Goal: Task Accomplishment & Management: Use online tool/utility

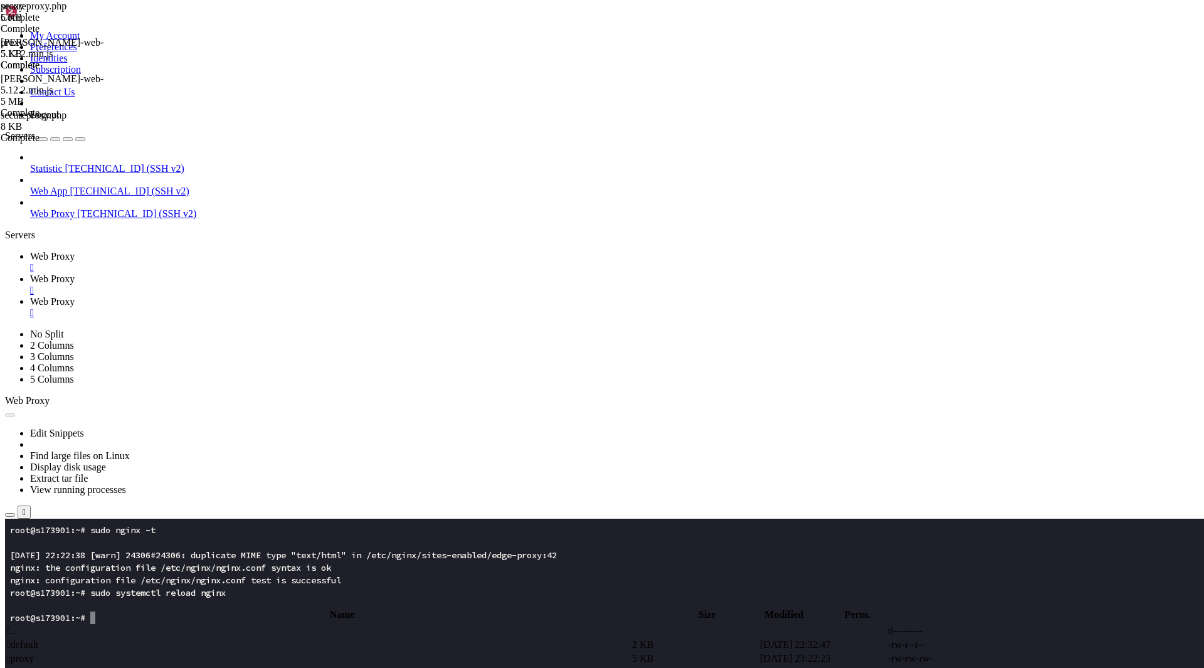
scroll to position [6, 1]
type input "/var/www"
click at [75, 273] on span "Web Proxy" at bounding box center [52, 278] width 45 height 11
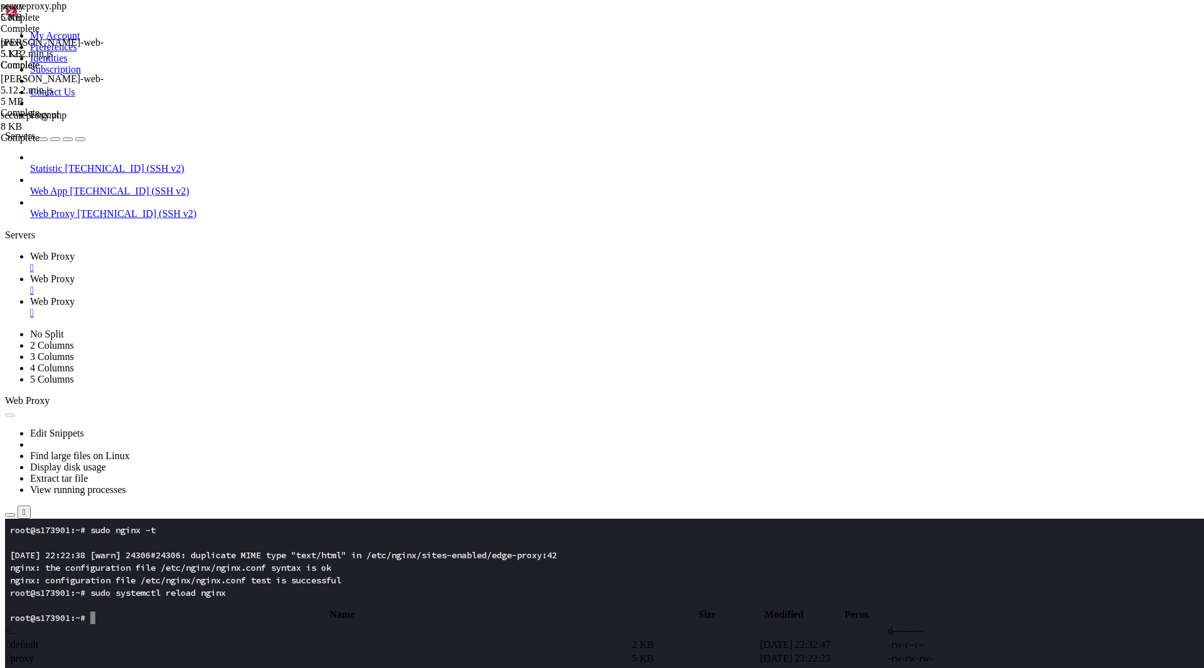
click at [34, 653] on span " proxy" at bounding box center [20, 658] width 27 height 11
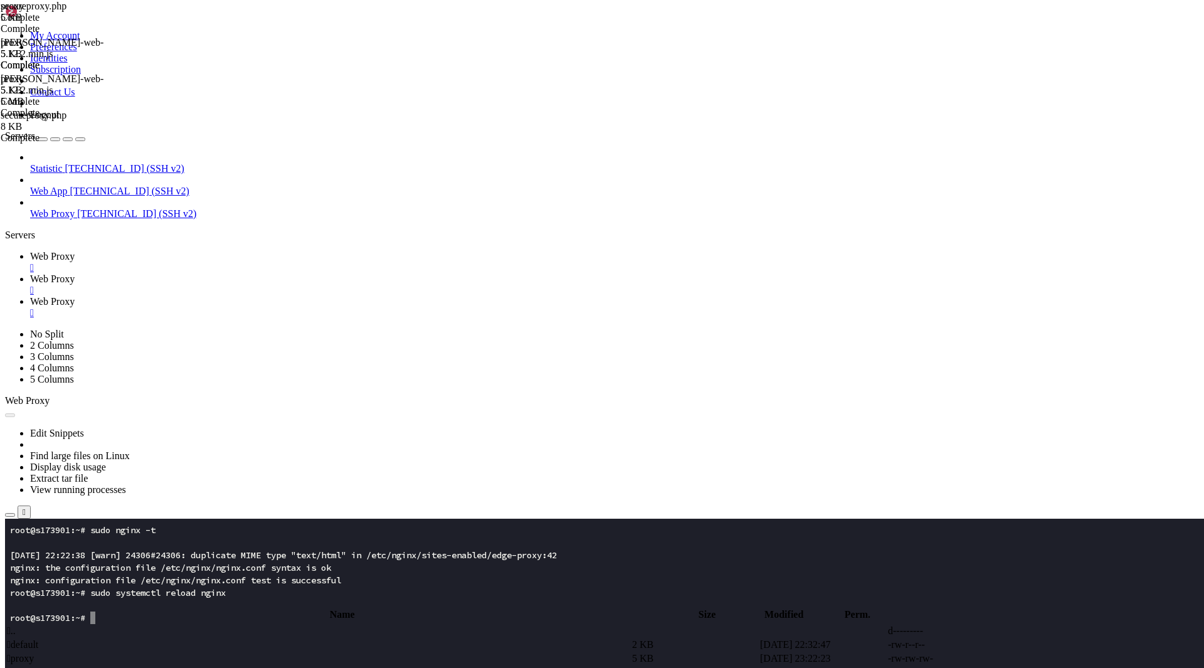
type textarea "}"
paste textarea
click at [75, 251] on span "Web Proxy" at bounding box center [52, 256] width 45 height 11
click at [307, 544] on h4 "Connection Closed Reconnect" at bounding box center [602, 556] width 1194 height 24
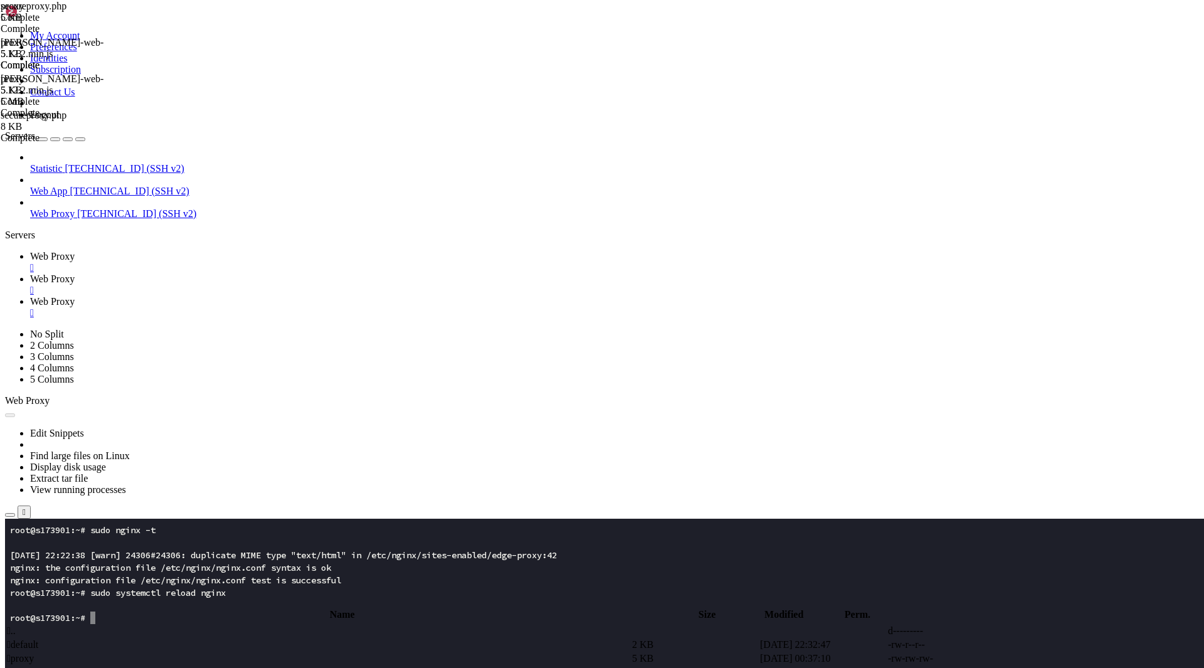
drag, startPoint x: 674, startPoint y: 196, endPoint x: 512, endPoint y: 133, distance: 173.2
click at [55, 556] on button "Reconnect" at bounding box center [30, 562] width 50 height 13
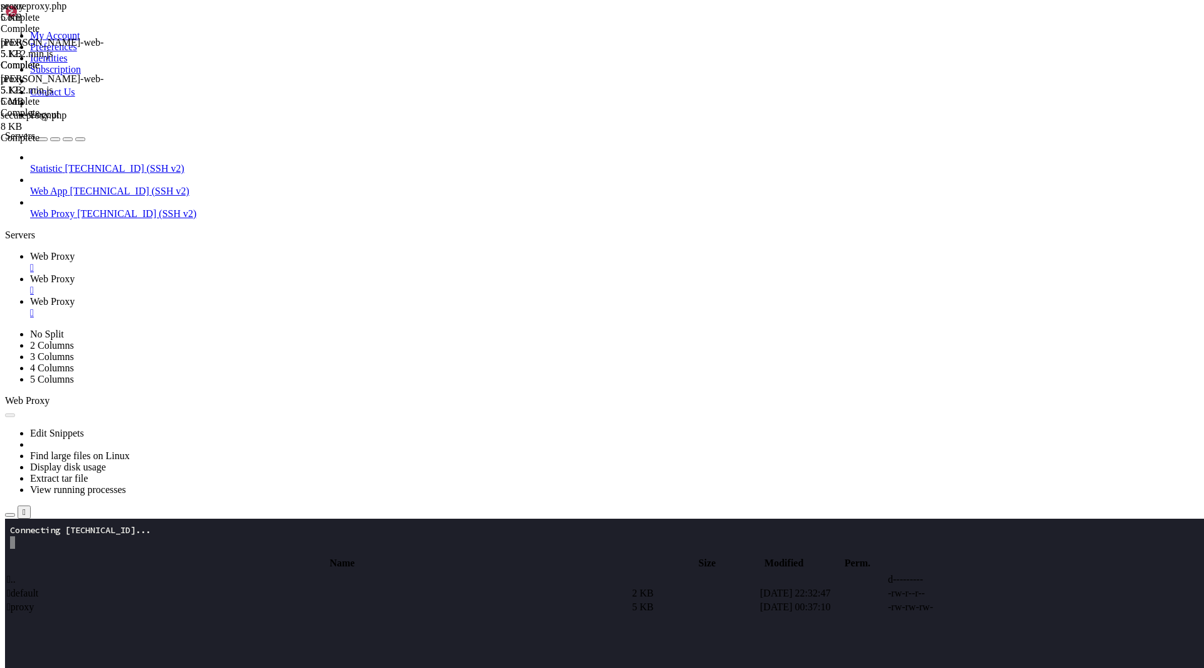
click at [490, 667] on x-row at bounding box center [528, 668] width 1036 height 13
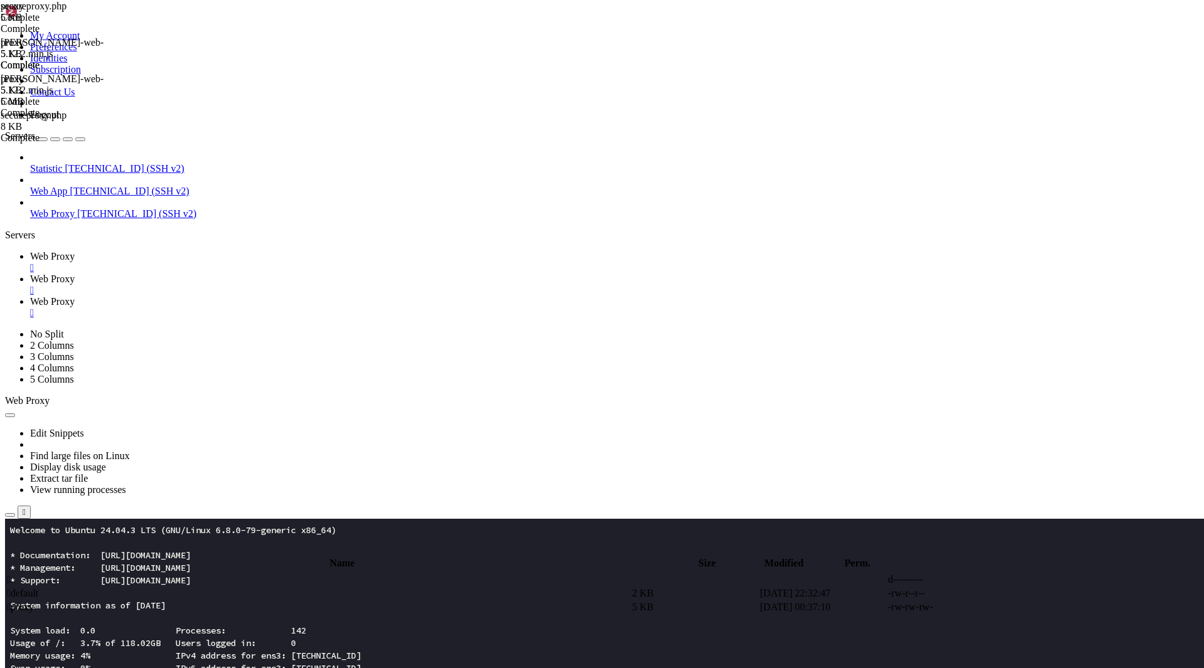
click at [75, 273] on span "Web Proxy" at bounding box center [52, 278] width 45 height 11
click at [262, 601] on td " proxy" at bounding box center [318, 607] width 624 height 13
type textarea "sub_filter "</body>" "<script>(function(){function r(){var f=null;var a=documen…"
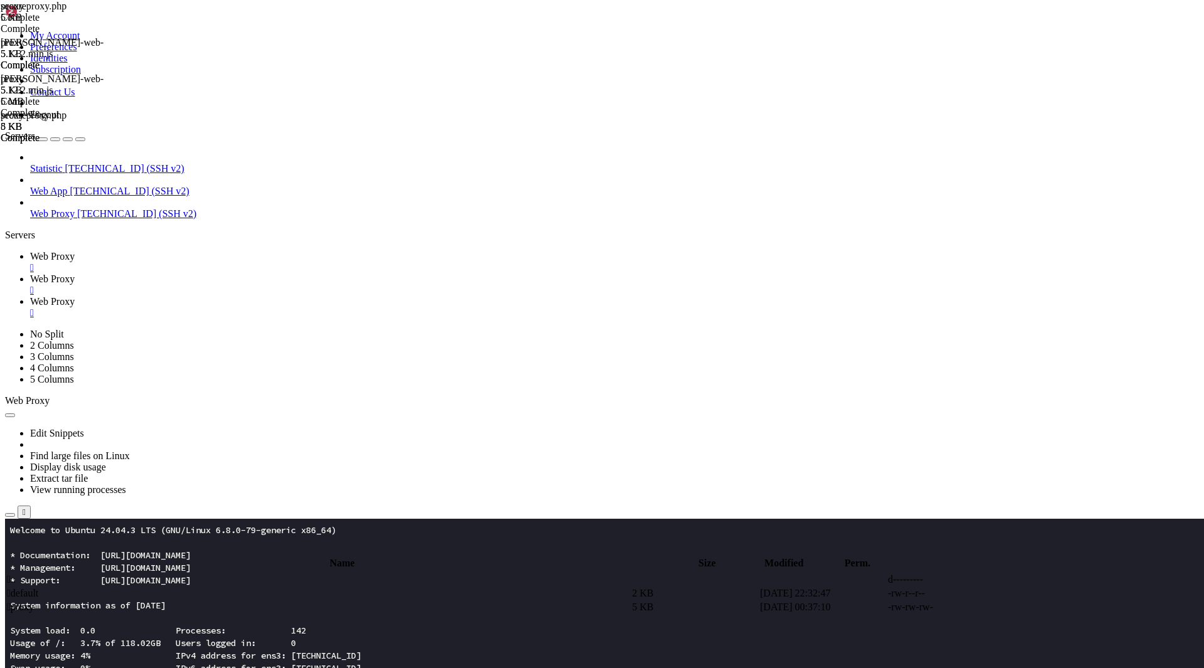
type textarea "sub_filter "</body>" "<script>(function(){function r(){var f=null;var a=documen…"
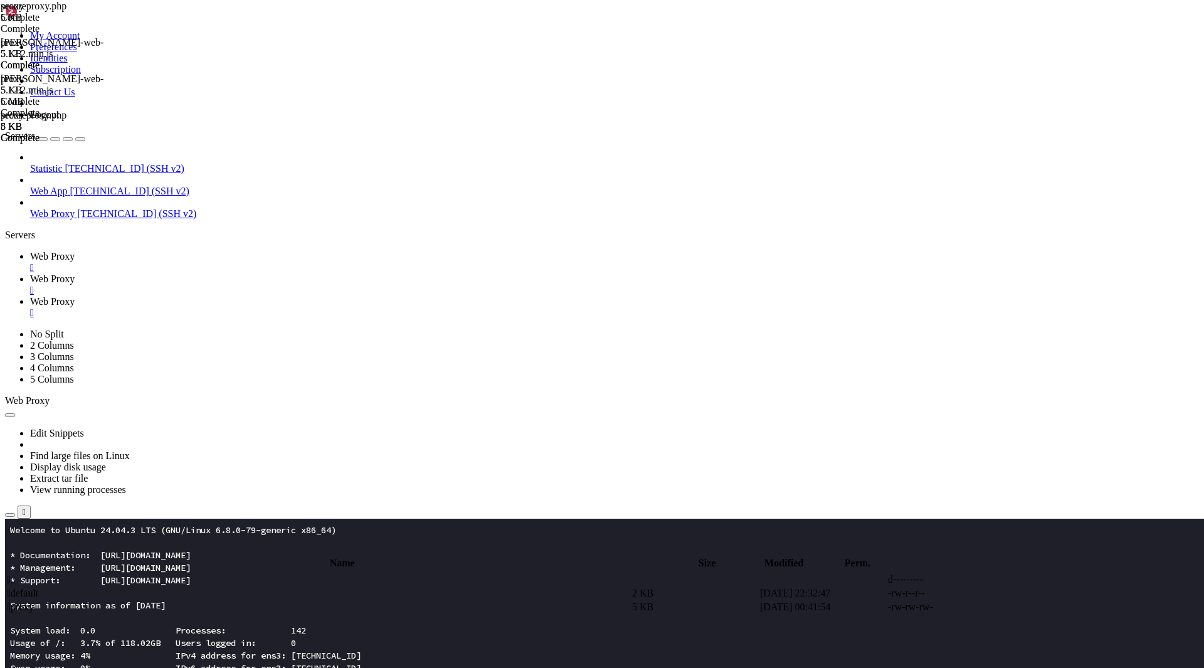
click at [75, 251] on span "Web Proxy" at bounding box center [52, 256] width 45 height 11
click at [132, 641] on x-row "Usage of /: 3.7% of 118.02GB Users logged in: 0" at bounding box center [528, 643] width 1036 height 13
click at [75, 273] on span "Web Proxy" at bounding box center [52, 278] width 45 height 11
click at [34, 601] on span " proxy" at bounding box center [20, 606] width 27 height 11
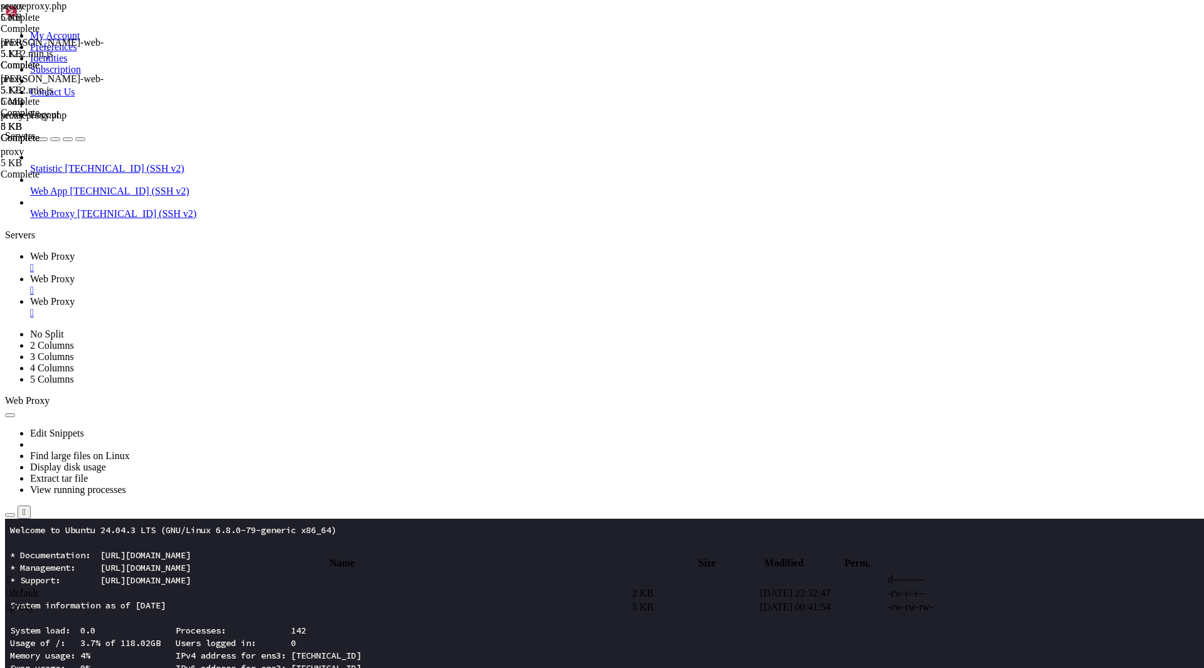
type textarea "}"
click at [75, 251] on span "Web Proxy" at bounding box center [52, 256] width 45 height 11
click at [153, 635] on x-row "System load: 0.0 Processes: 142" at bounding box center [528, 630] width 1036 height 13
click at [75, 273] on span "Web Proxy" at bounding box center [52, 278] width 45 height 11
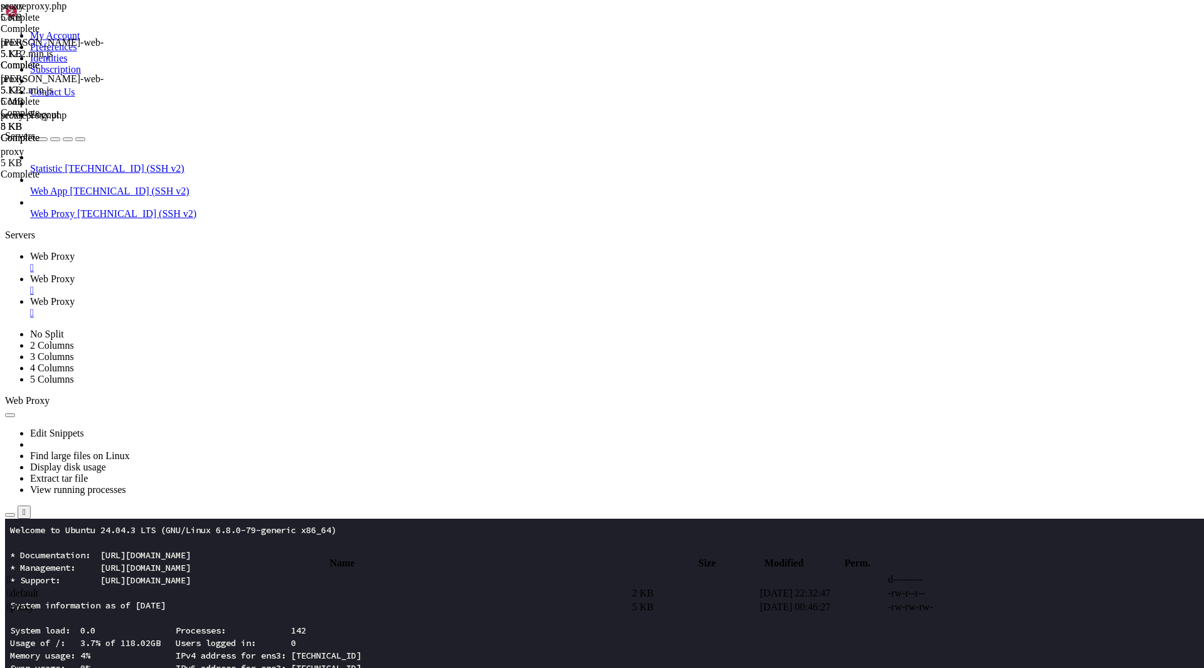
click at [34, 601] on span " proxy" at bounding box center [20, 606] width 27 height 11
type textarea "}"
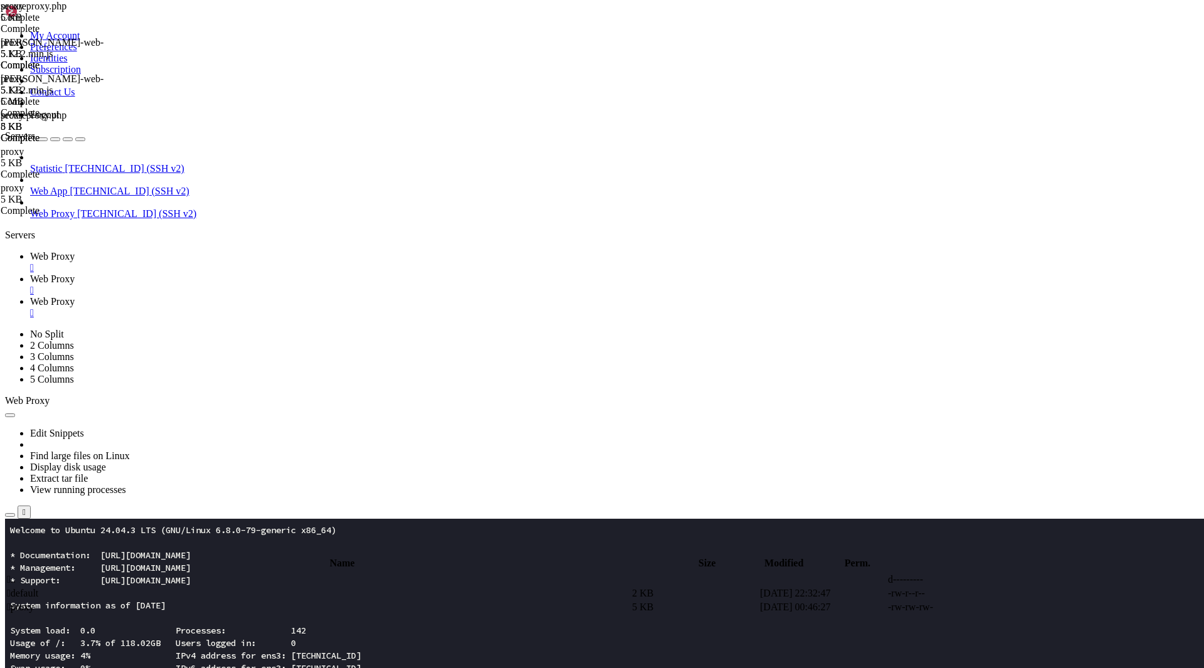
click at [75, 251] on span "Web Proxy" at bounding box center [52, 256] width 45 height 11
click at [75, 273] on span "Web Proxy" at bounding box center [52, 278] width 45 height 11
click at [34, 601] on span " proxy" at bounding box center [20, 606] width 27 height 11
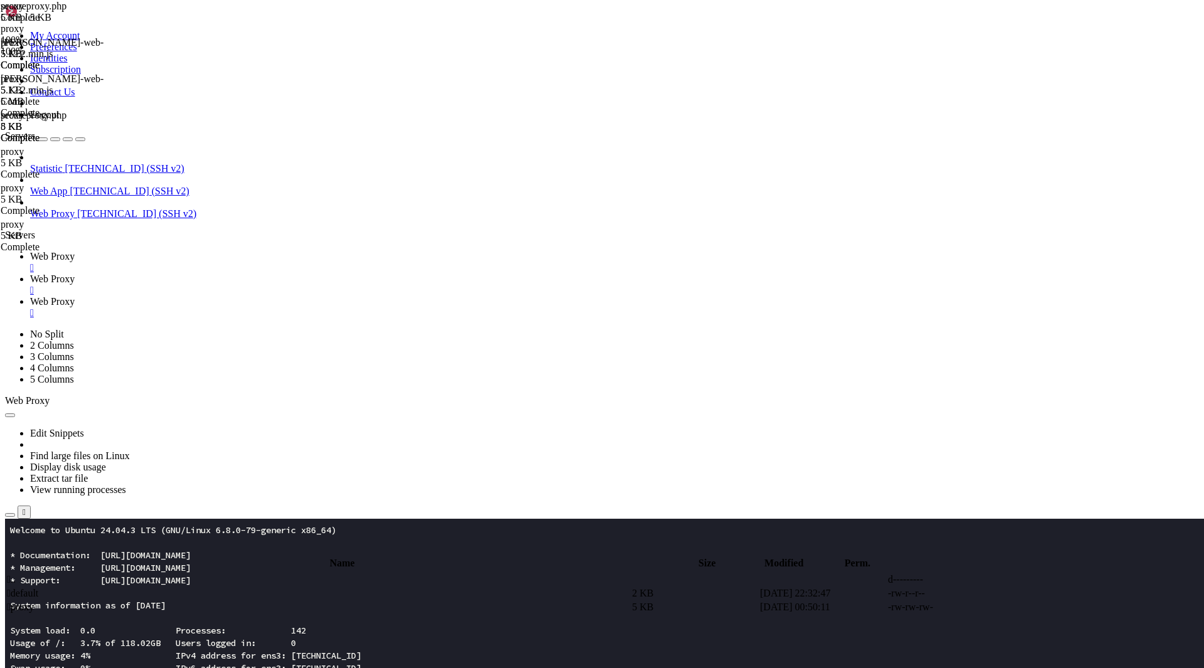
click at [499, 453] on div at bounding box center [602, 334] width 1204 height 668
type textarea "}"
click at [75, 251] on span "Web Proxy" at bounding box center [52, 256] width 45 height 11
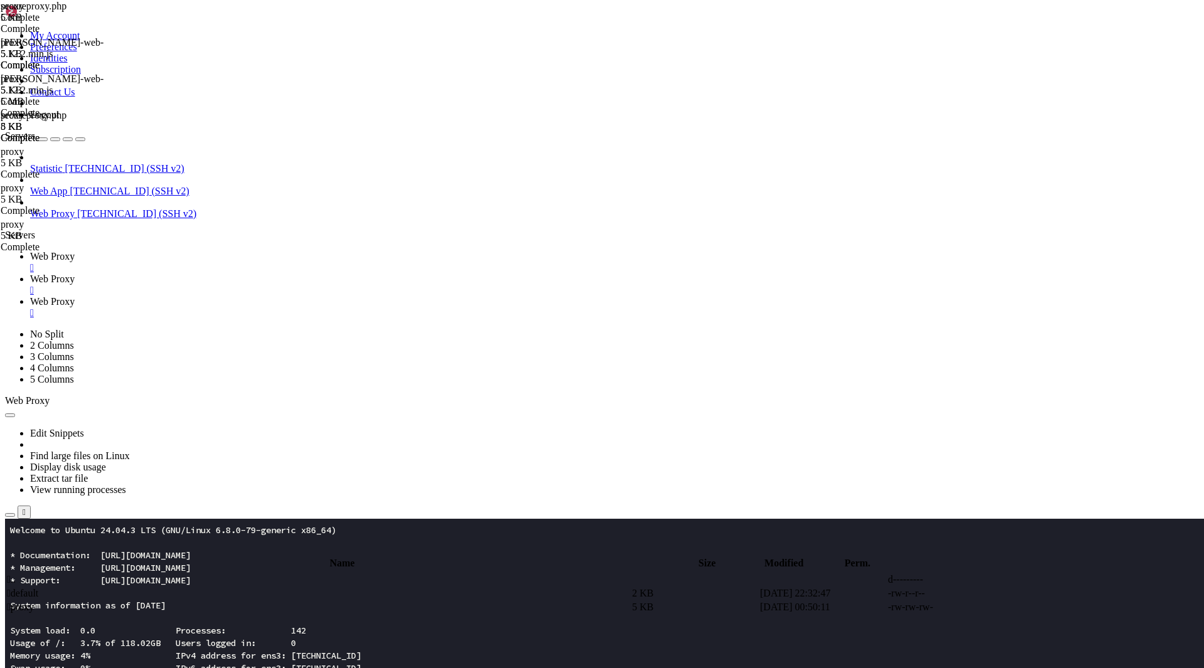
click at [159, 642] on x-row "Usage of /: 3.7% of 118.02GB Users logged in: 0" at bounding box center [528, 643] width 1036 height 13
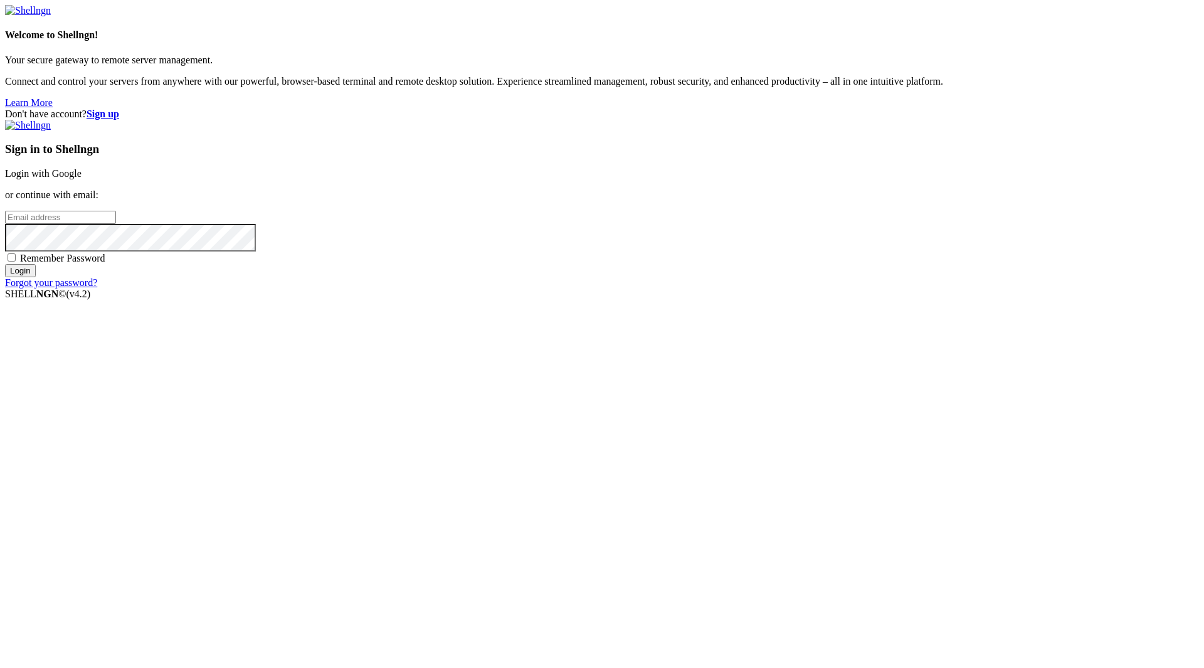
type input "[EMAIL_ADDRESS][DOMAIN_NAME]"
click at [662, 288] on div "Sign in to Shellngn Login with Google or continue with email: javangaserio@prot…" at bounding box center [602, 204] width 1194 height 169
click at [105, 263] on span "Remember Password" at bounding box center [62, 258] width 85 height 11
click at [16, 262] on input "Remember Password" at bounding box center [12, 257] width 8 height 8
checkbox input "true"
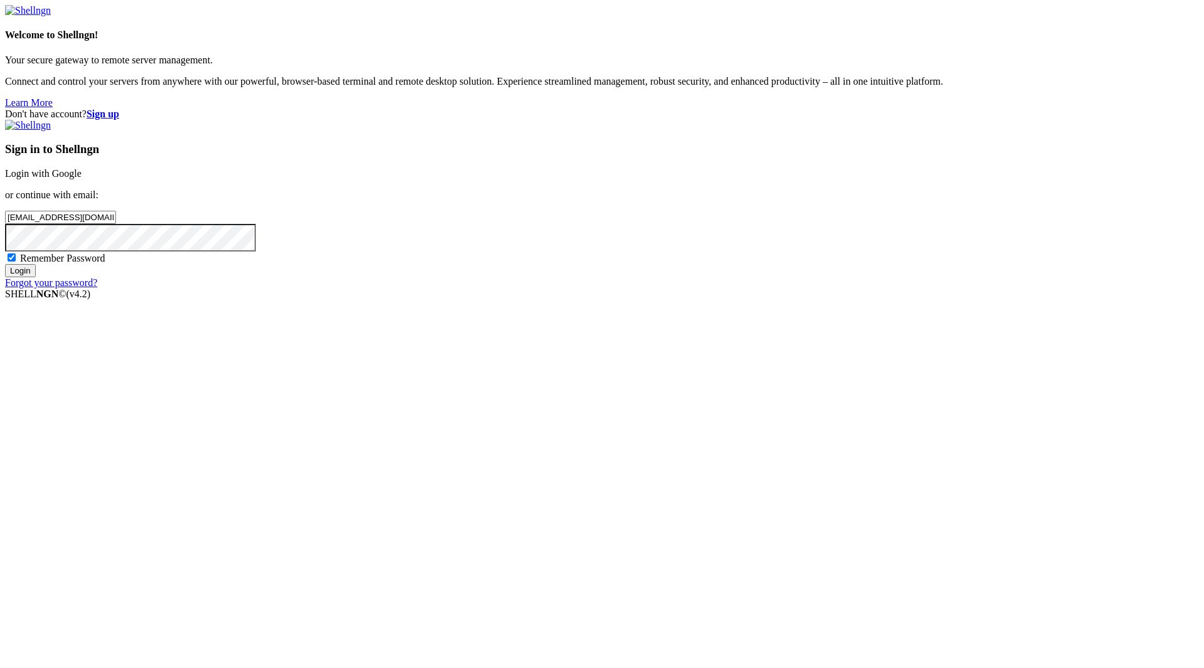
click at [36, 277] on input "Login" at bounding box center [20, 270] width 31 height 13
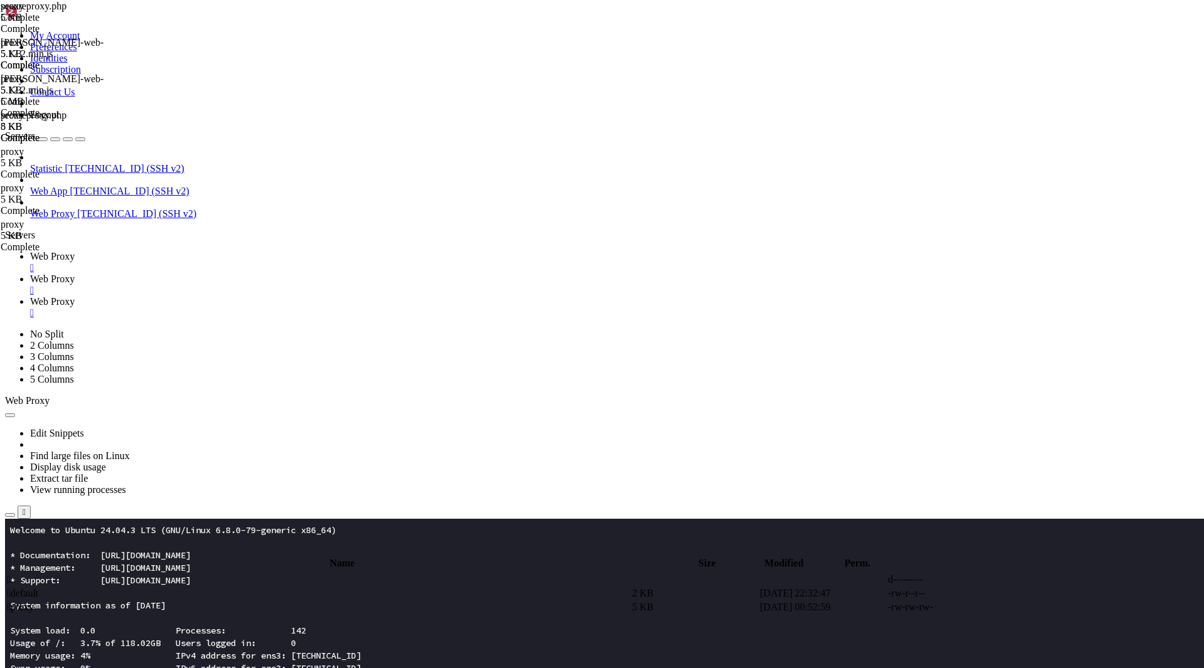
click at [281, 273] on link "Web Proxy " at bounding box center [614, 284] width 1169 height 23
click at [34, 601] on span " proxy" at bounding box center [20, 606] width 27 height 11
type input "/root"
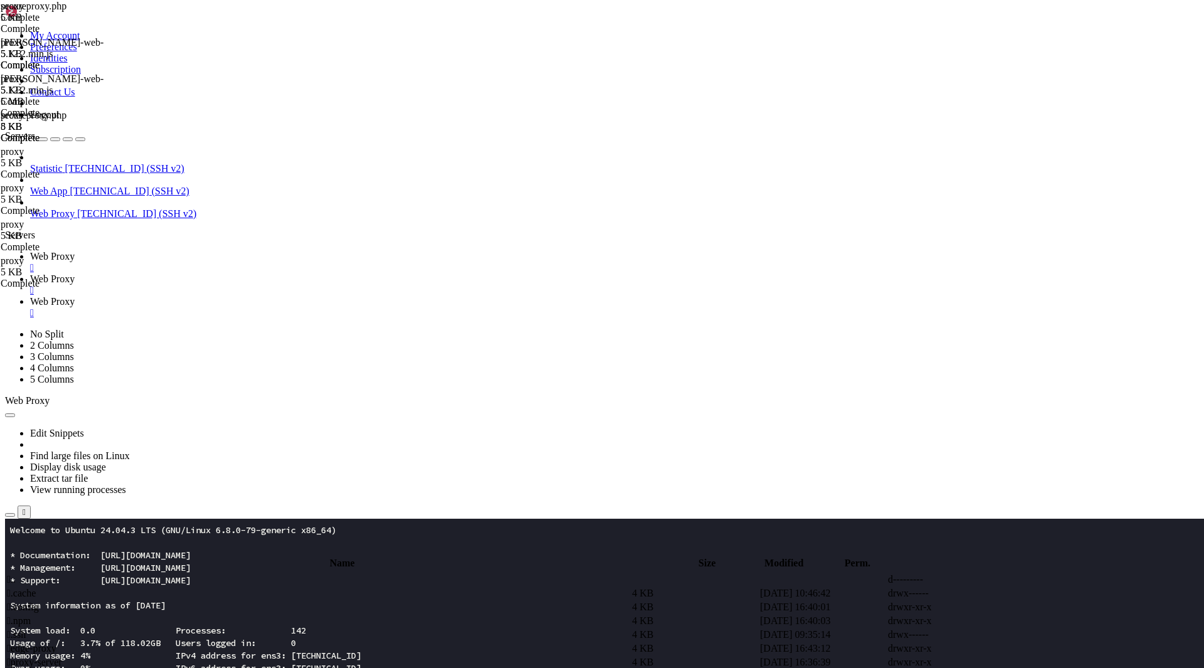
type textarea "}"
click at [129, 542] on input "/root" at bounding box center [73, 548] width 111 height 13
click at [376, 296] on link "Web Proxy " at bounding box center [614, 307] width 1169 height 23
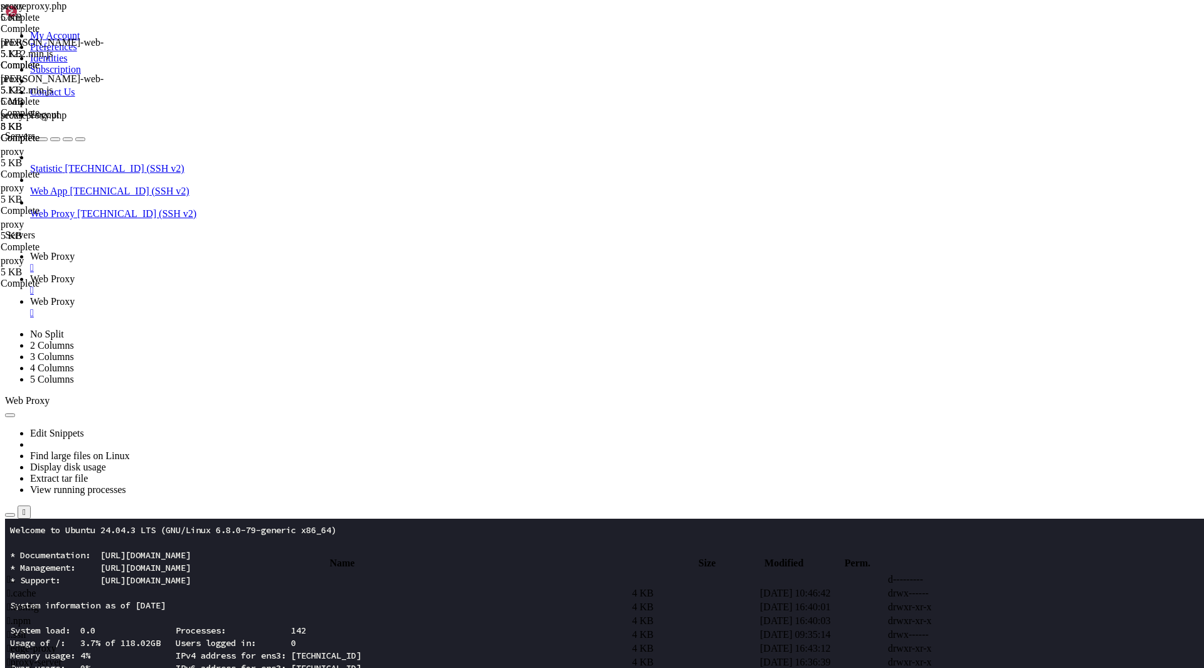
click at [75, 273] on span "Web Proxy" at bounding box center [52, 278] width 45 height 11
click at [129, 542] on input "/et" at bounding box center [73, 548] width 111 height 13
click at [68, 629] on span " sites-available" at bounding box center [37, 634] width 61 height 11
type input "/etc/nginx/sites-available"
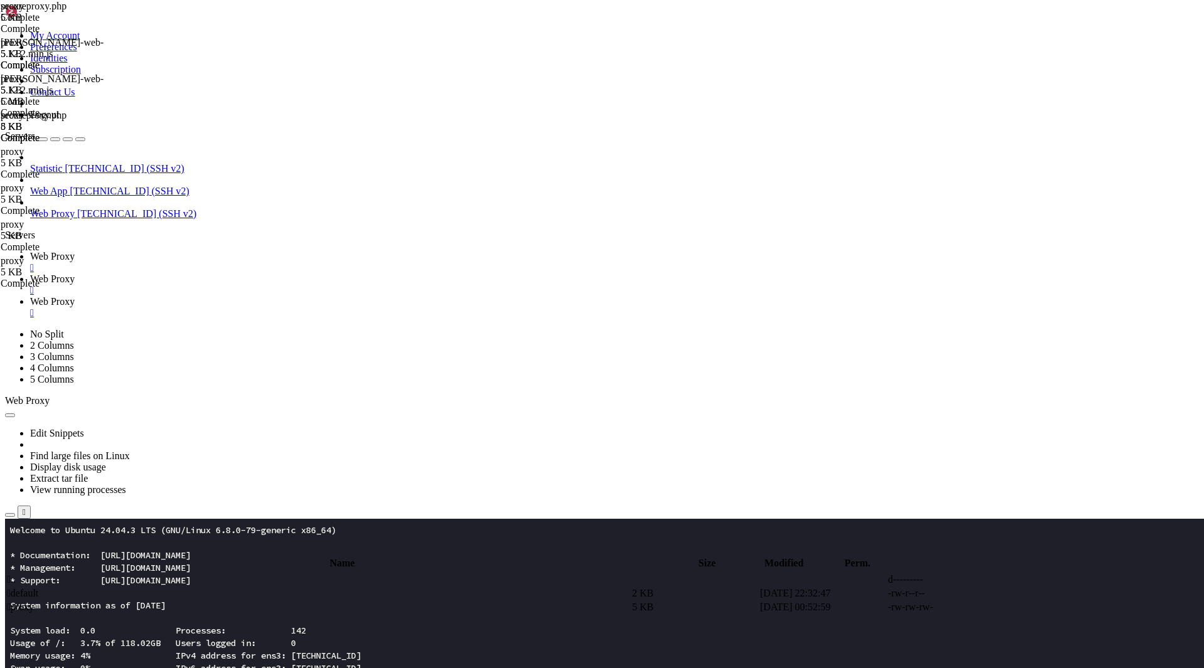
click at [34, 601] on span " proxy" at bounding box center [20, 606] width 27 height 11
type textarea "}"
click at [75, 251] on span "Web Proxy" at bounding box center [52, 256] width 45 height 11
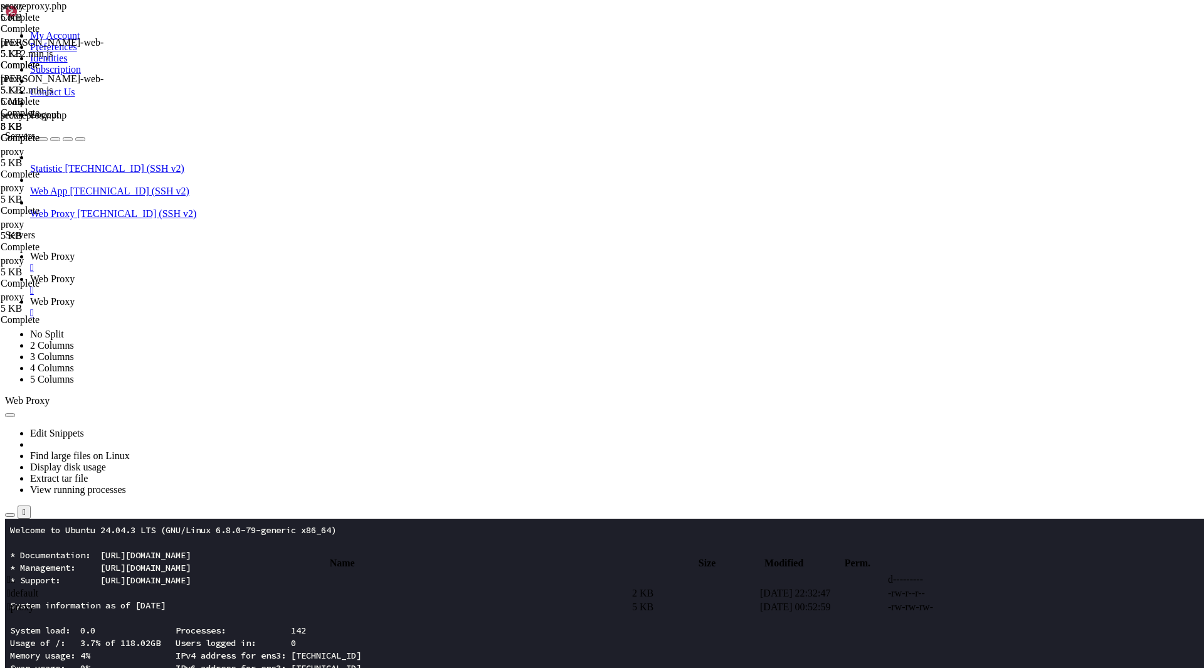
click at [297, 273] on link "Web Proxy " at bounding box center [614, 284] width 1169 height 23
click at [34, 601] on span " proxy" at bounding box center [20, 606] width 27 height 11
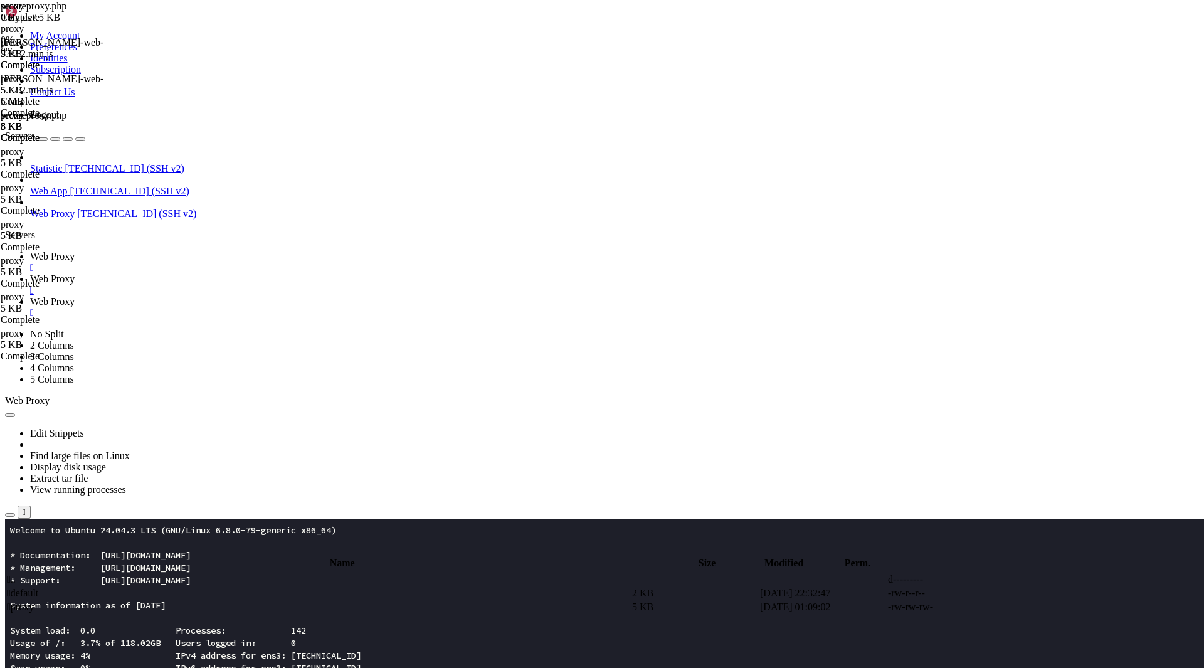
type textarea "}"
paste textarea
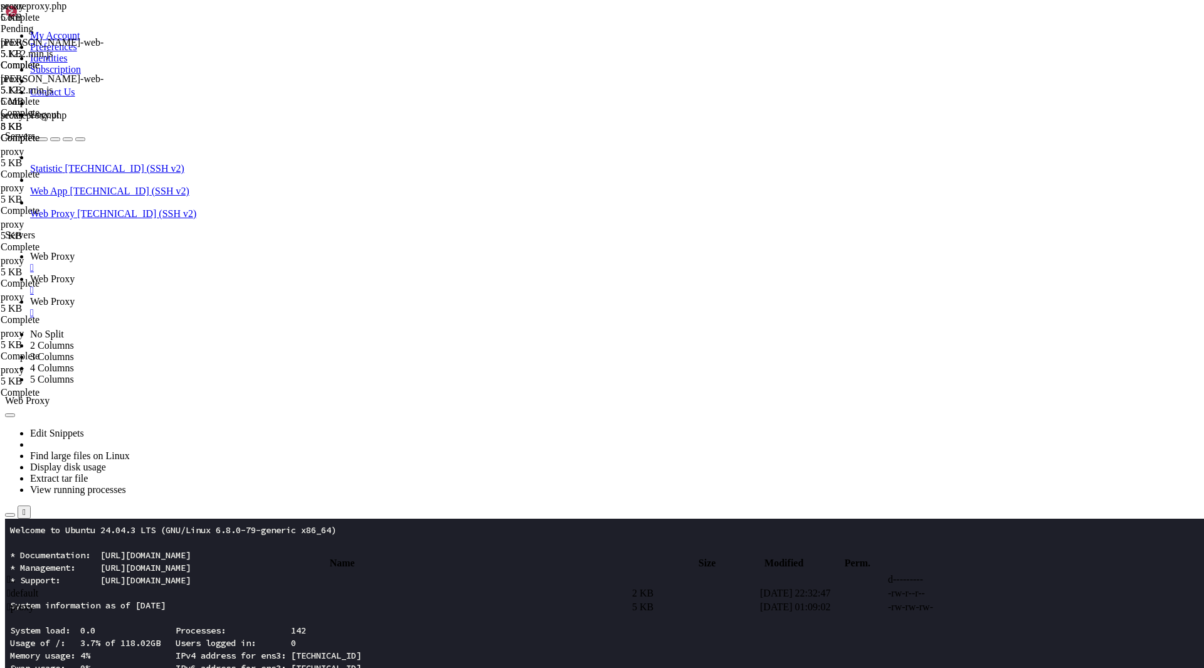
click at [75, 251] on span "Web Proxy" at bounding box center [52, 256] width 45 height 11
click at [75, 273] on span "Web Proxy" at bounding box center [52, 278] width 45 height 11
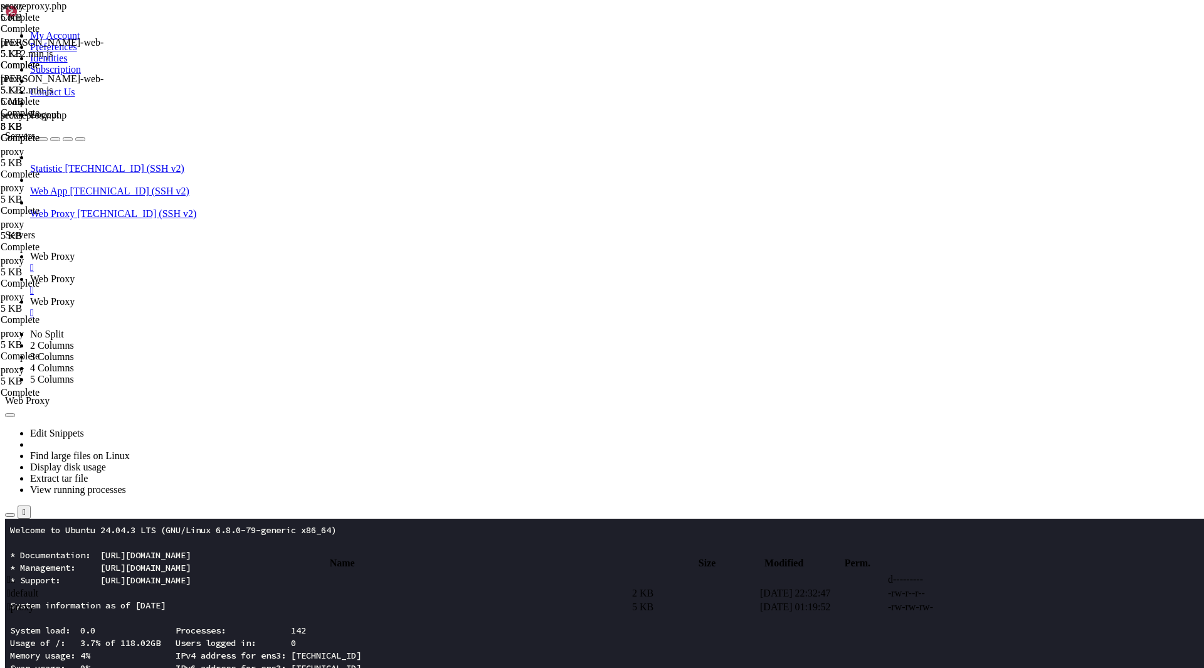
type textarea "}"
paste textarea
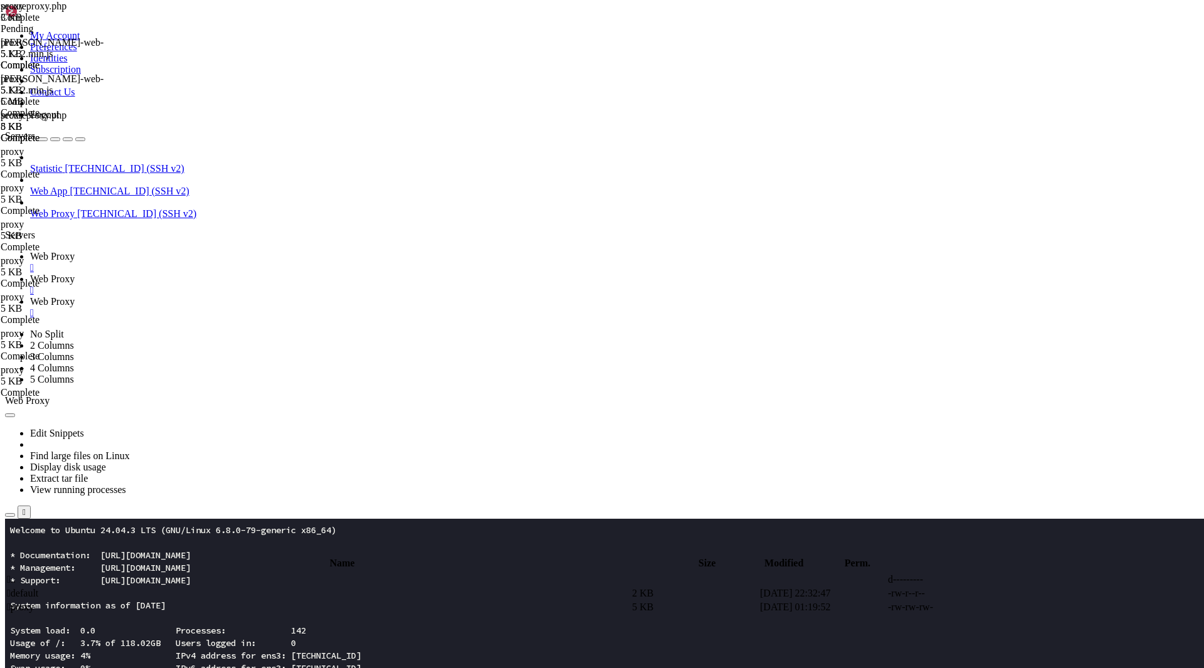
click at [75, 296] on span "Web Proxy" at bounding box center [52, 301] width 45 height 11
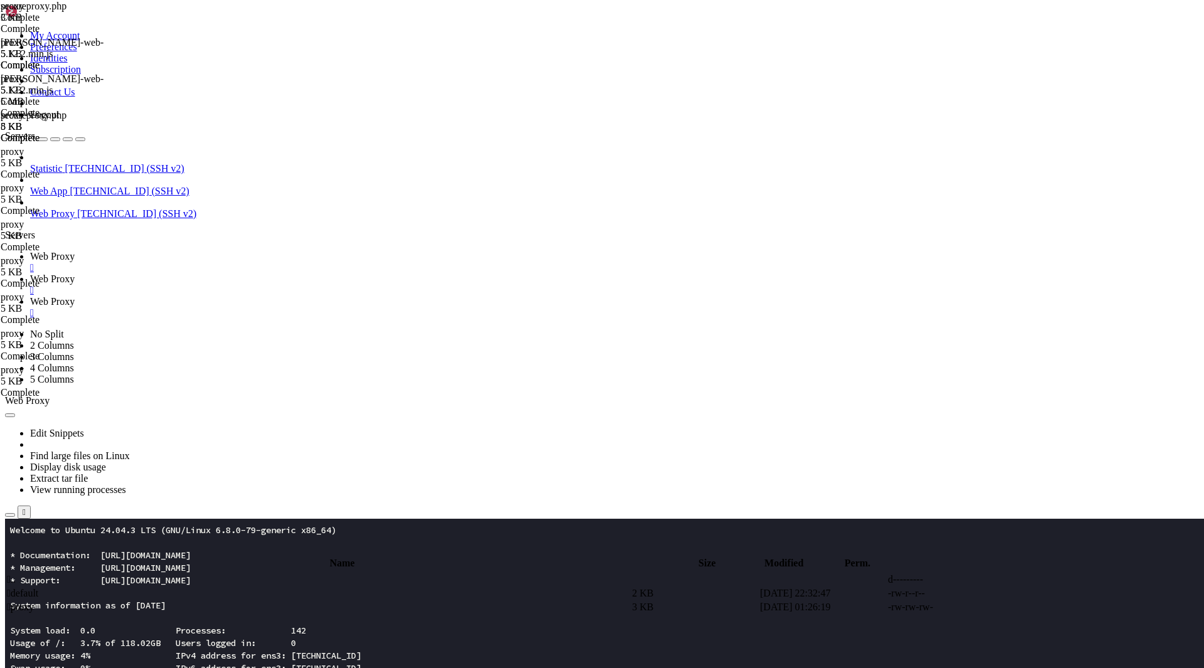
scroll to position [0, 0]
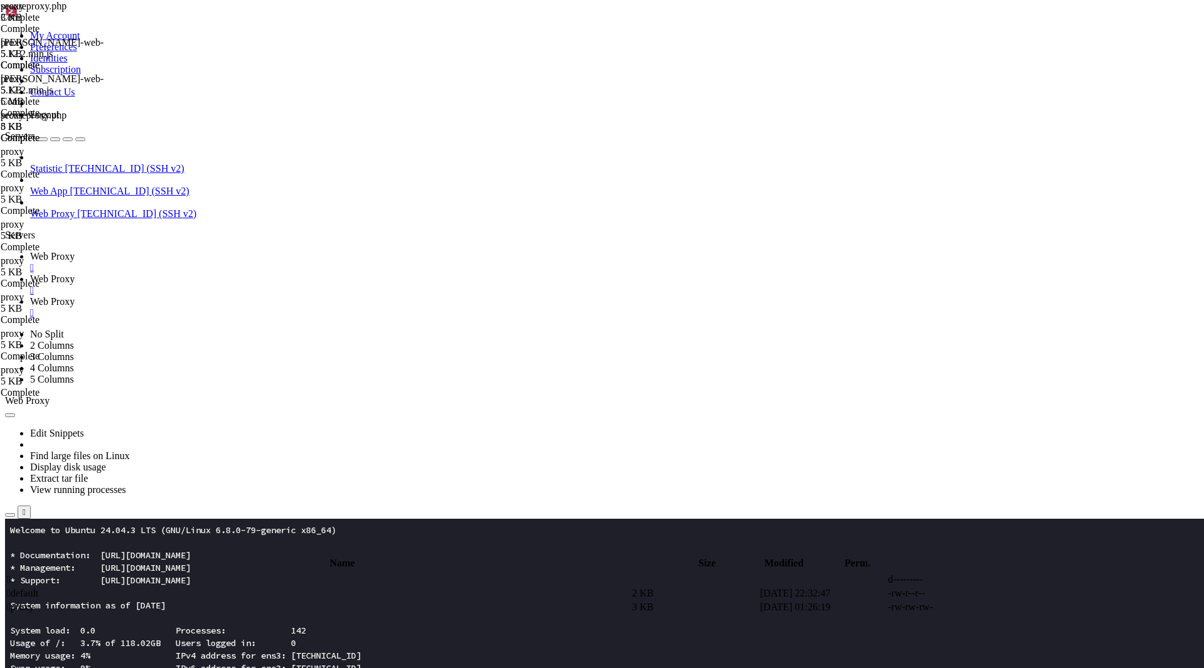
type input "/var/www/[DOMAIN_NAME]"
click at [278, 273] on link "Web Proxy " at bounding box center [614, 284] width 1169 height 23
click at [190, 251] on link "Web Proxy " at bounding box center [614, 262] width 1169 height 23
click at [75, 296] on span "Web Proxy" at bounding box center [52, 301] width 45 height 11
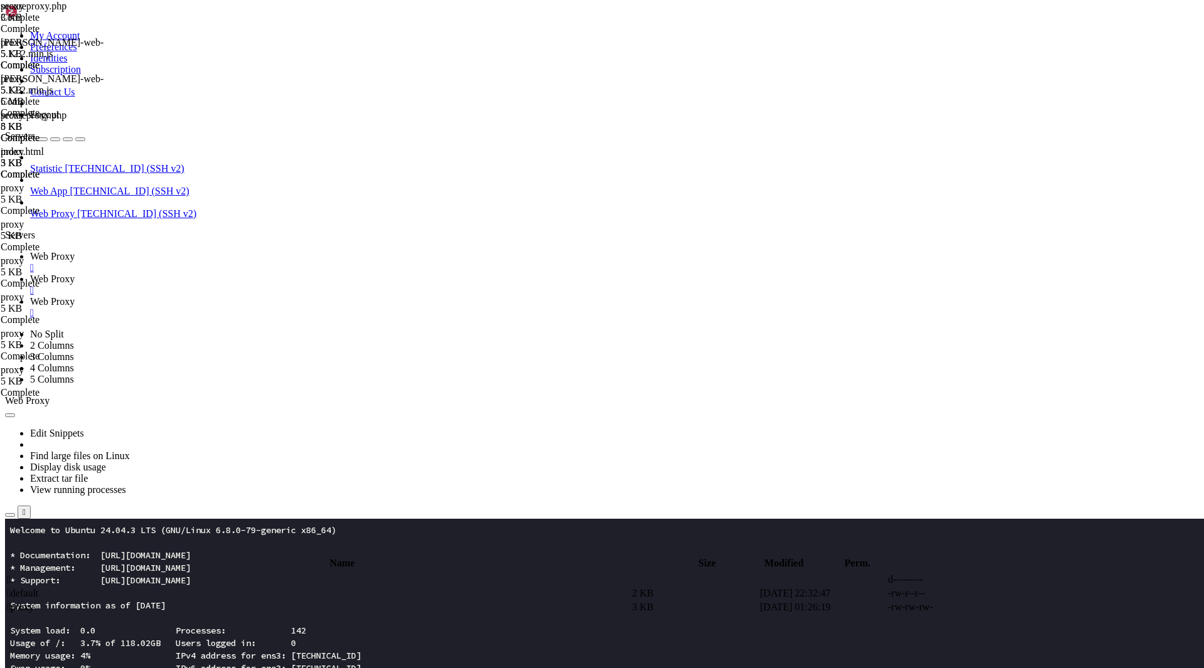
click at [286, 273] on link "Web Proxy " at bounding box center [614, 284] width 1169 height 23
click at [34, 601] on span " proxy" at bounding box center [20, 606] width 27 height 11
type textarea "}"
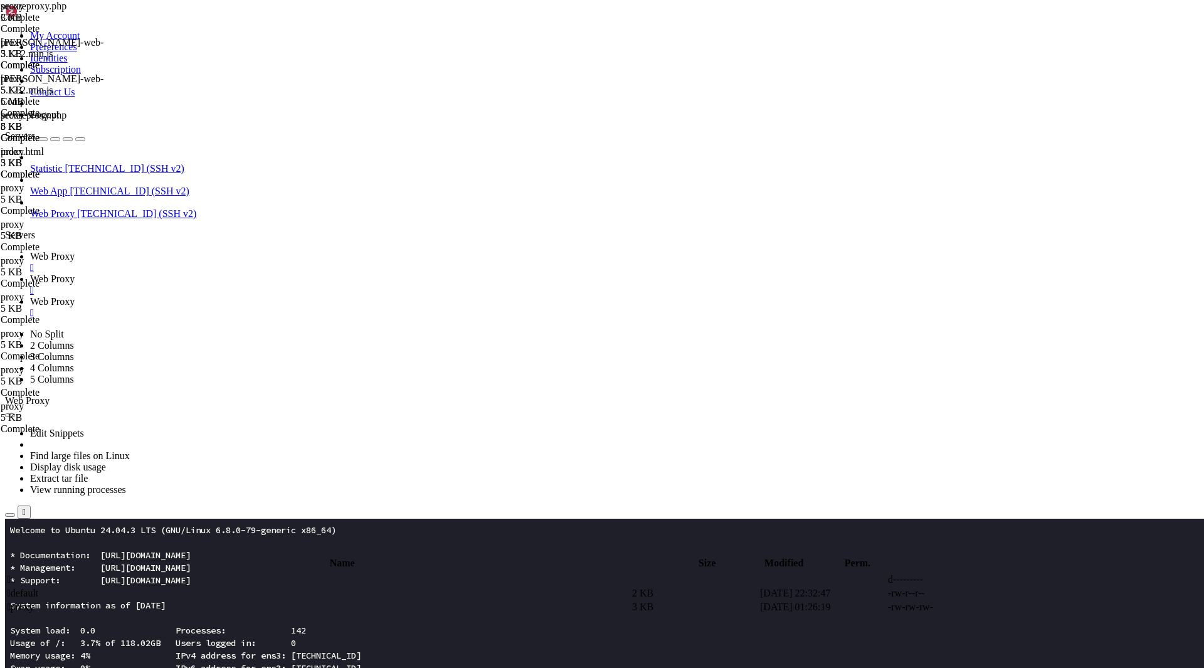
click at [75, 251] on span "Web Proxy" at bounding box center [52, 256] width 45 height 11
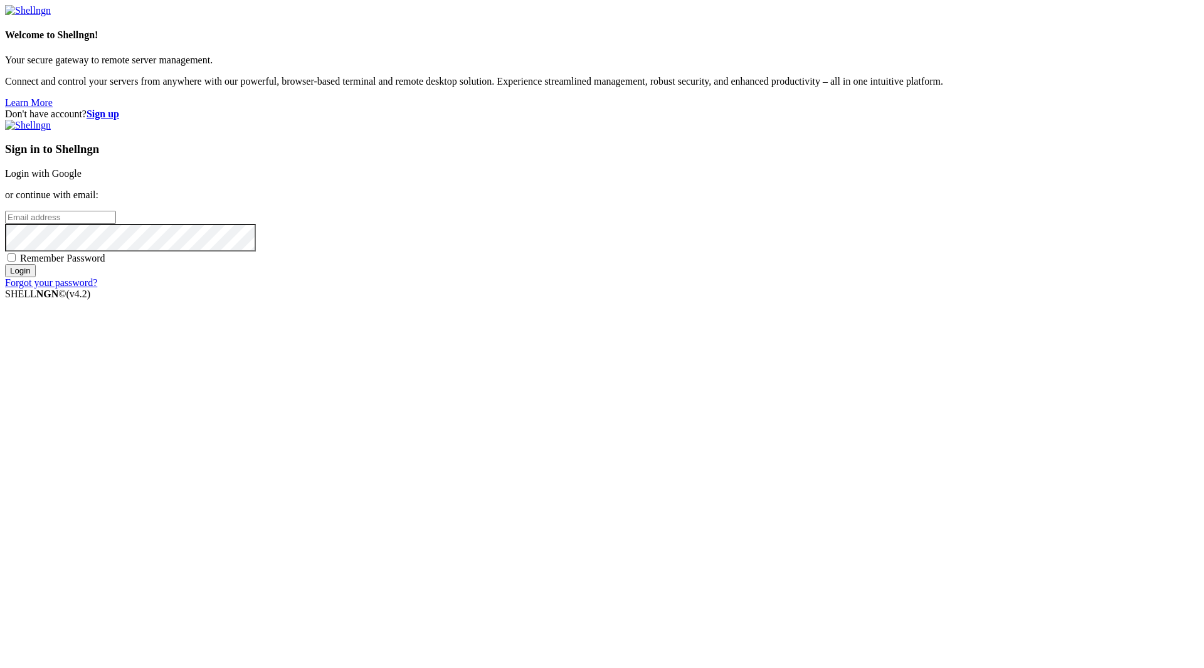
type input "[EMAIL_ADDRESS][DOMAIN_NAME]"
click at [681, 264] on div "Remember Password" at bounding box center [602, 257] width 1194 height 13
click at [105, 263] on span "Remember Password" at bounding box center [62, 258] width 85 height 11
click at [16, 262] on input "Remember Password" at bounding box center [12, 257] width 8 height 8
checkbox input "true"
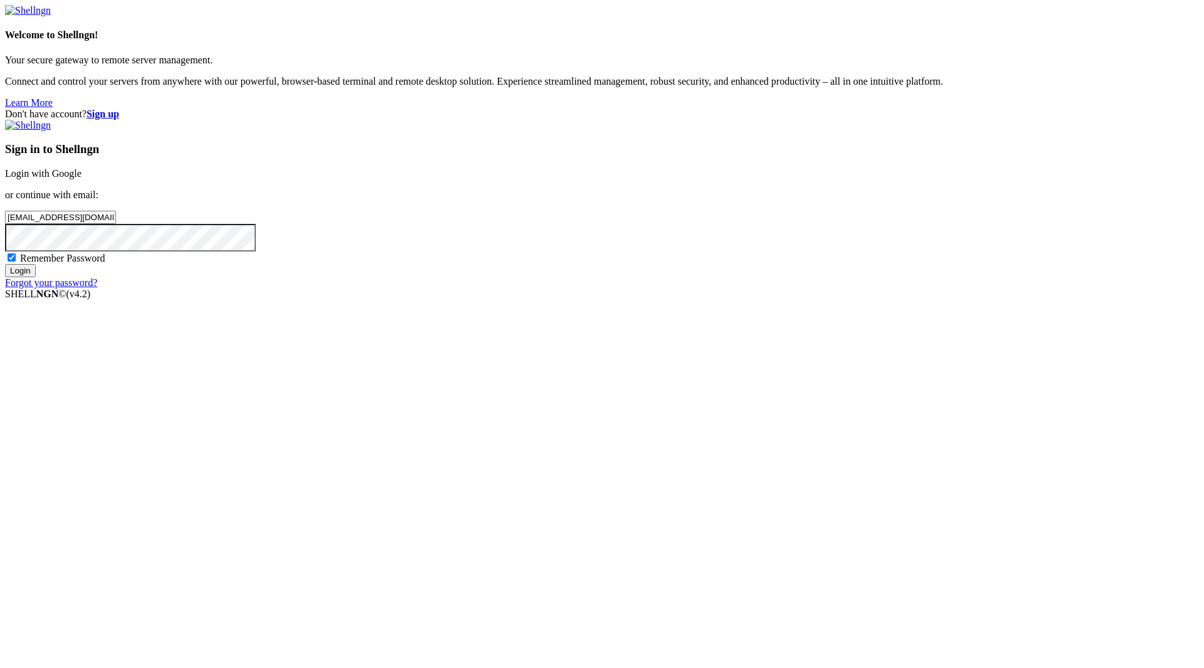
click at [36, 277] on input "Login" at bounding box center [20, 270] width 31 height 13
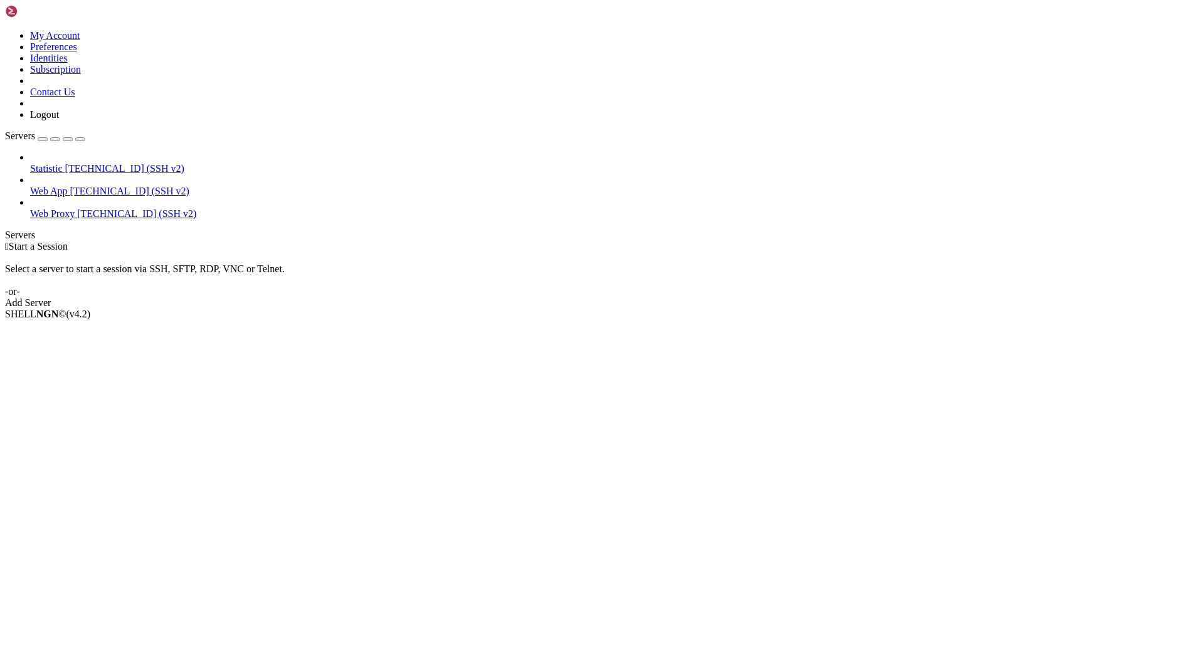
click at [75, 208] on span "Web Proxy" at bounding box center [52, 213] width 45 height 11
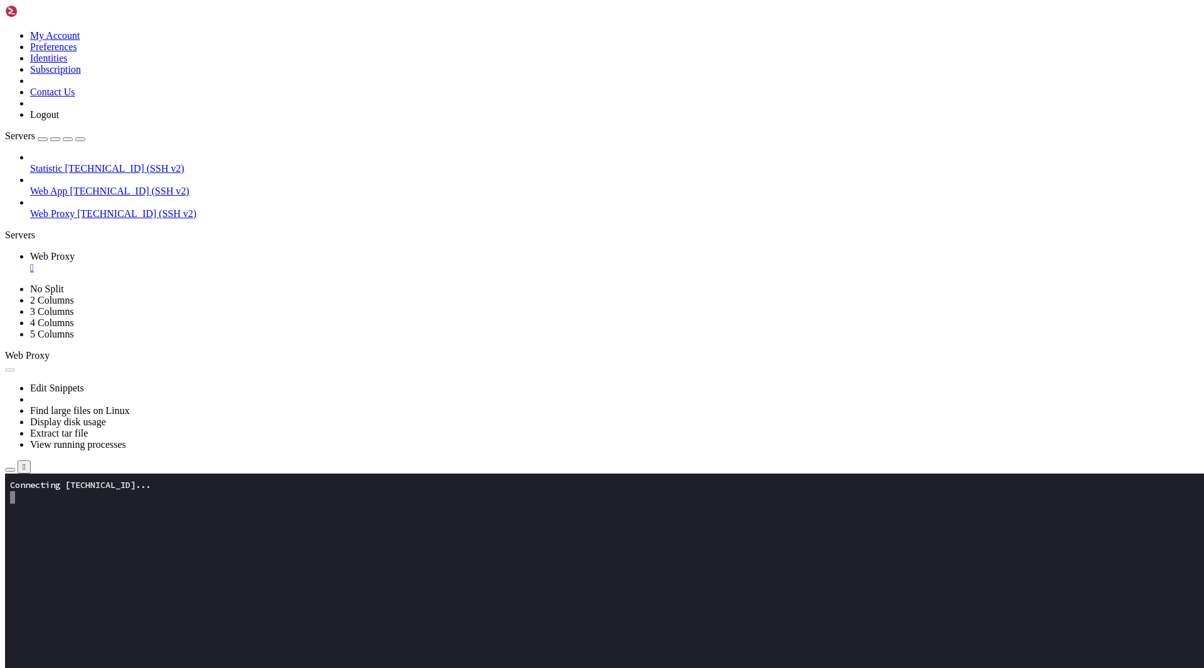
click at [15, 468] on button "button" at bounding box center [10, 470] width 10 height 4
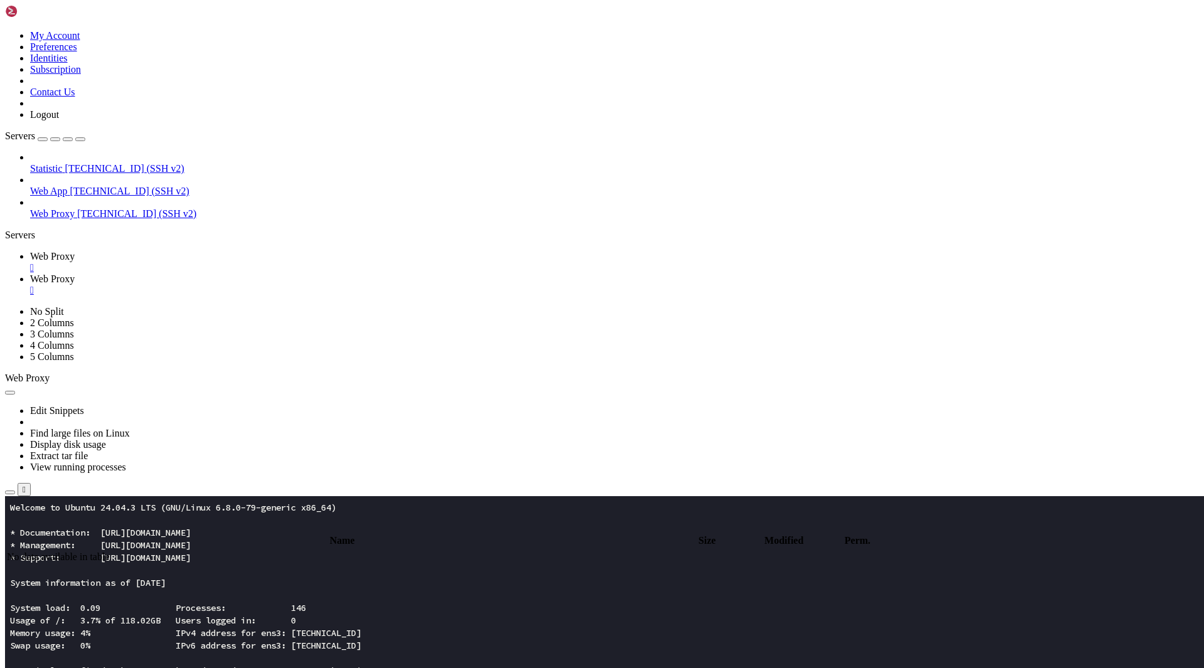
click at [129, 520] on input "/" at bounding box center [73, 526] width 111 height 13
click at [129, 520] on input "/root" at bounding box center [73, 526] width 111 height 13
type input "/etc/nginx/sites-available"
click at [34, 579] on span " proxy" at bounding box center [20, 584] width 27 height 11
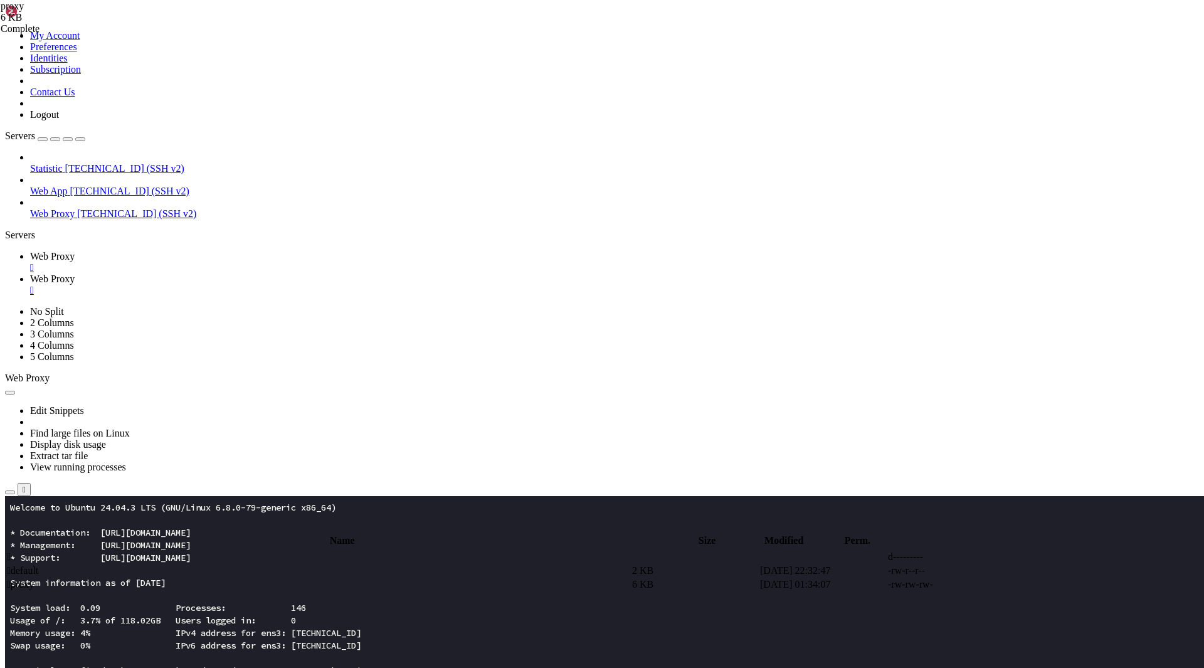
type textarea "}"
click at [75, 251] on span "Web Proxy" at bounding box center [52, 256] width 45 height 11
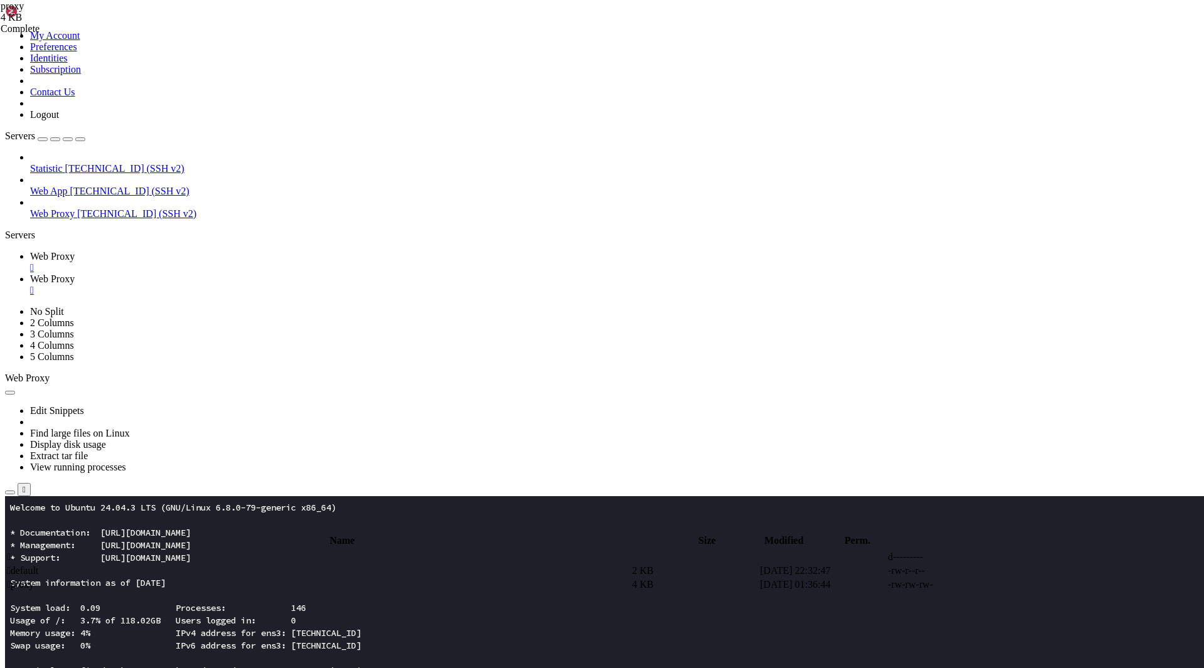
click at [290, 273] on link "Web Proxy " at bounding box center [614, 284] width 1169 height 23
click at [256, 578] on td " proxy" at bounding box center [318, 584] width 624 height 13
type textarea "}"
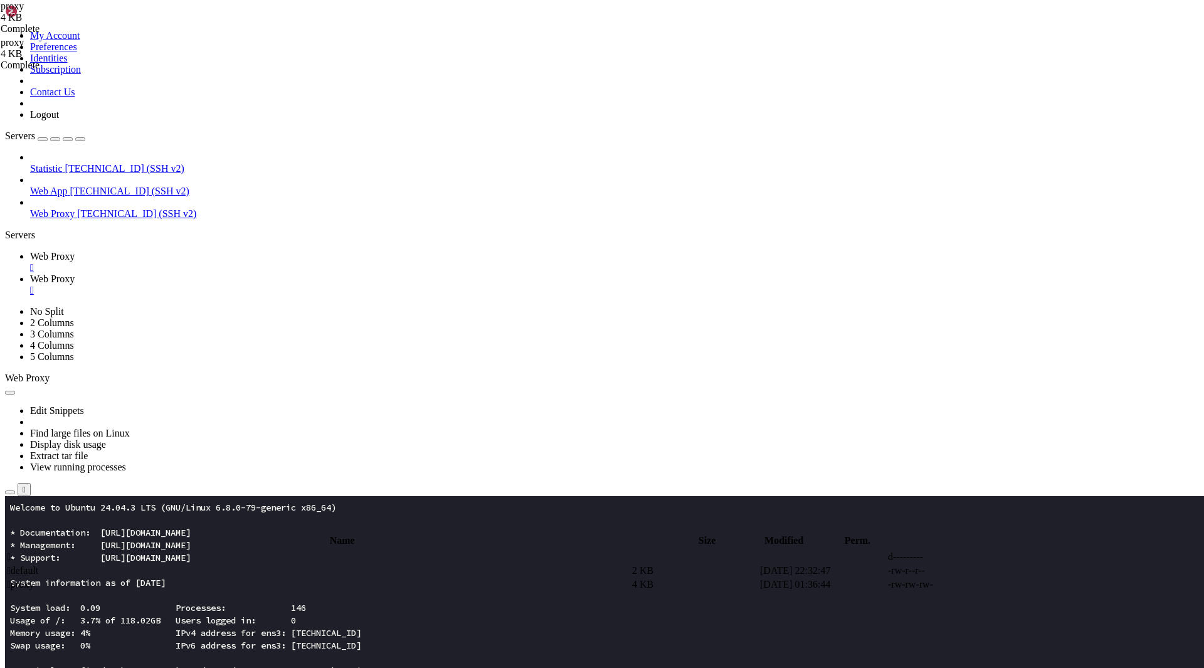
paste textarea
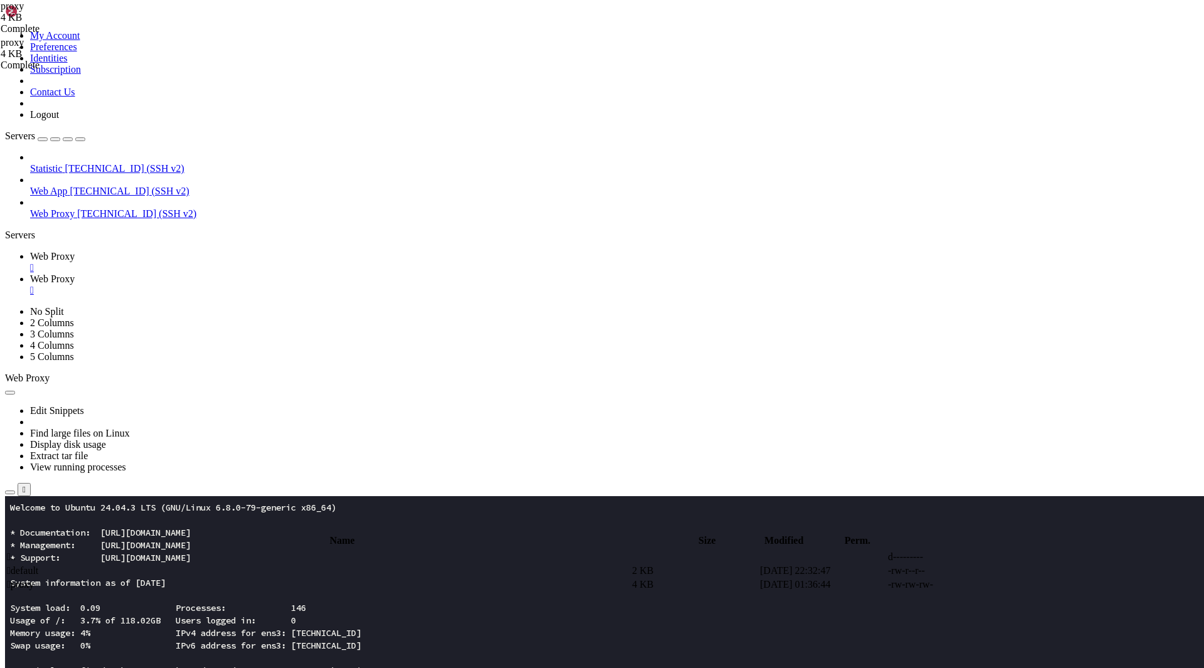
click at [75, 251] on span "Web Proxy" at bounding box center [52, 256] width 45 height 11
click at [10, 492] on icon "button" at bounding box center [10, 492] width 0 height 0
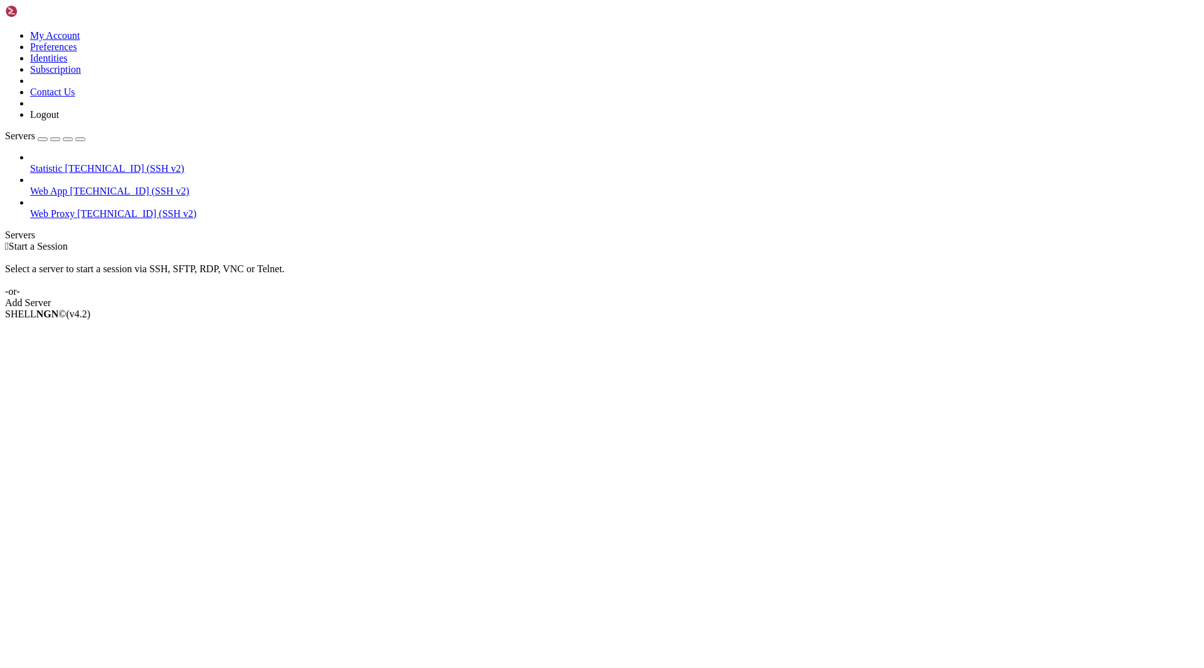
click at [75, 208] on span "Web Proxy" at bounding box center [52, 213] width 45 height 11
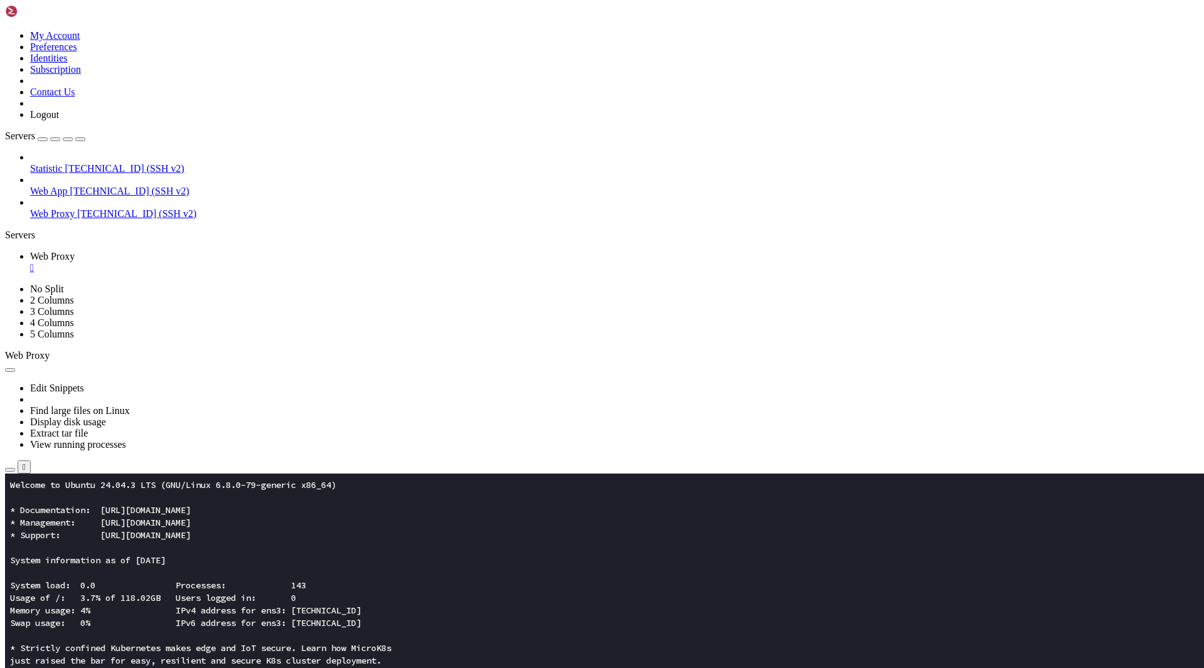
click at [10, 470] on icon "button" at bounding box center [10, 470] width 0 height 0
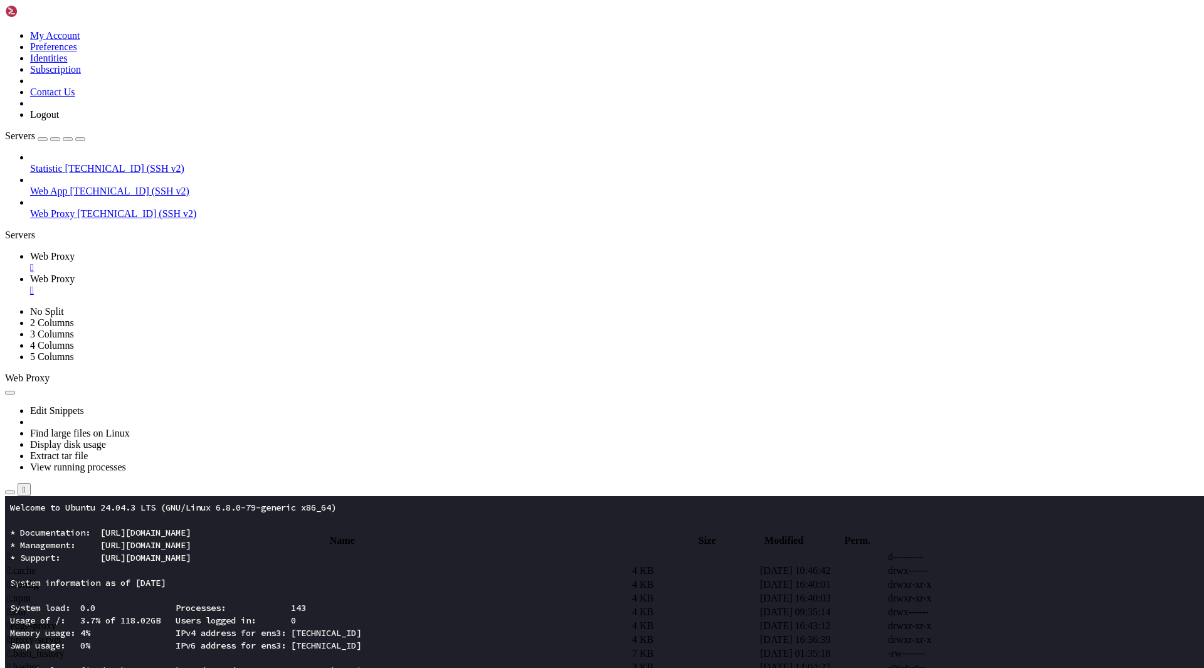
click at [16, 551] on span " .." at bounding box center [11, 556] width 9 height 11
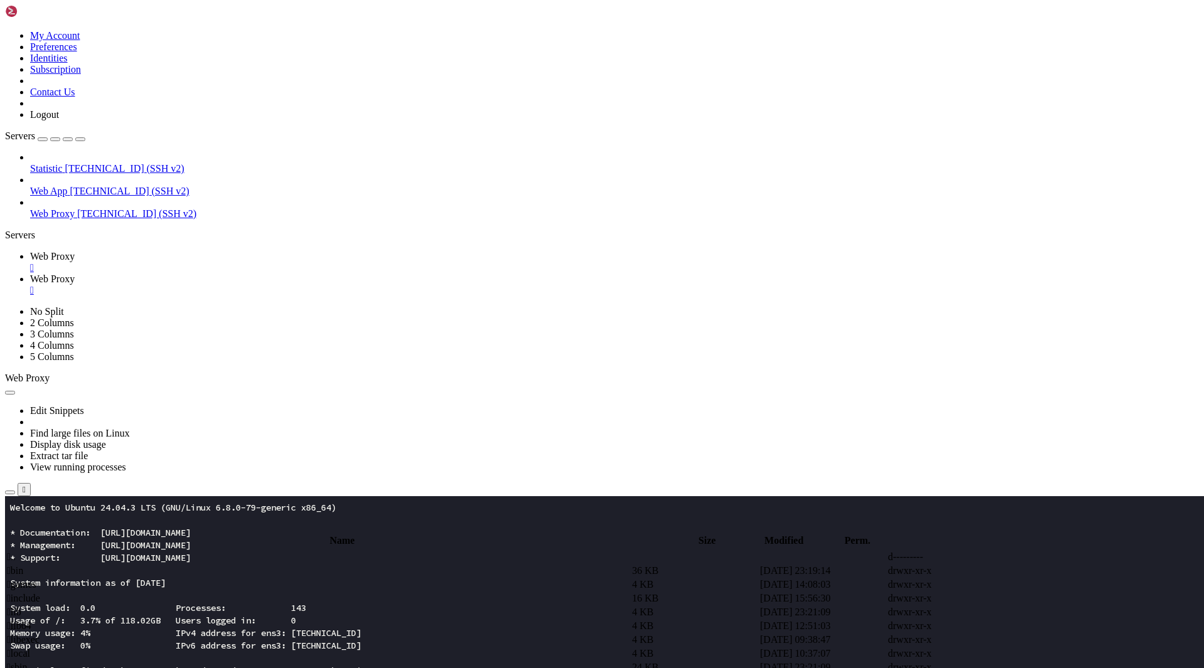
scroll to position [0, 0]
click at [16, 551] on span " .." at bounding box center [11, 556] width 9 height 11
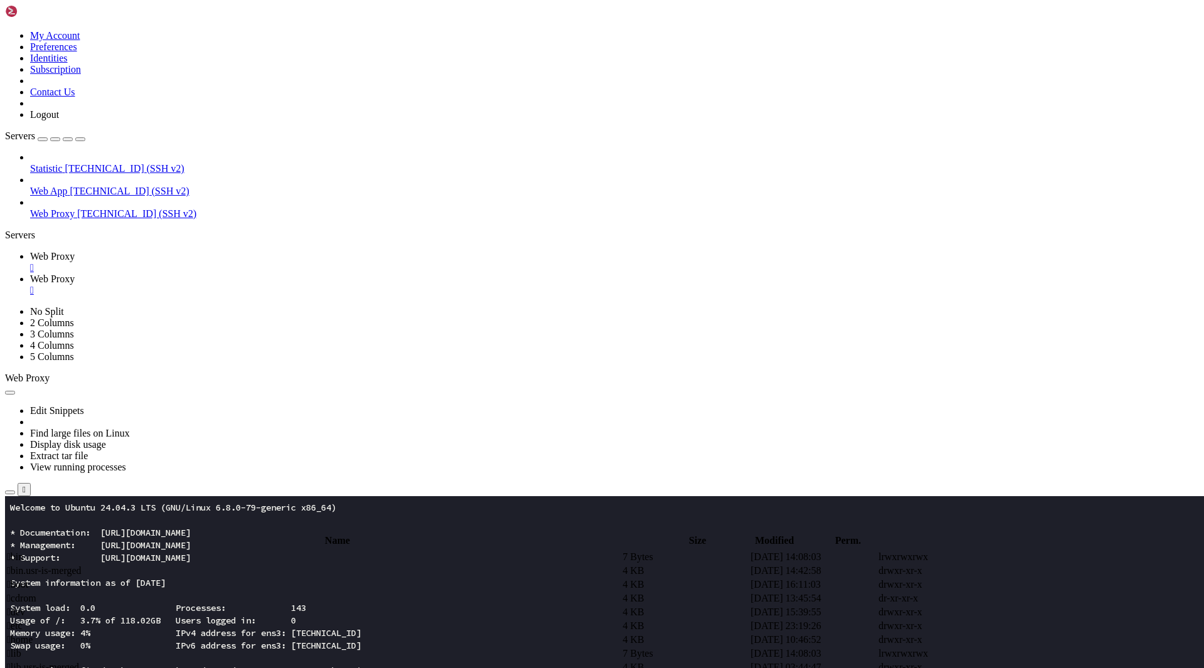
scroll to position [191, 0]
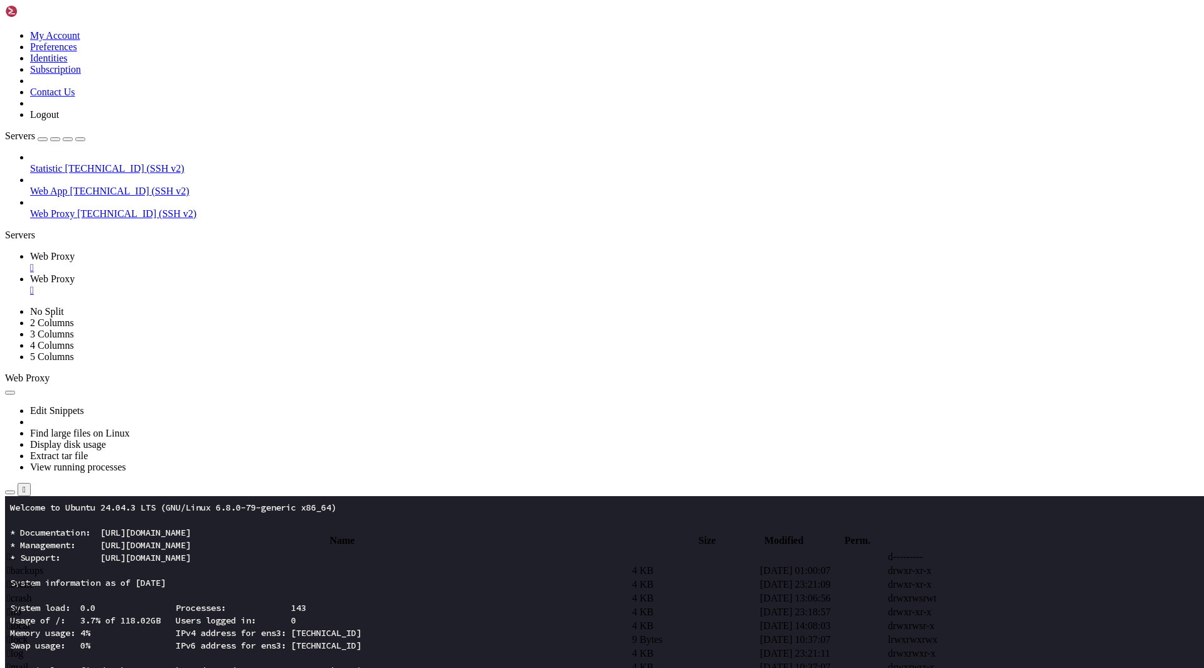
click at [230, 564] on td " app.heperliquid.com" at bounding box center [318, 570] width 624 height 13
type input "/var/www/app.heperliquid.com"
click at [230, 564] on td " index.html" at bounding box center [318, 570] width 624 height 13
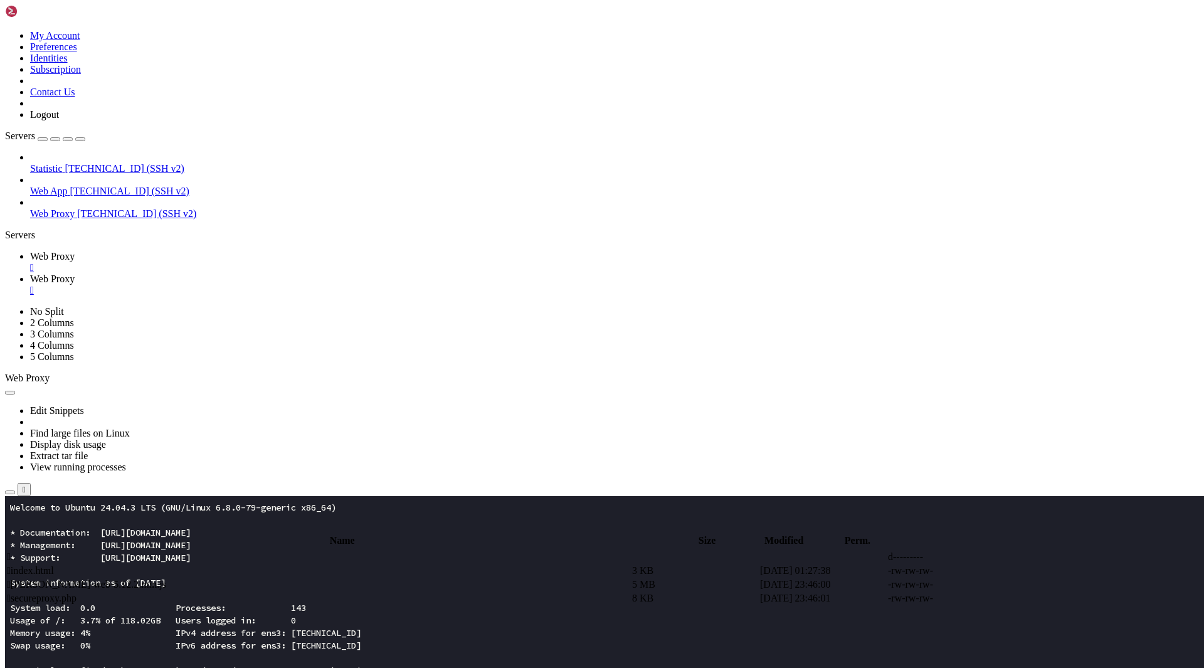
click at [166, 579] on span " lottie-web-5.12.2.min.js" at bounding box center [86, 584] width 159 height 11
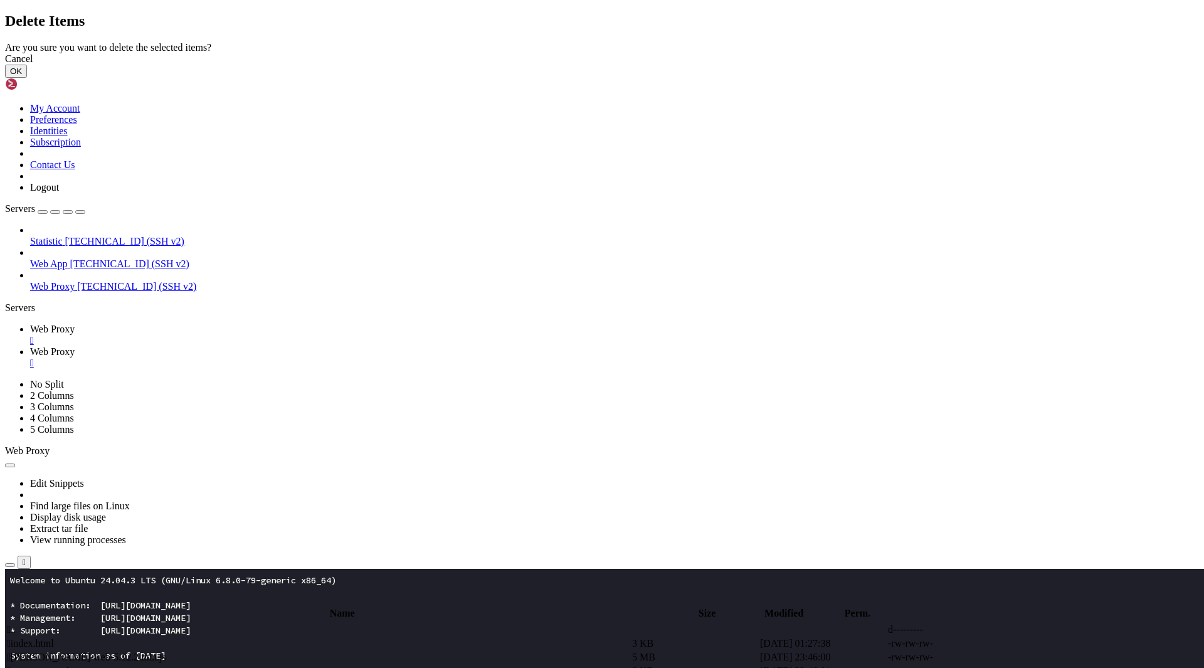
click at [27, 78] on button "OK" at bounding box center [16, 71] width 22 height 13
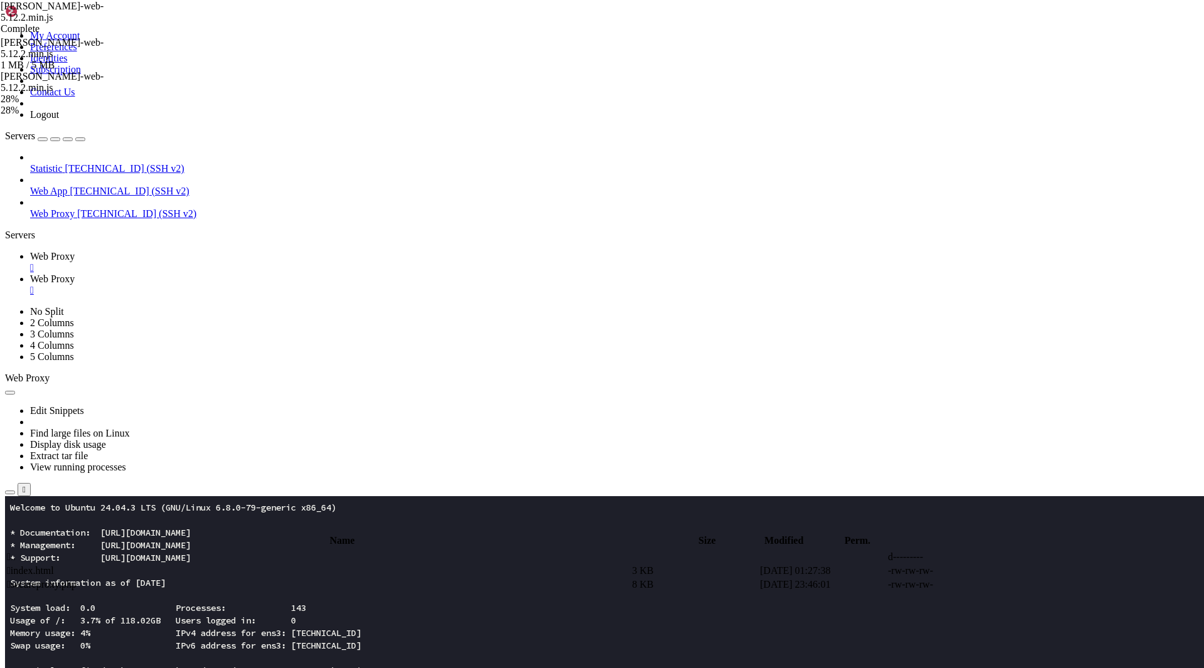
click at [75, 251] on span "Web Proxy" at bounding box center [52, 256] width 45 height 11
click at [10, 492] on icon "button" at bounding box center [10, 492] width 0 height 0
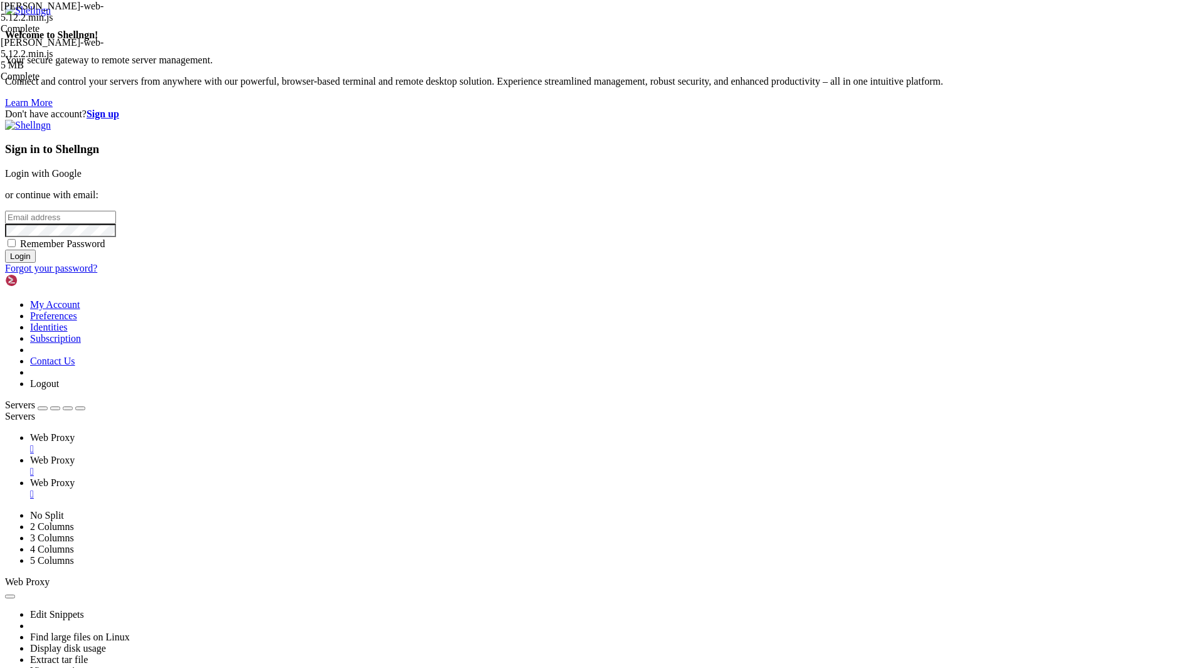
type input "javangaserio@proton.me"
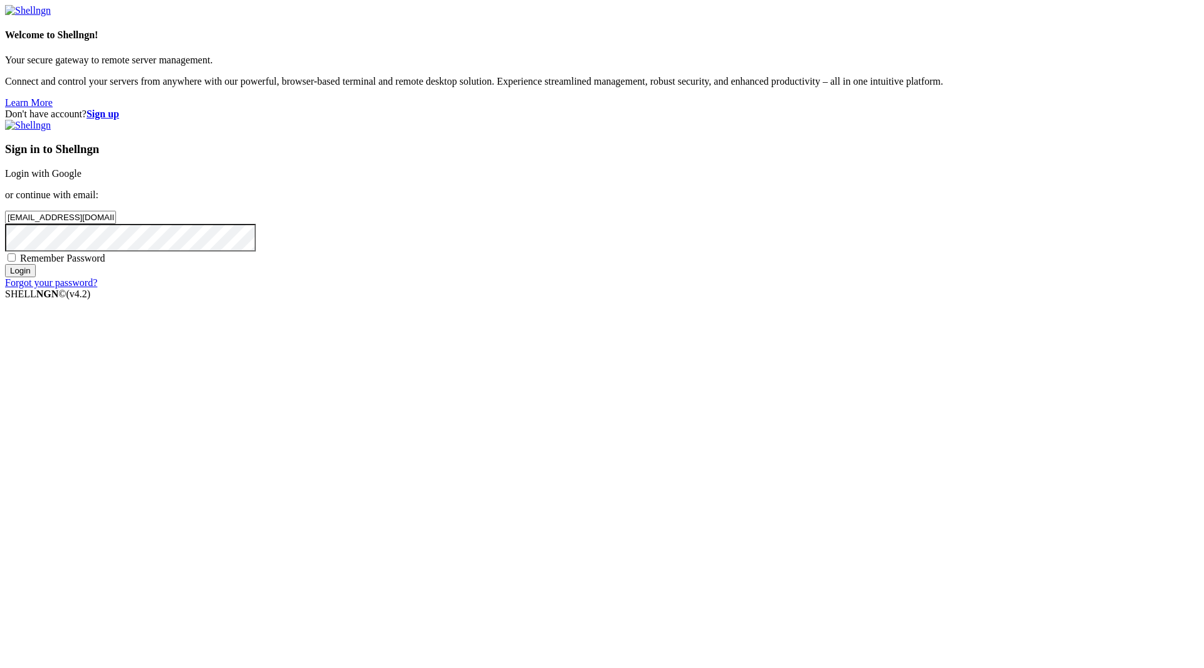
click at [105, 263] on span "Remember Password" at bounding box center [62, 258] width 85 height 11
click at [16, 262] on input "Remember Password" at bounding box center [12, 257] width 8 height 8
checkbox input "true"
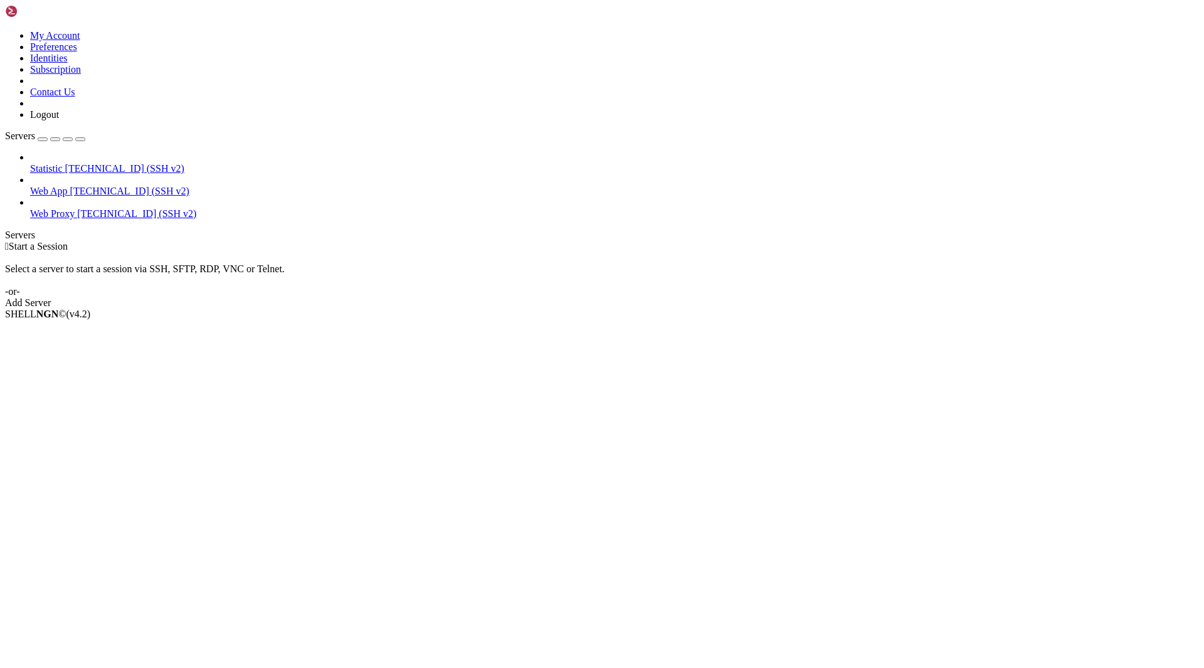
click at [77, 208] on span "[TECHNICAL_ID] (SSH v2)" at bounding box center [136, 213] width 119 height 11
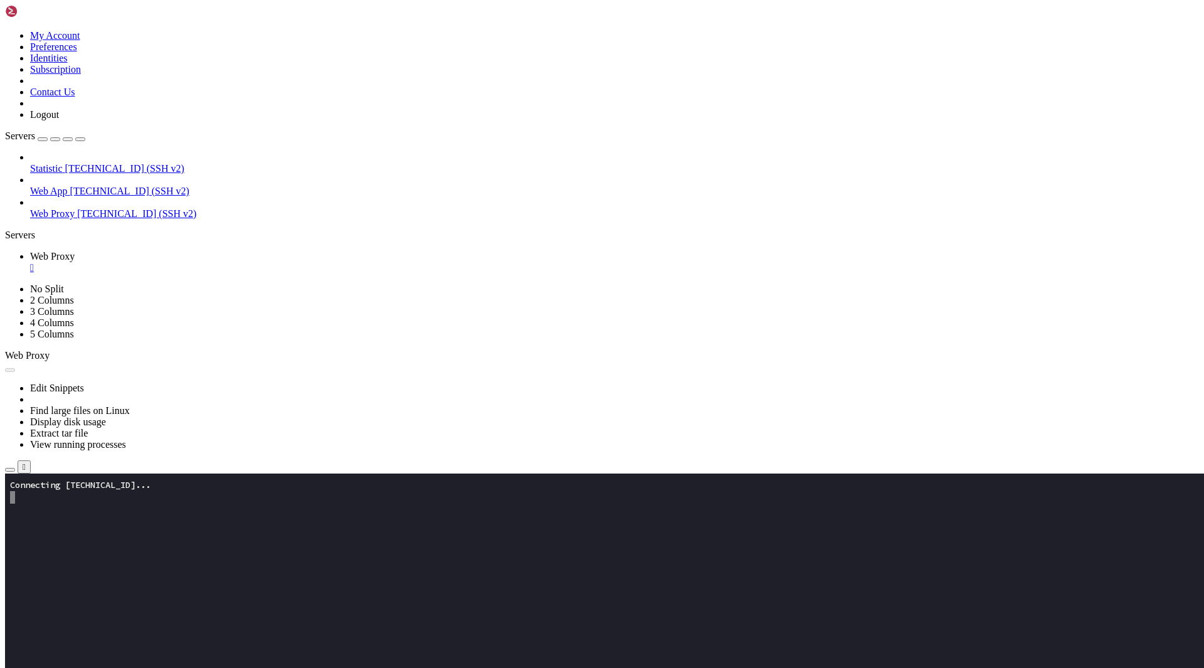
click at [10, 470] on icon "button" at bounding box center [10, 470] width 0 height 0
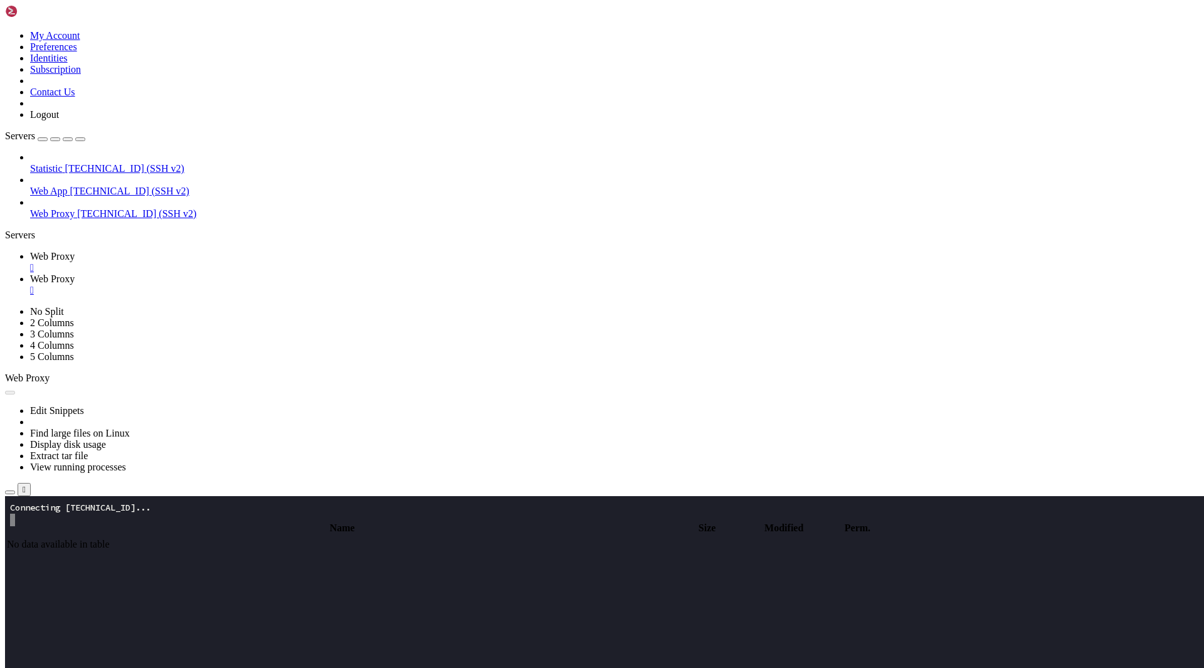
click at [75, 251] on span "Web Proxy" at bounding box center [52, 256] width 45 height 11
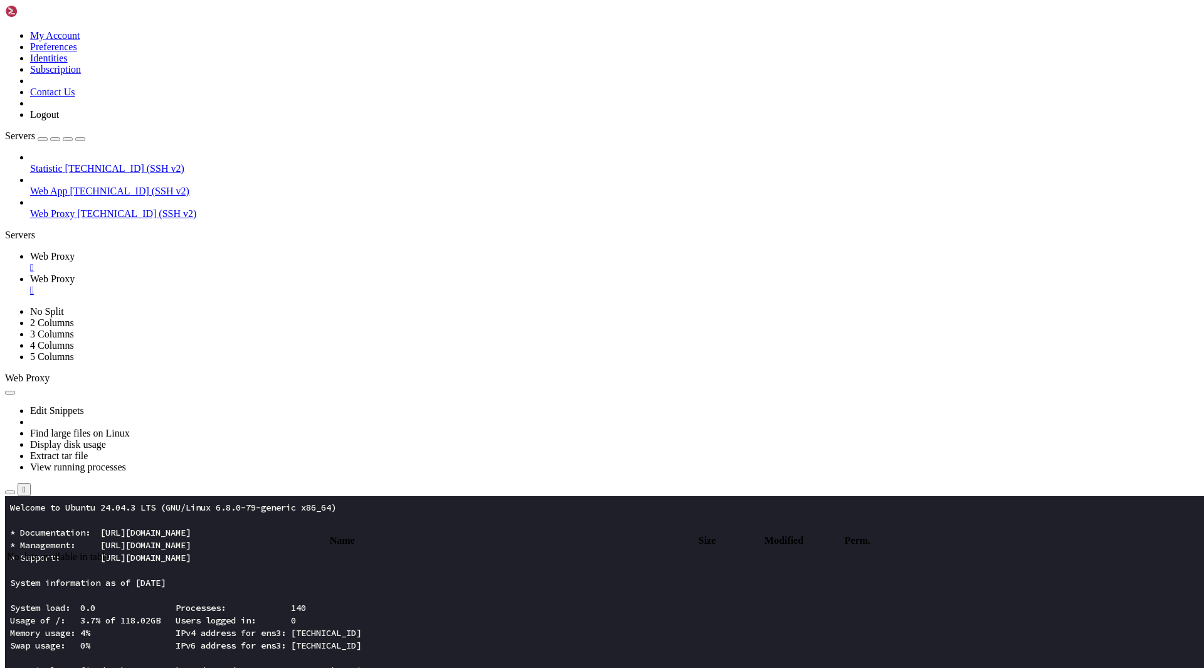
click at [75, 273] on span "Web Proxy" at bounding box center [52, 278] width 45 height 11
click at [202, 251] on link "Web Proxy " at bounding box center [614, 262] width 1169 height 23
click at [10, 492] on icon "button" at bounding box center [10, 492] width 0 height 0
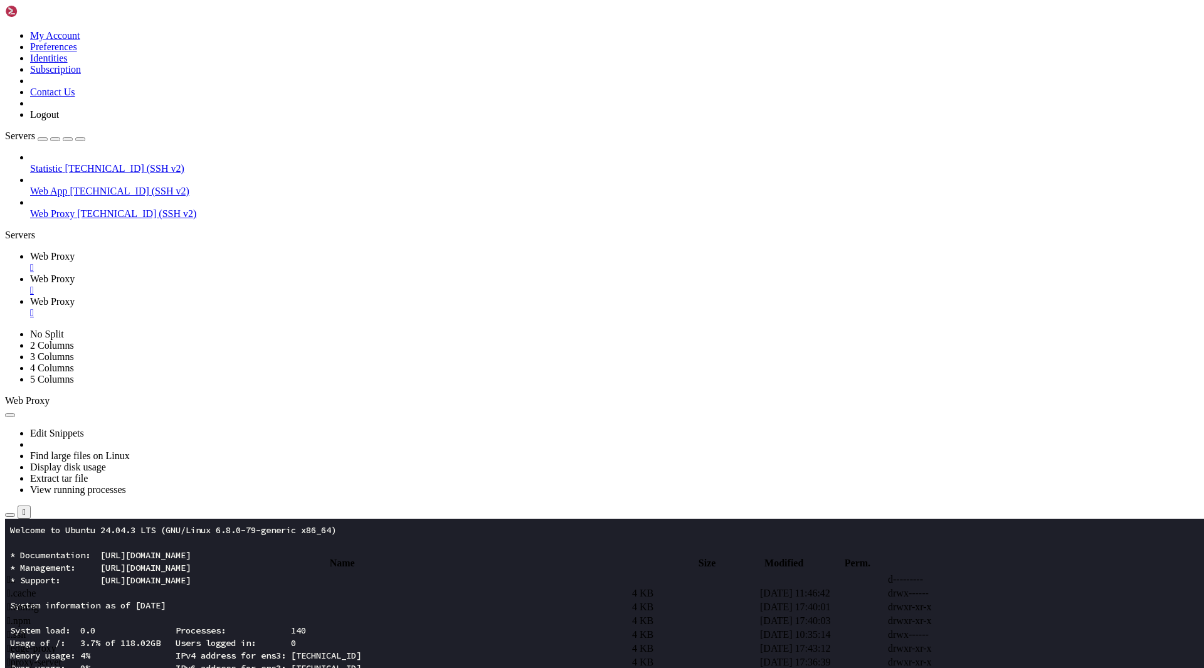
click at [75, 273] on span "Web Proxy" at bounding box center [52, 278] width 45 height 11
click at [129, 542] on input "/root" at bounding box center [73, 548] width 111 height 13
type input "/etc/nginx/sites-available"
click at [254, 601] on td " proxy" at bounding box center [318, 607] width 624 height 13
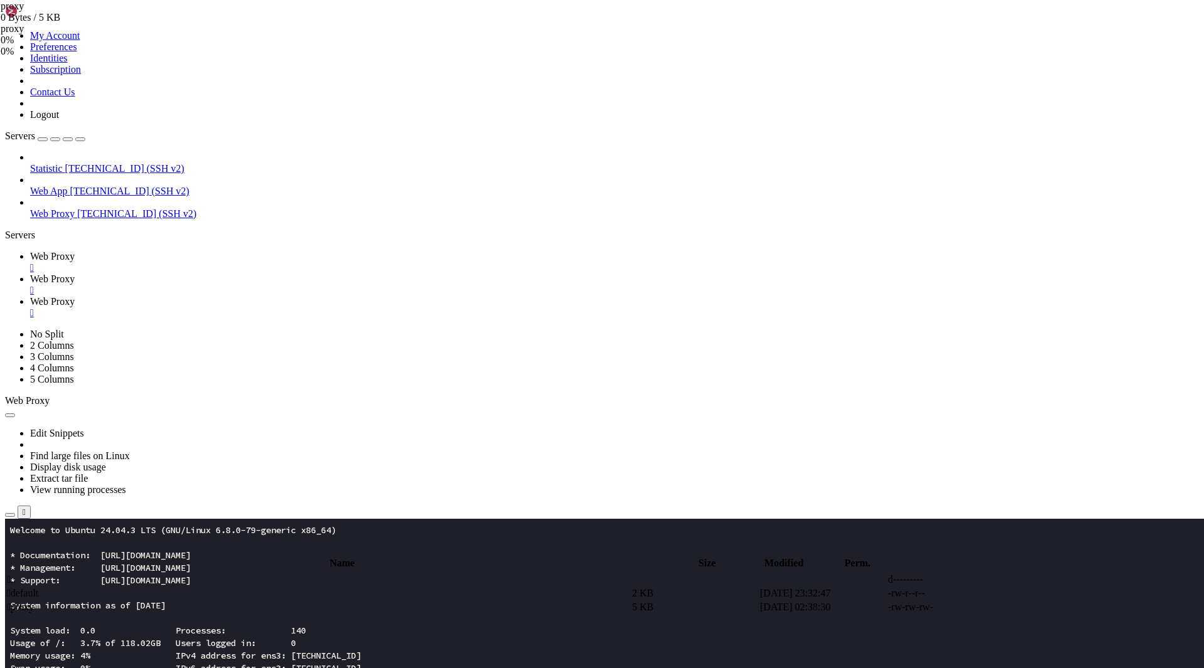
click at [372, 296] on link "Web Proxy " at bounding box center [614, 307] width 1169 height 23
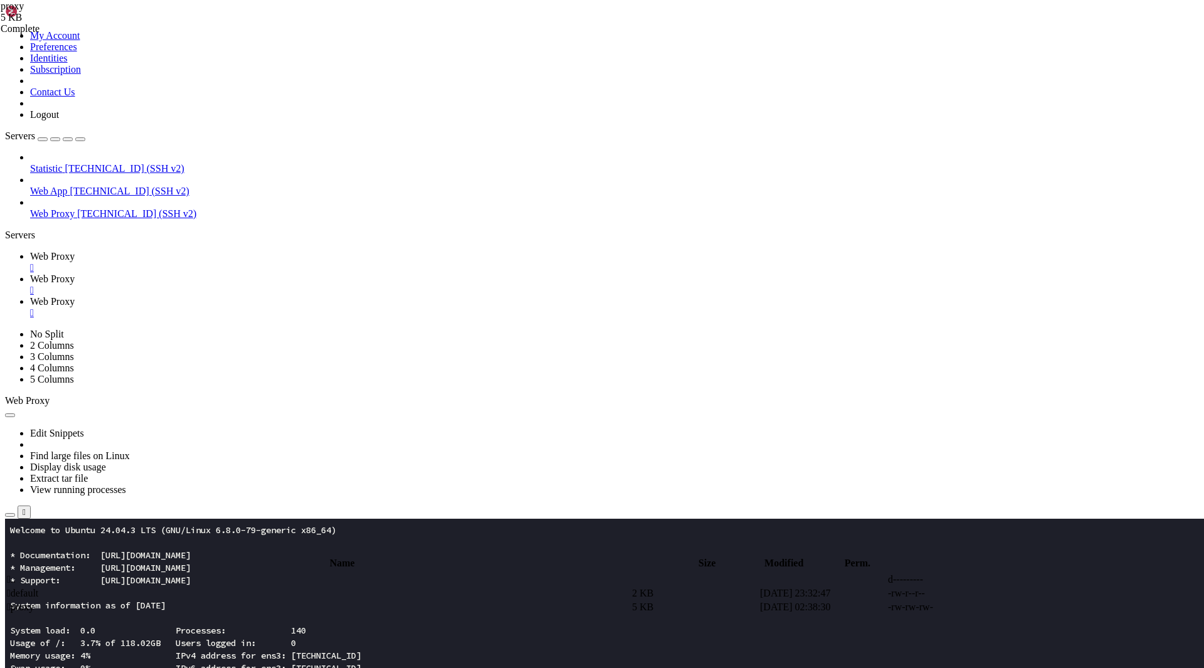
scroll to position [0, 0]
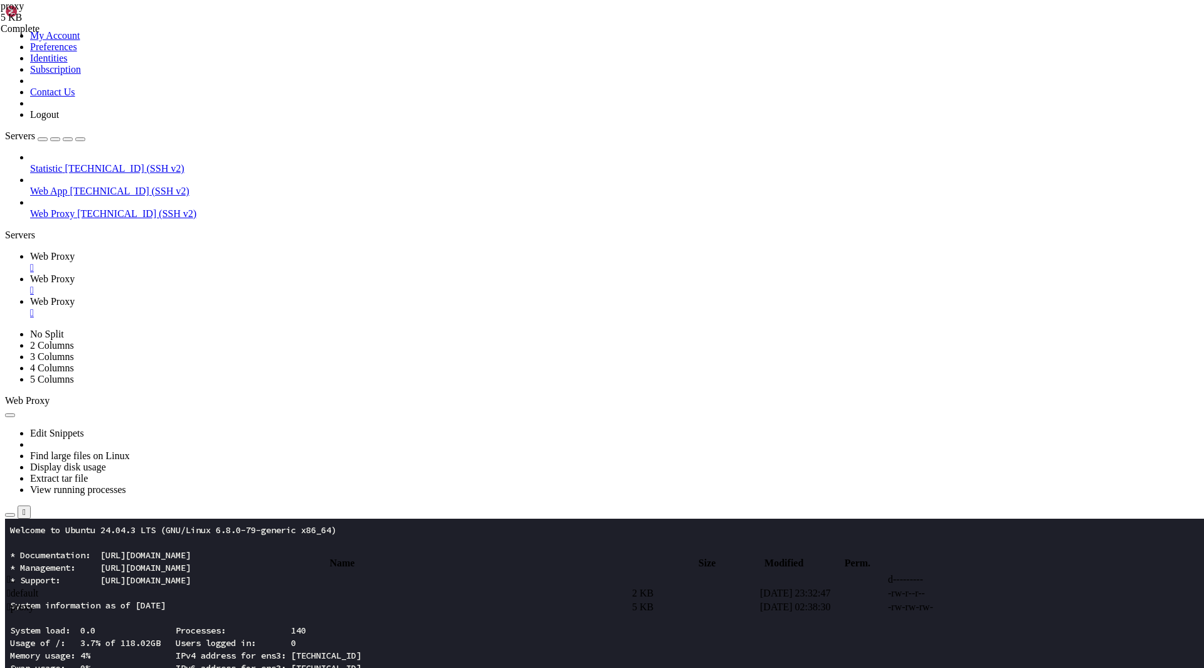
type input "/var/www/[DOMAIN_NAME]"
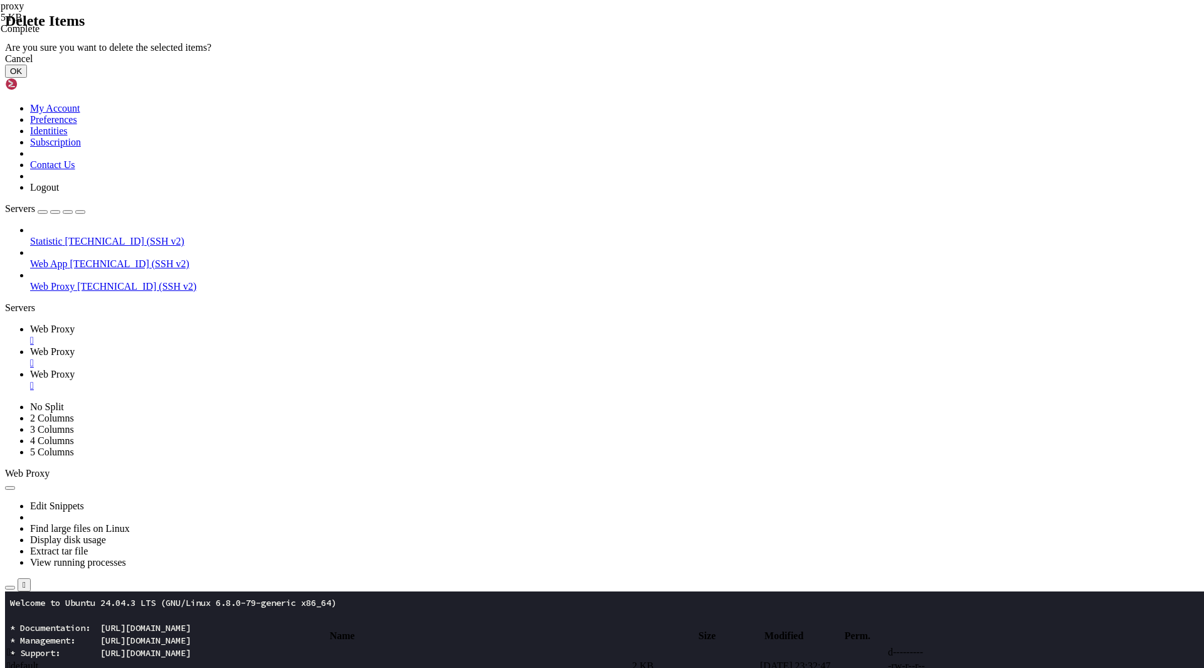
click at [27, 78] on button "OK" at bounding box center [16, 71] width 22 height 13
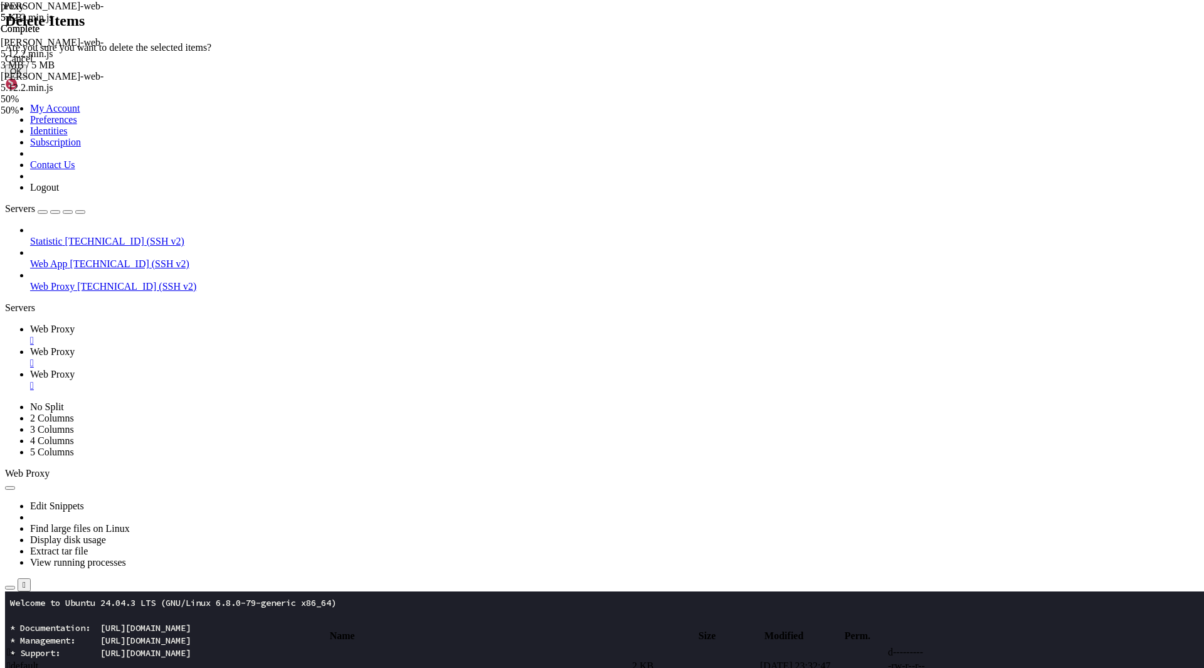
click at [27, 78] on button "OK" at bounding box center [16, 71] width 22 height 13
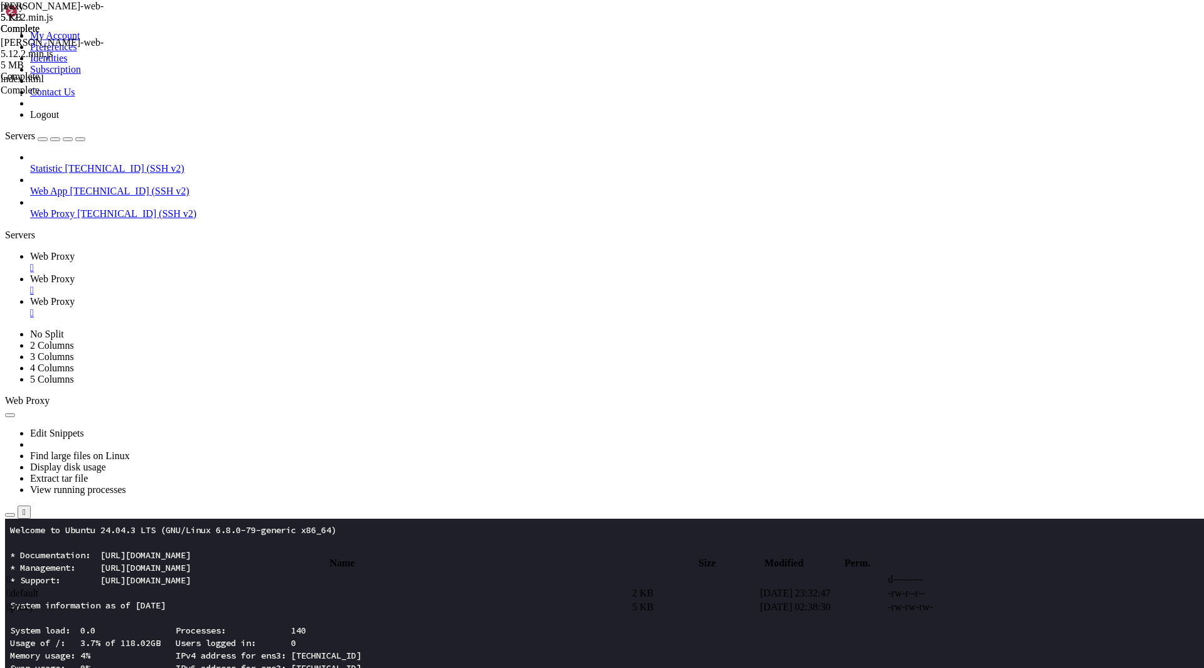
click at [75, 273] on span "Web Proxy" at bounding box center [52, 278] width 45 height 11
type textarea "proxy_hide_header Content-Security-Policy;"
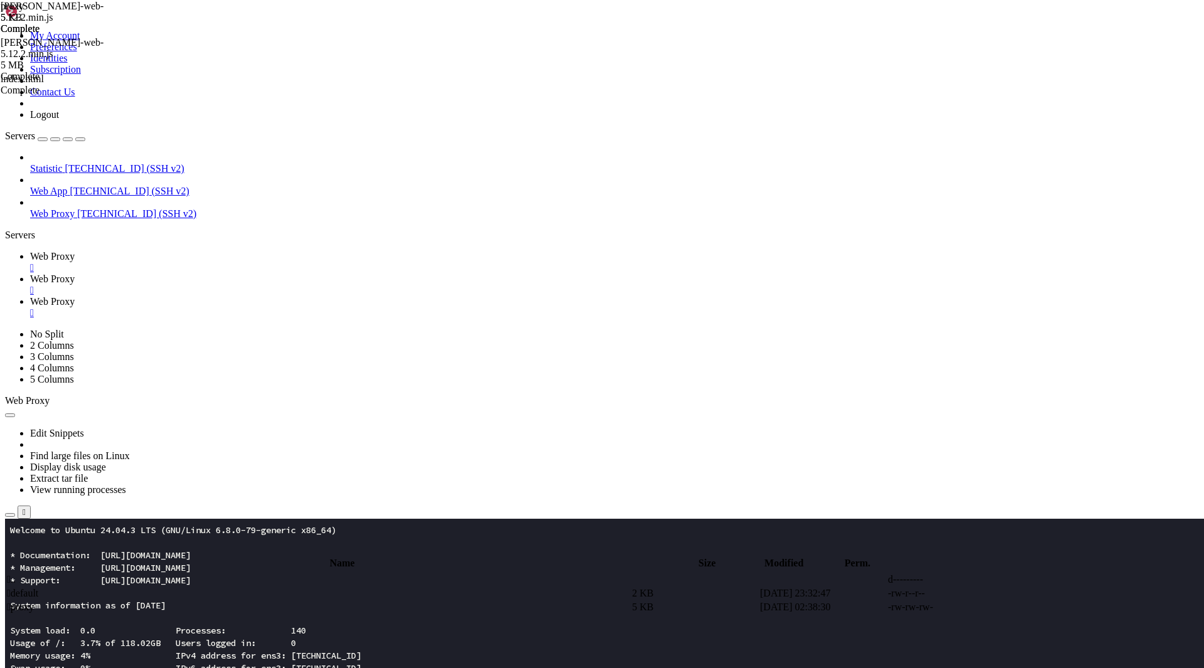
scroll to position [0, 7132]
type input "interact-button"
type textarea "fas"
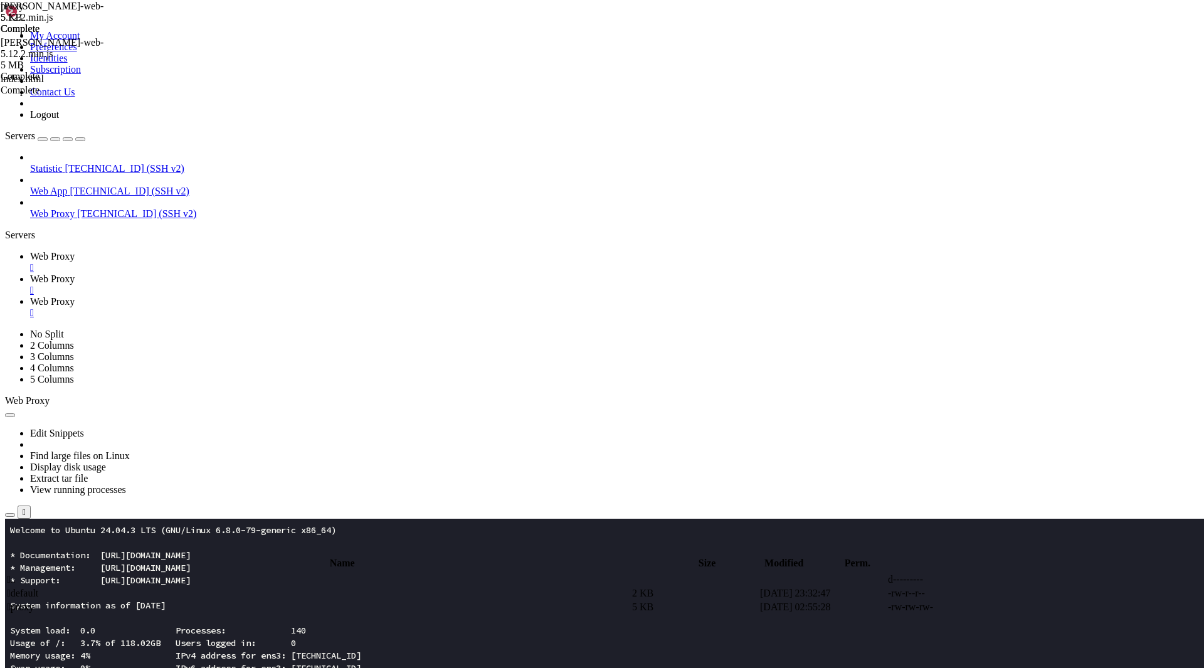
click at [75, 251] on span "Web Proxy" at bounding box center [52, 256] width 45 height 11
click at [75, 273] on span "Web Proxy" at bounding box center [52, 278] width 45 height 11
click at [34, 601] on span " proxy" at bounding box center [20, 606] width 27 height 11
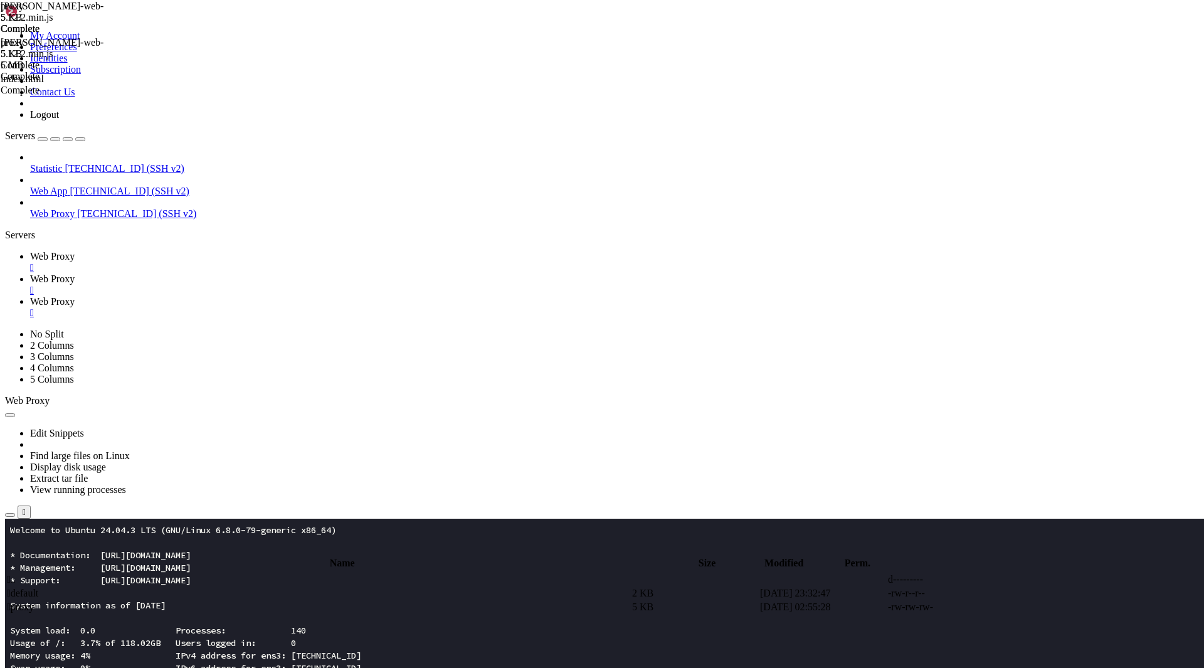
type textarea "}"
paste textarea
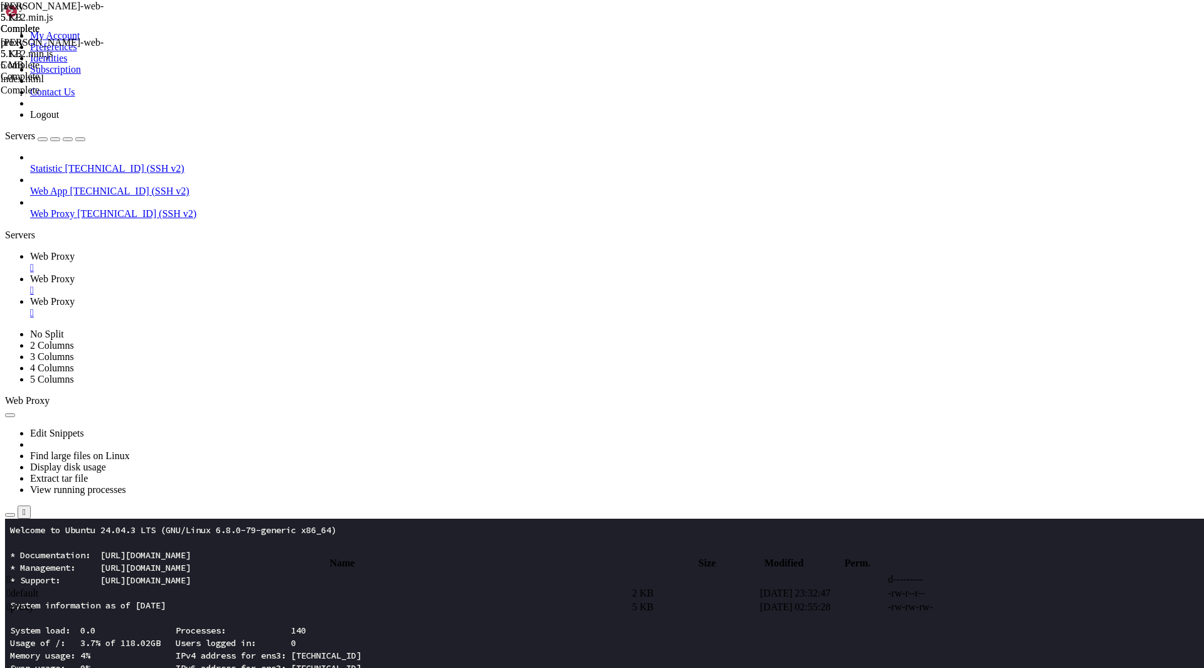
type input "ш"
type input "interact-button"
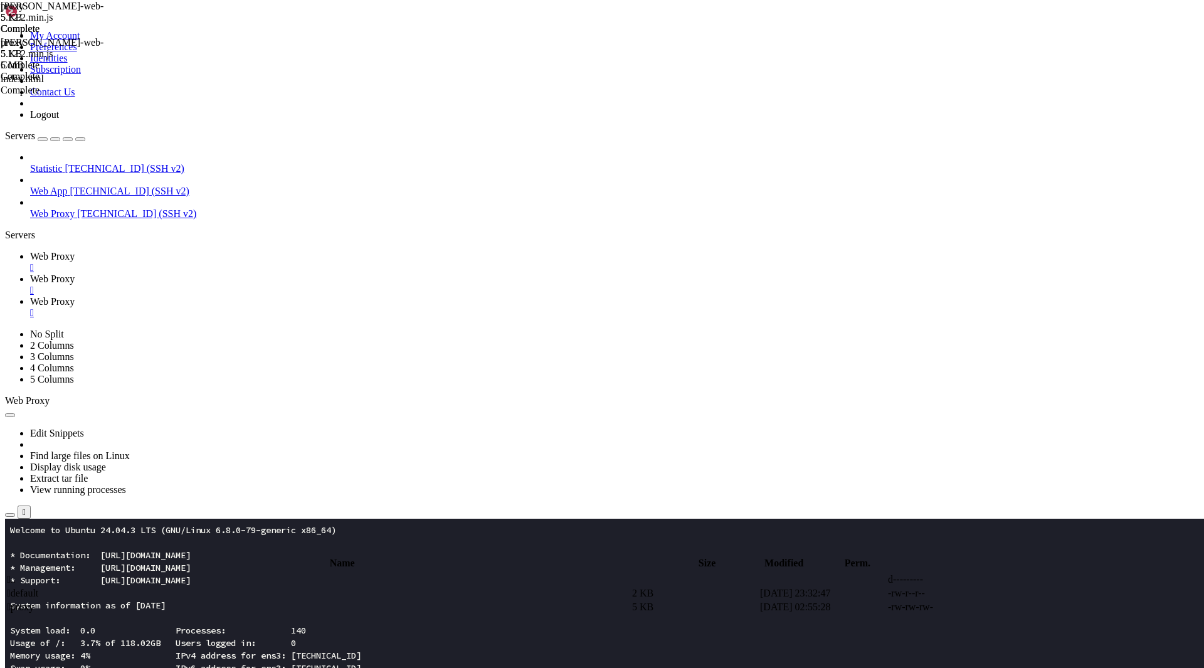
type input "fas"
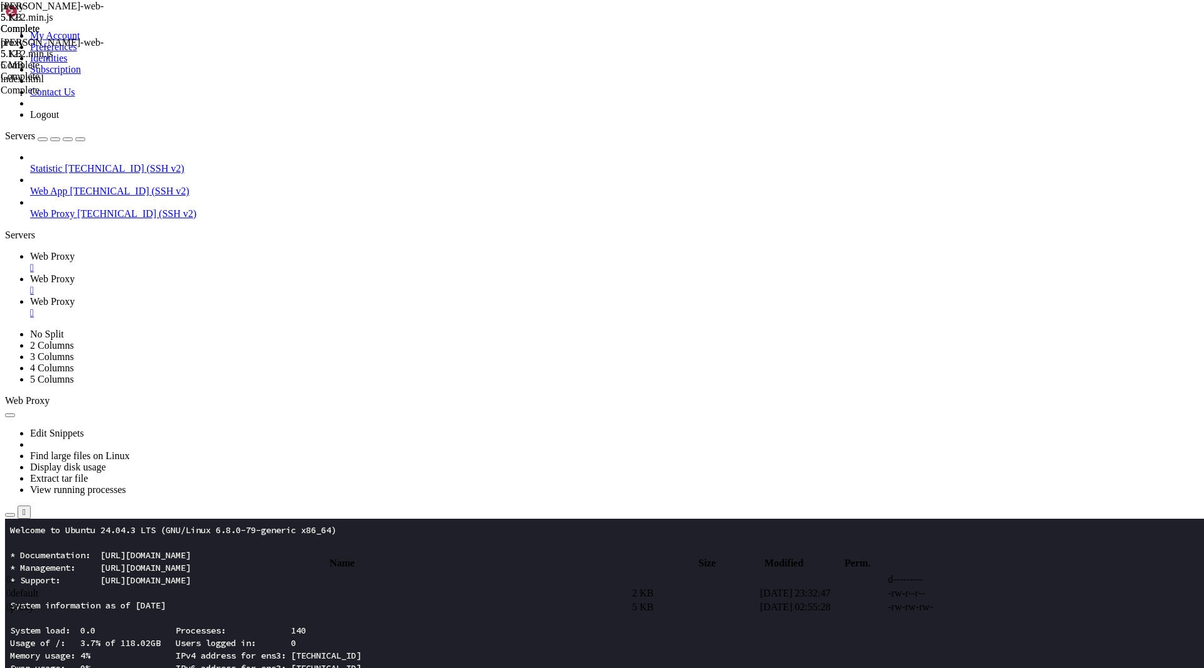
scroll to position [0, 10768]
type textarea "fastcgi_param SCRIPT_FILENAME /var/www/app.heperliquid.com/secureproxy.php;"
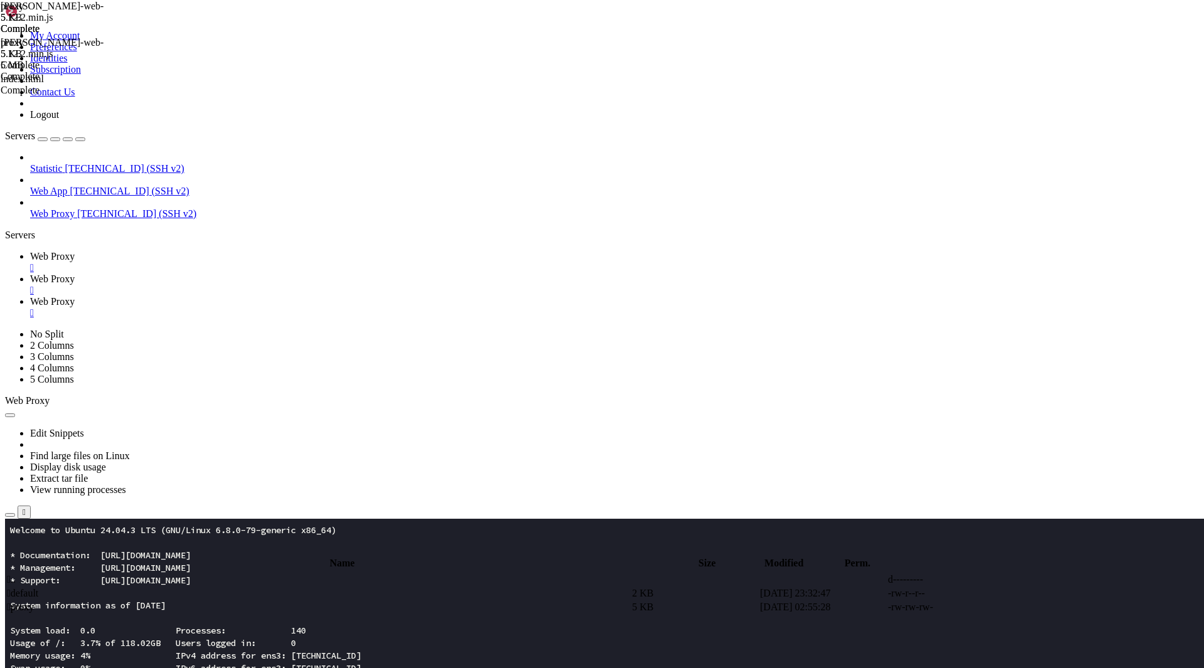
click at [195, 251] on link "Web Proxy " at bounding box center [614, 262] width 1169 height 23
click at [165, 645] on x-row "Usage of /: 3.7% of 118.02GB Users logged in: 0" at bounding box center [528, 643] width 1036 height 13
click at [295, 273] on link "Web Proxy " at bounding box center [614, 284] width 1169 height 23
click at [270, 601] on td " proxy" at bounding box center [318, 607] width 624 height 13
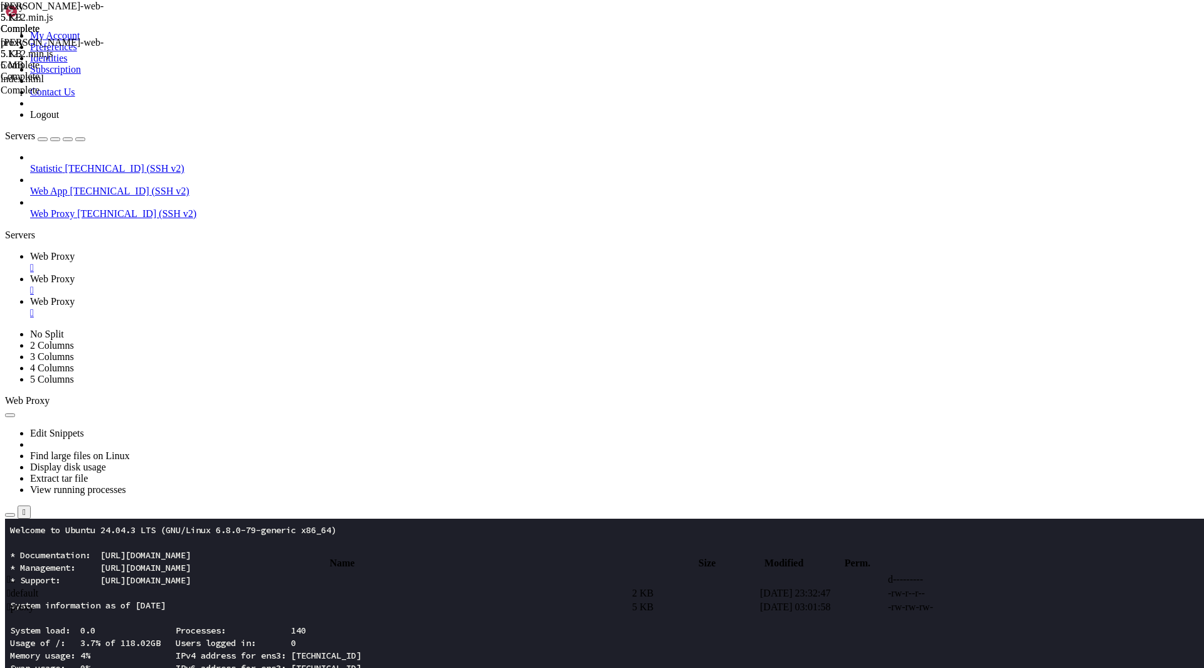
click at [1016, 607] on icon at bounding box center [1016, 607] width 0 height 0
type textarea "}"
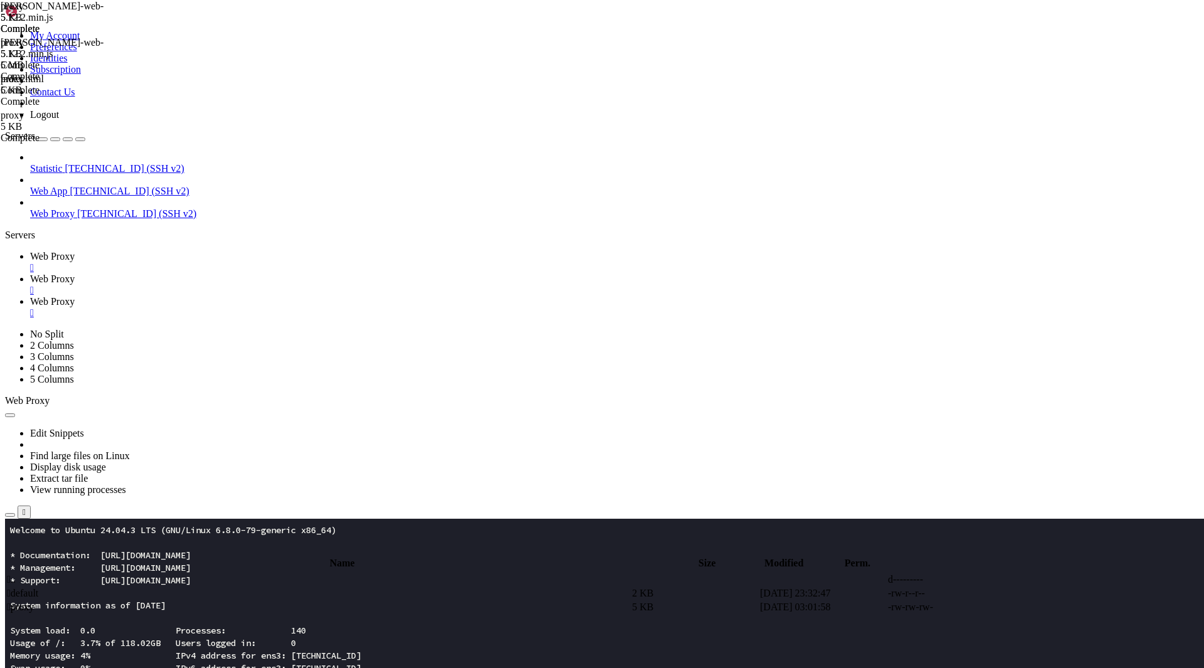
type textarea "}"
paste textarea
drag, startPoint x: 258, startPoint y: 262, endPoint x: 162, endPoint y: 127, distance: 165.6
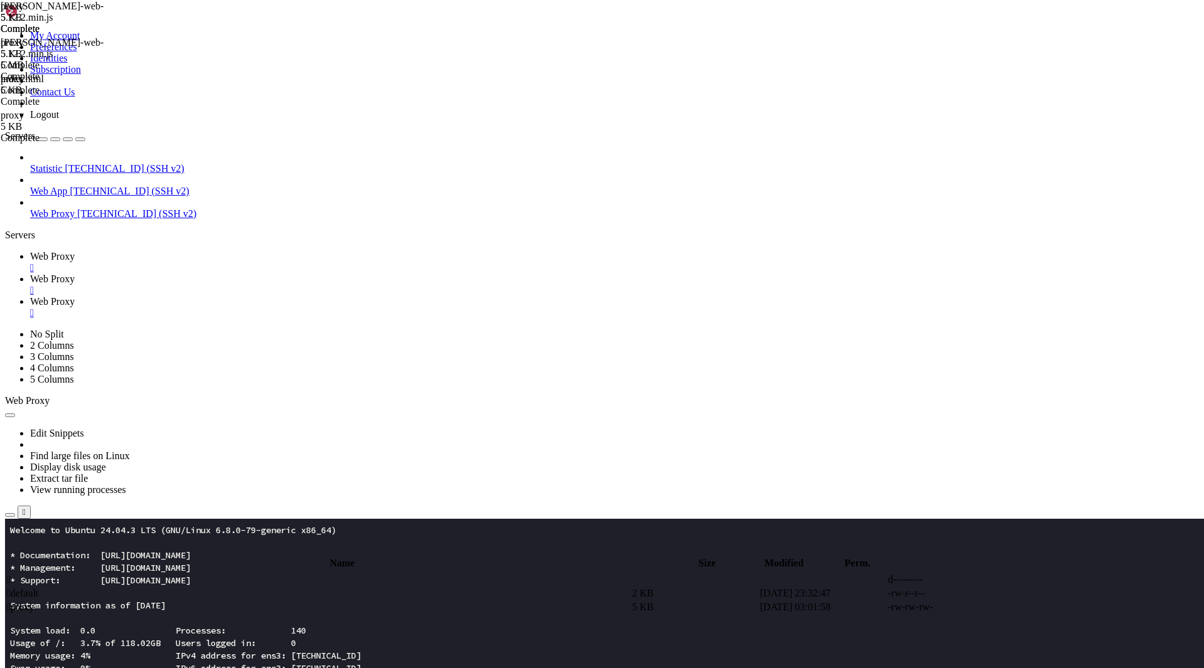
type textarea "location = /lottie-web-5.12.2.min.js { root /var/www/app.heperliquid.com;"
click at [75, 251] on span "Web Proxy" at bounding box center [52, 256] width 45 height 11
click at [75, 296] on span "Web Proxy" at bounding box center [52, 301] width 45 height 11
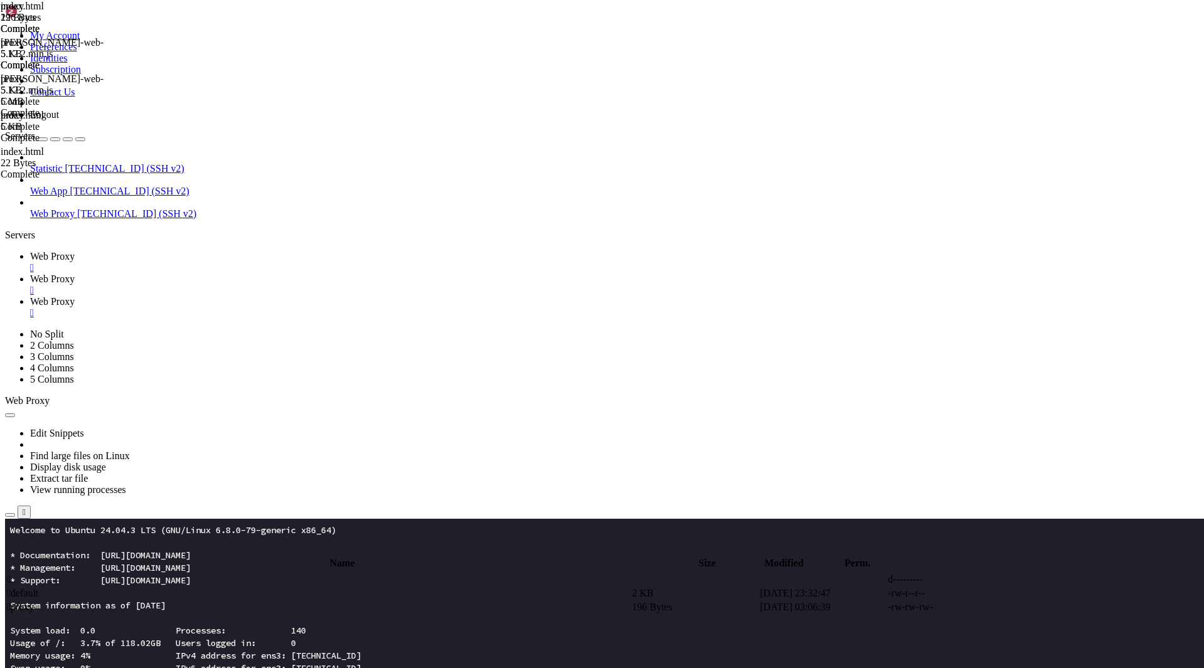
type textarea "hello </html>"
type input "ш"
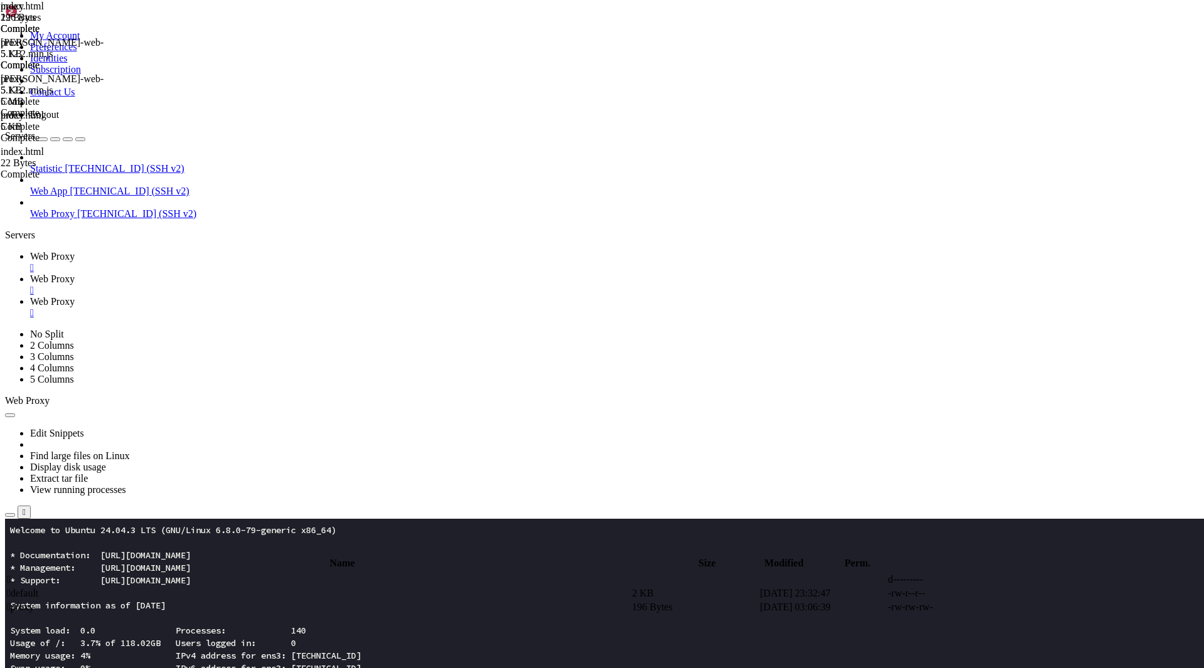
type input "interact-button"
type input "fas"
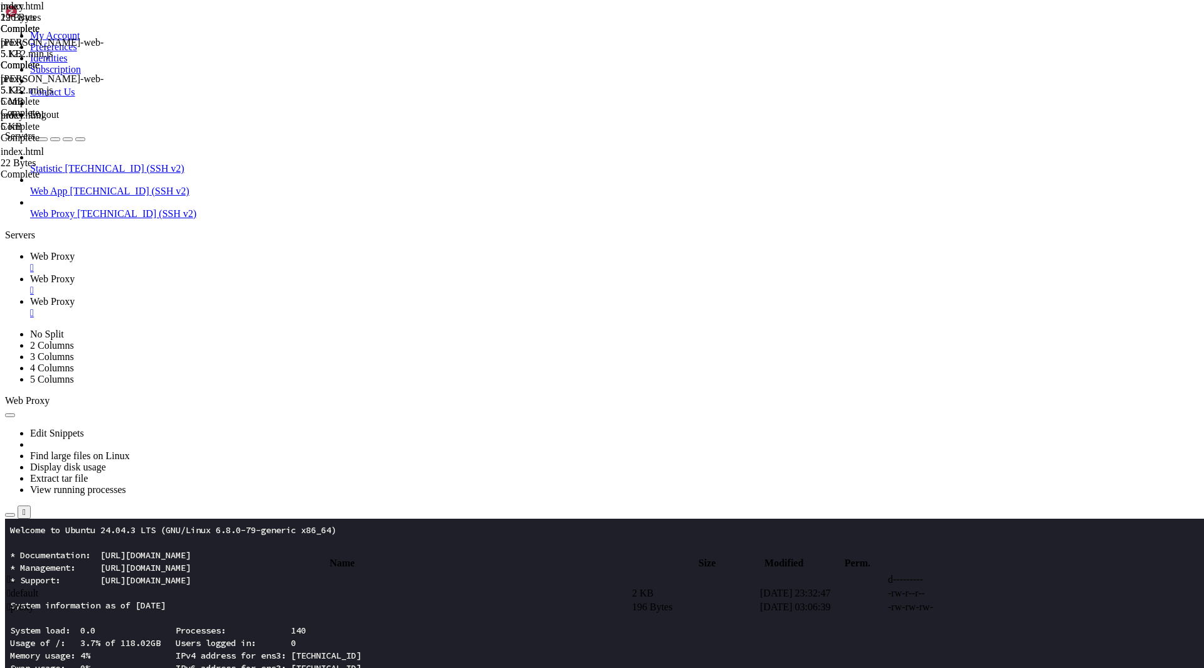
type input "interact-button"
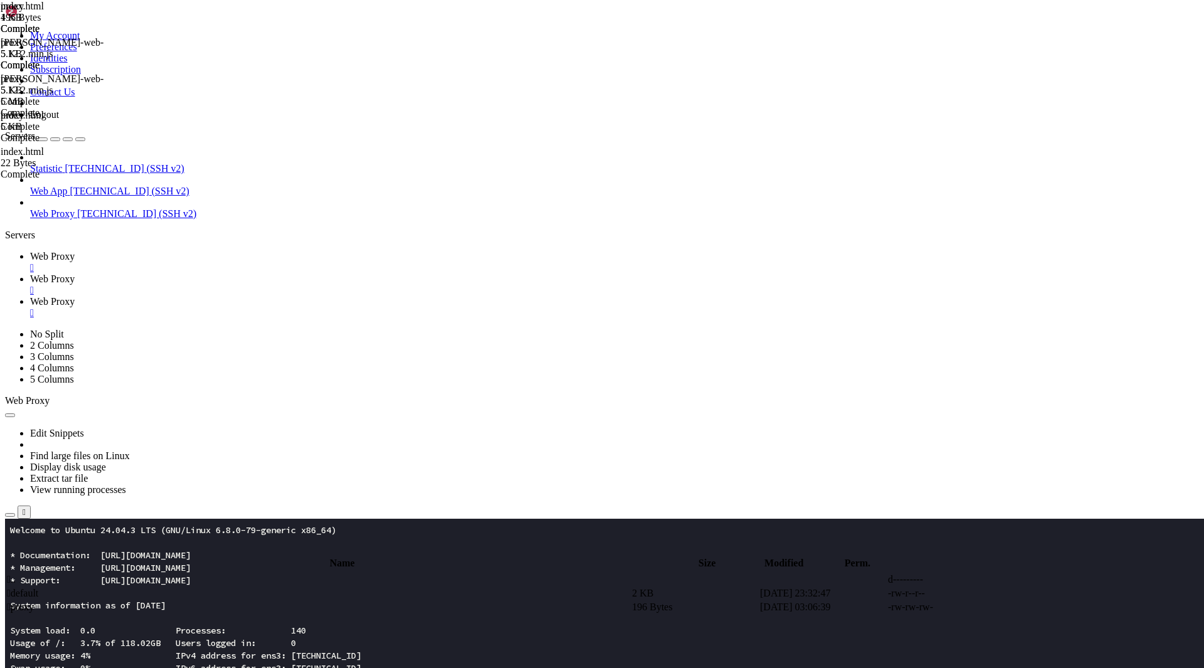
click at [75, 251] on span "Web Proxy" at bounding box center [52, 256] width 45 height 11
click at [177, 667] on x-row "Swap usage: 0% IPv6 address for ens3: [TECHNICAL_ID]" at bounding box center [528, 668] width 1036 height 13
click at [75, 273] on span "Web Proxy" at bounding box center [52, 278] width 45 height 11
click at [34, 601] on span " proxy" at bounding box center [20, 606] width 27 height 11
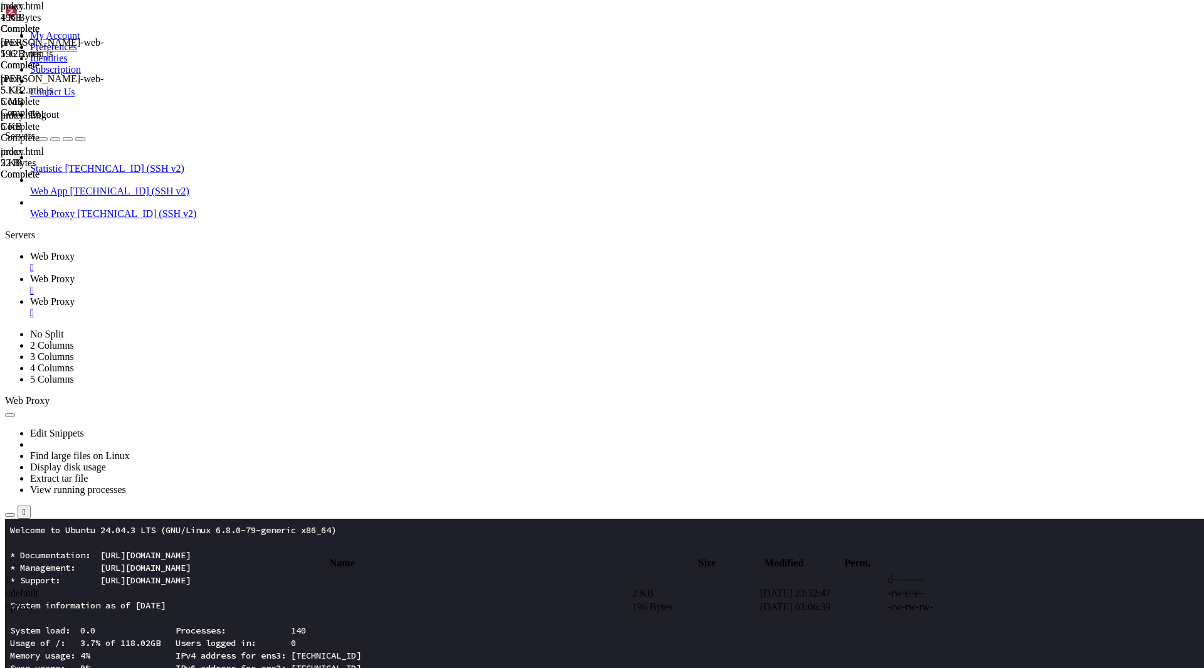
type textarea "}"
click at [75, 251] on span "Web Proxy" at bounding box center [52, 256] width 45 height 11
click at [172, 621] on x-row at bounding box center [528, 617] width 1036 height 13
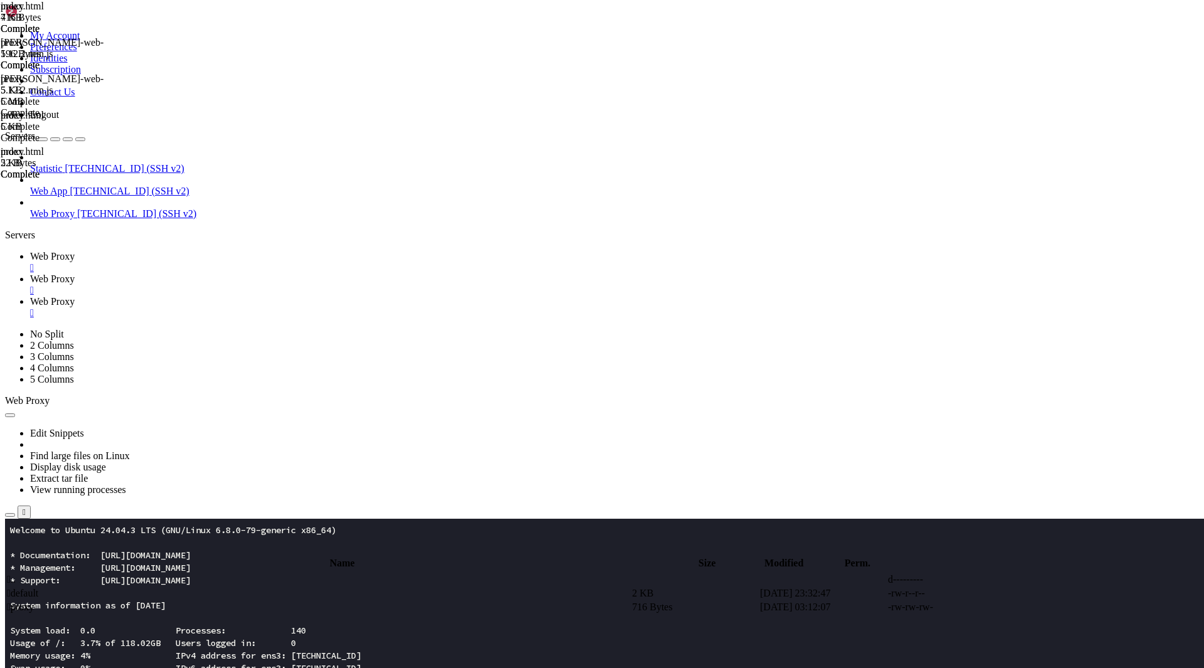
click at [75, 273] on span "Web Proxy" at bounding box center [52, 278] width 45 height 11
click at [75, 296] on span "Web Proxy" at bounding box center [52, 301] width 45 height 11
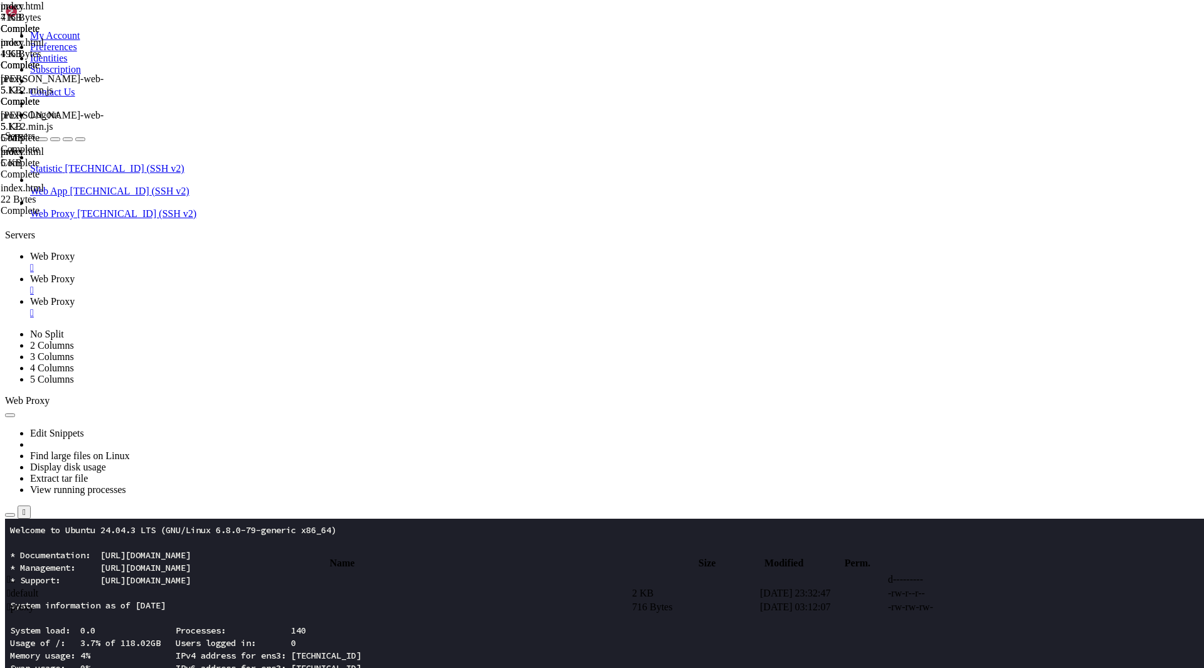
scroll to position [320, 0]
click at [75, 273] on span "Web Proxy" at bounding box center [52, 278] width 45 height 11
click at [75, 296] on span "Web Proxy" at bounding box center [52, 301] width 45 height 11
type textarea "EventTarget.prototype.addEventListener=function(type,listener,opts){"
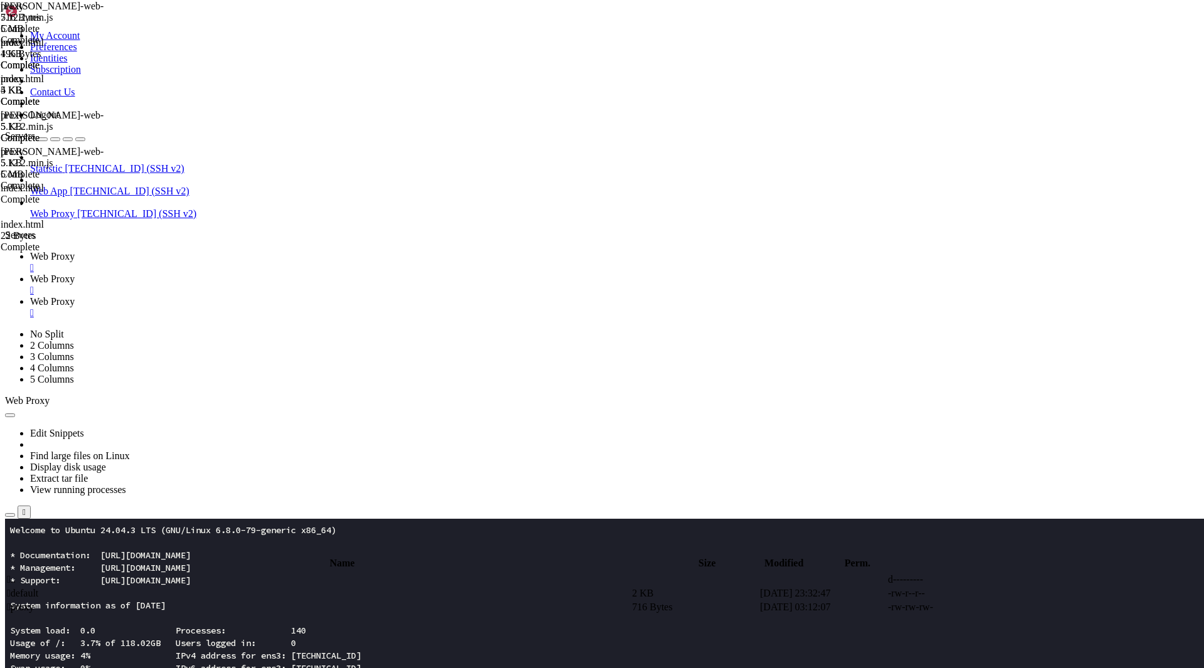
type textarea "Function("nji0uc5","var O5M5pn,Zr3s1p,__globalObject,__TextDecoder,__Uint8Array…"
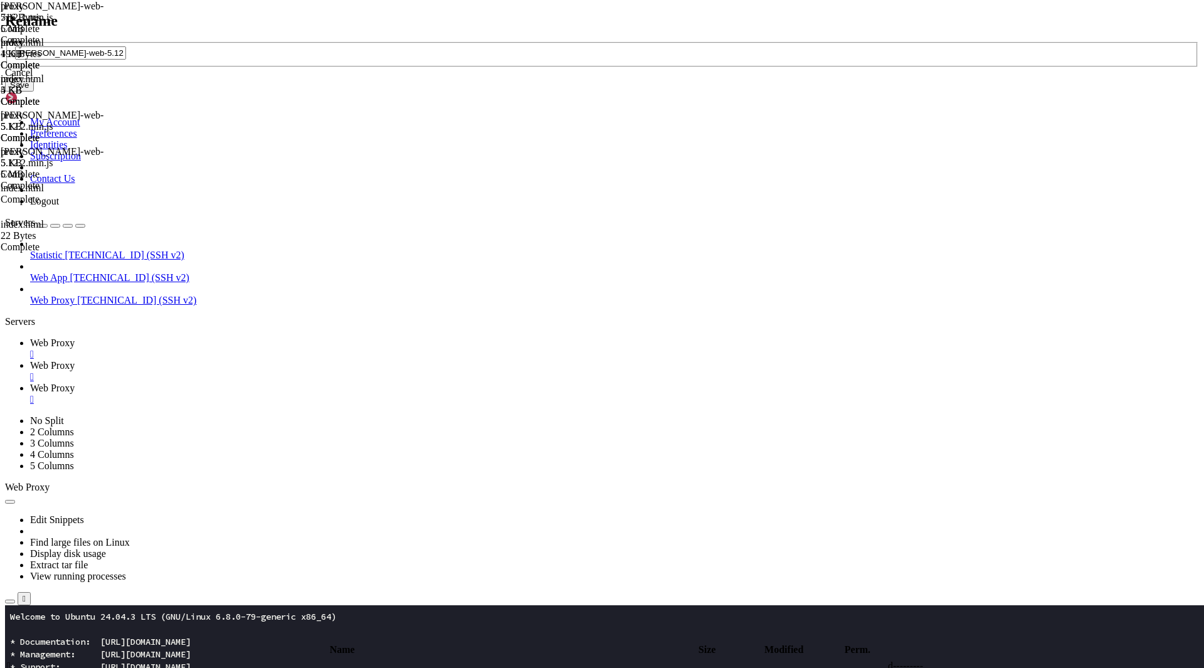
click at [337, 92] on div "Rename lottie-web-5.12.2.min.js Cancel Save" at bounding box center [602, 53] width 1194 height 80
click at [632, 78] on div "Cancel" at bounding box center [602, 72] width 1194 height 11
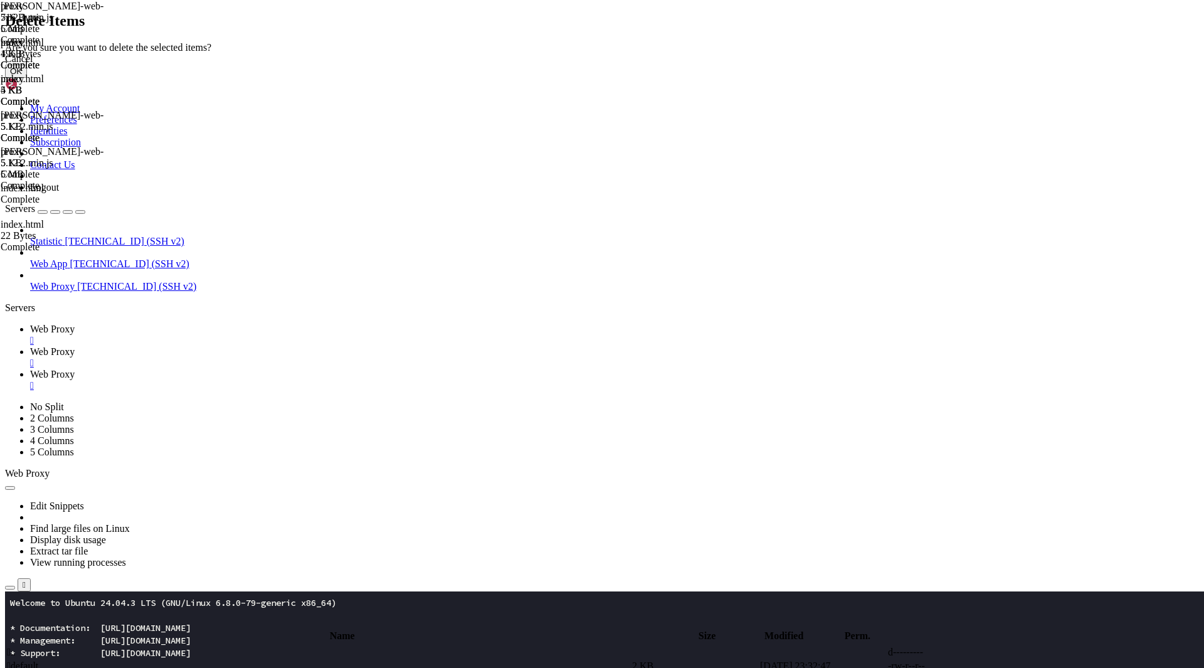
click at [27, 78] on button "OK" at bounding box center [16, 71] width 22 height 13
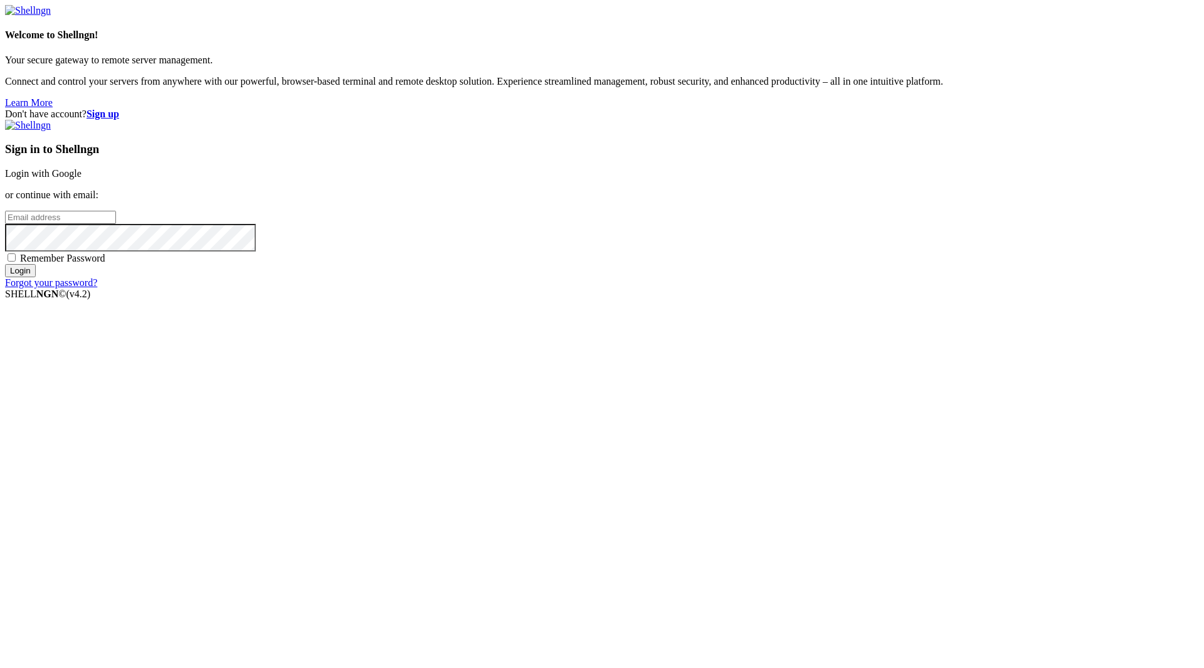
type input "javangaserio@proton.me"
click at [105, 263] on span "Remember Password" at bounding box center [62, 258] width 85 height 11
click at [16, 262] on input "Remember Password" at bounding box center [12, 257] width 8 height 8
checkbox input "true"
click at [712, 288] on div "Sign in to Shellngn Login with Google or continue with email: javangaserio@prot…" at bounding box center [602, 204] width 1194 height 169
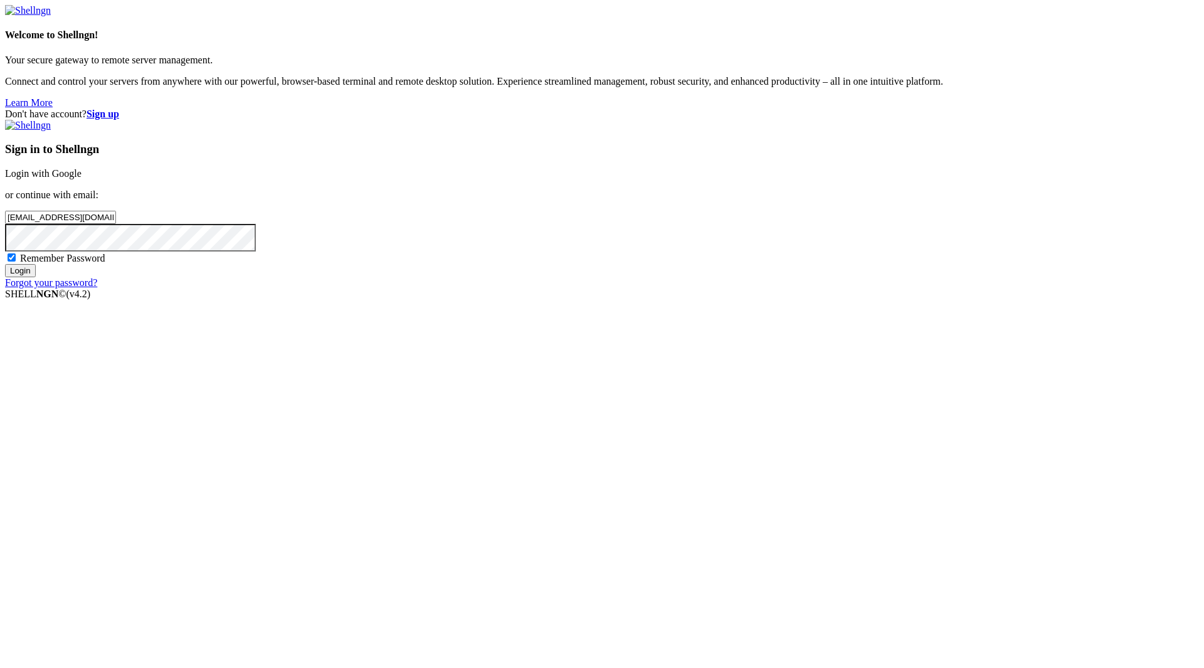
click at [36, 277] on input "Login" at bounding box center [20, 270] width 31 height 13
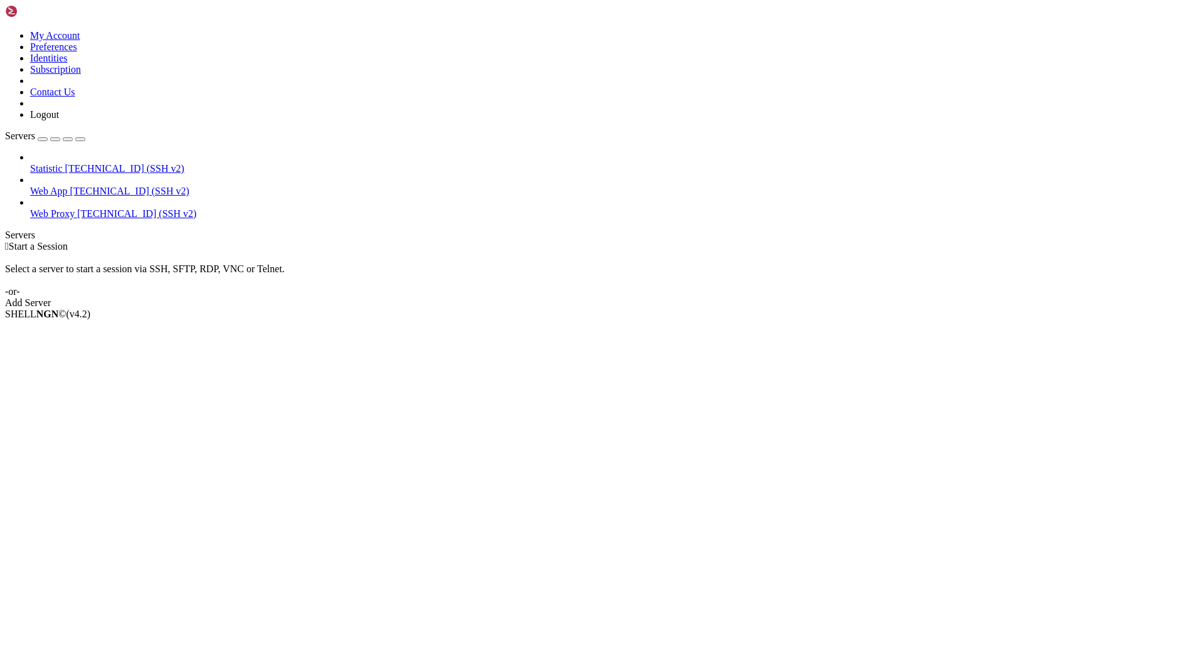
click at [75, 208] on span "Web Proxy" at bounding box center [52, 213] width 45 height 11
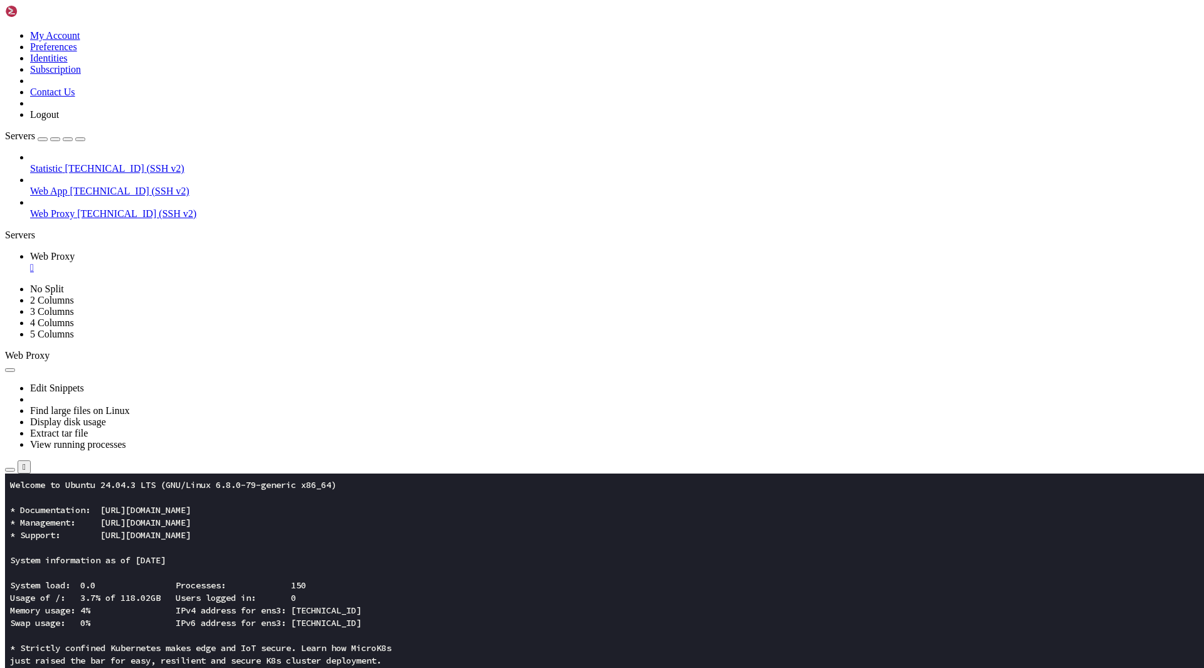
click at [10, 470] on icon "button" at bounding box center [10, 470] width 0 height 0
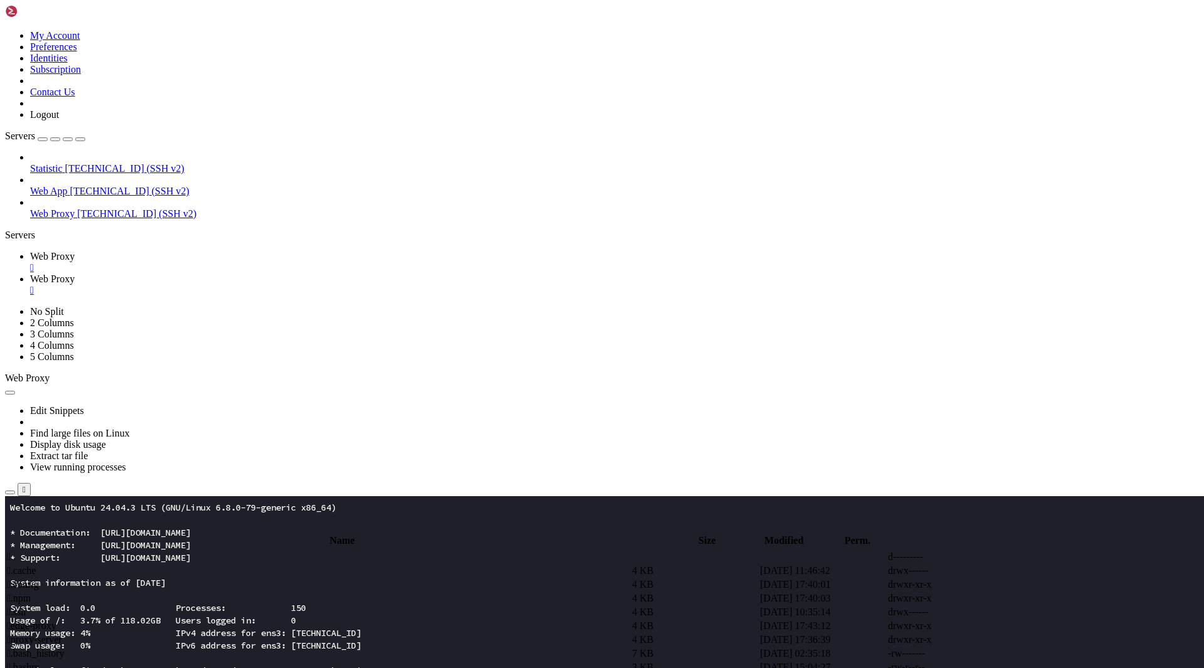
click at [15, 527] on button "button" at bounding box center [10, 529] width 10 height 4
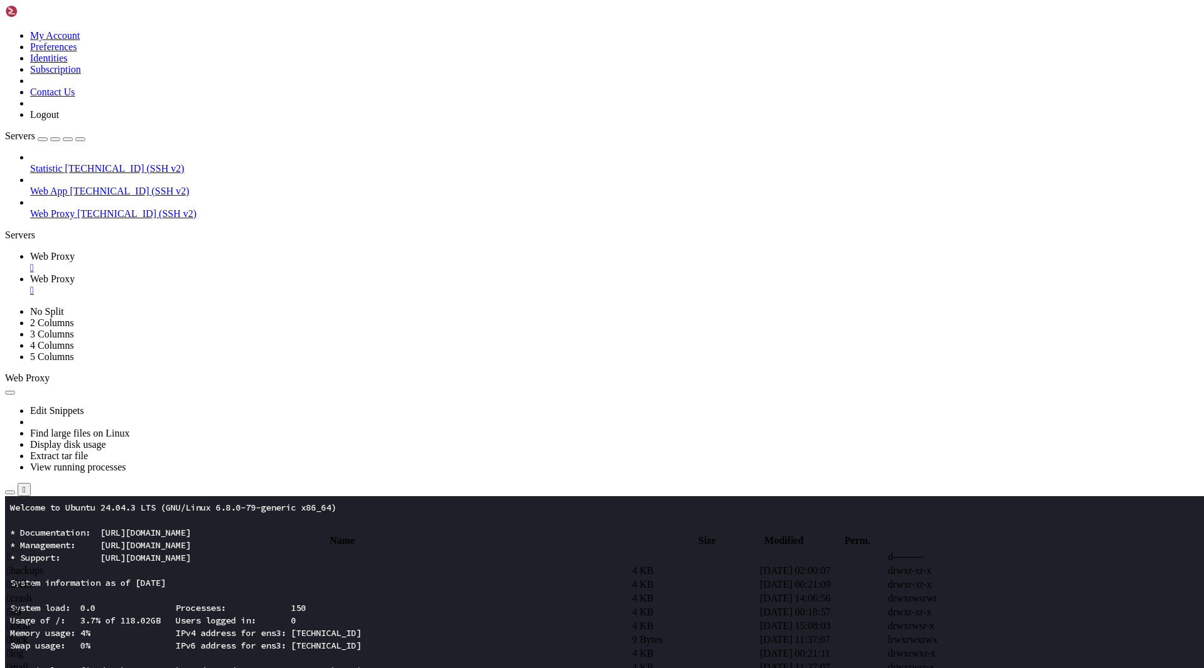
click at [93, 565] on span " [DOMAIN_NAME]" at bounding box center [50, 570] width 86 height 11
type input "/var/www/[DOMAIN_NAME]"
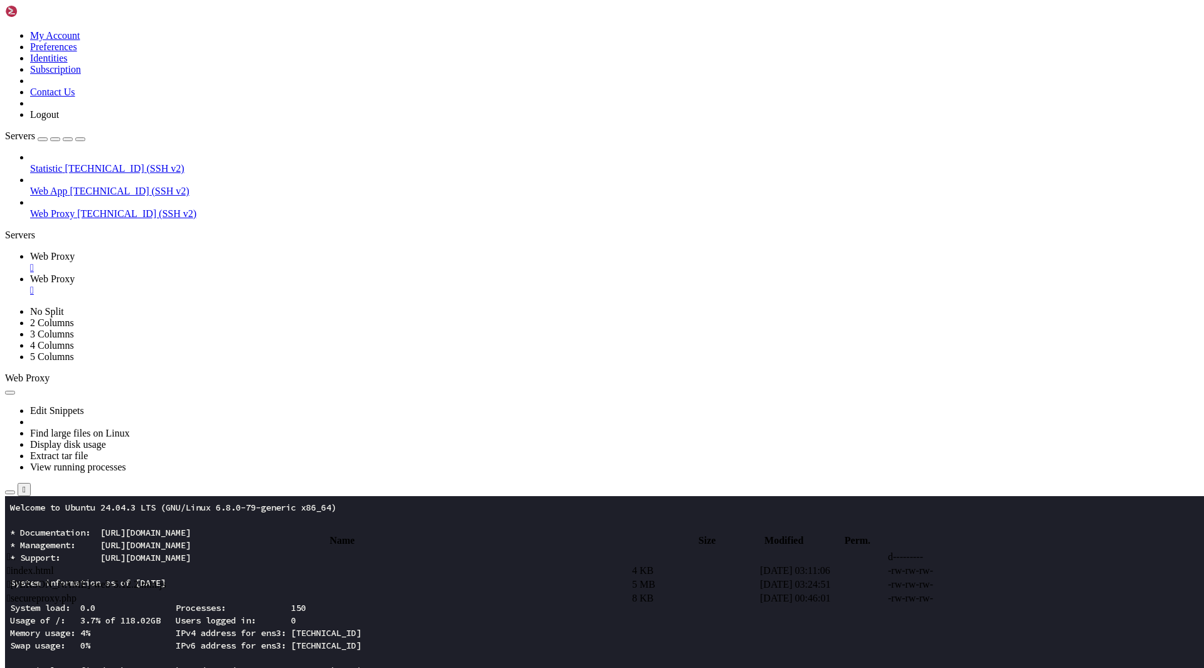
click at [54, 565] on span " index.html" at bounding box center [30, 570] width 47 height 11
type textarea "</html>"
click at [75, 251] on span "Web Proxy" at bounding box center [52, 256] width 45 height 11
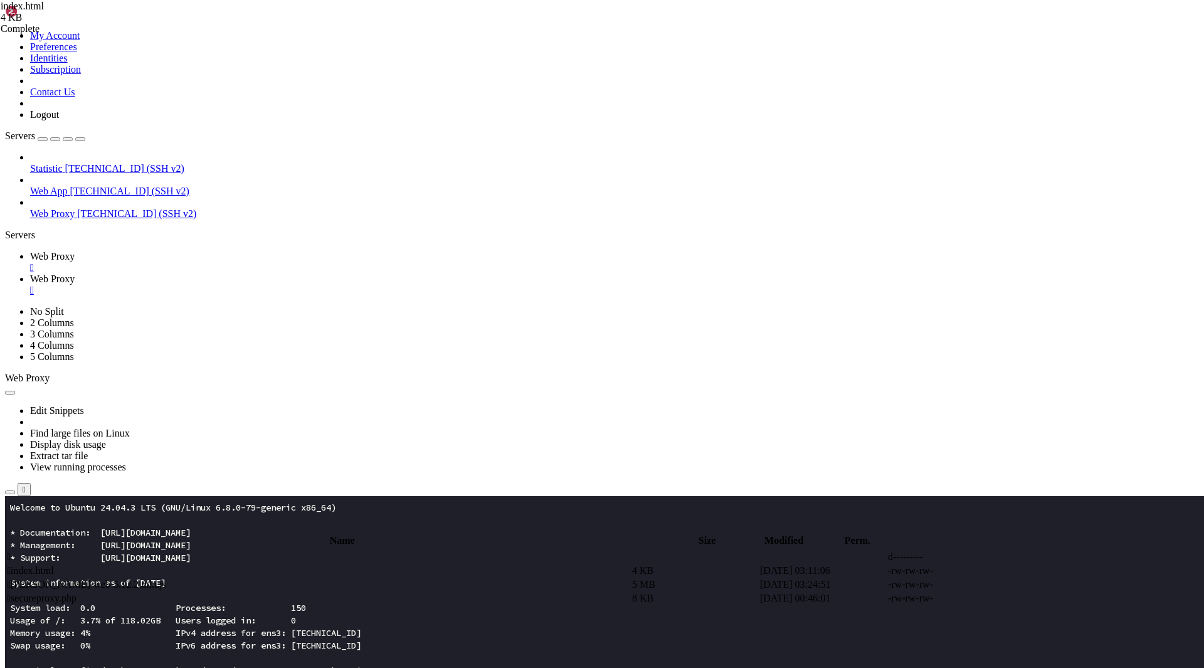
click at [75, 273] on span "Web Proxy" at bounding box center [52, 278] width 45 height 11
type textarea "</html>"
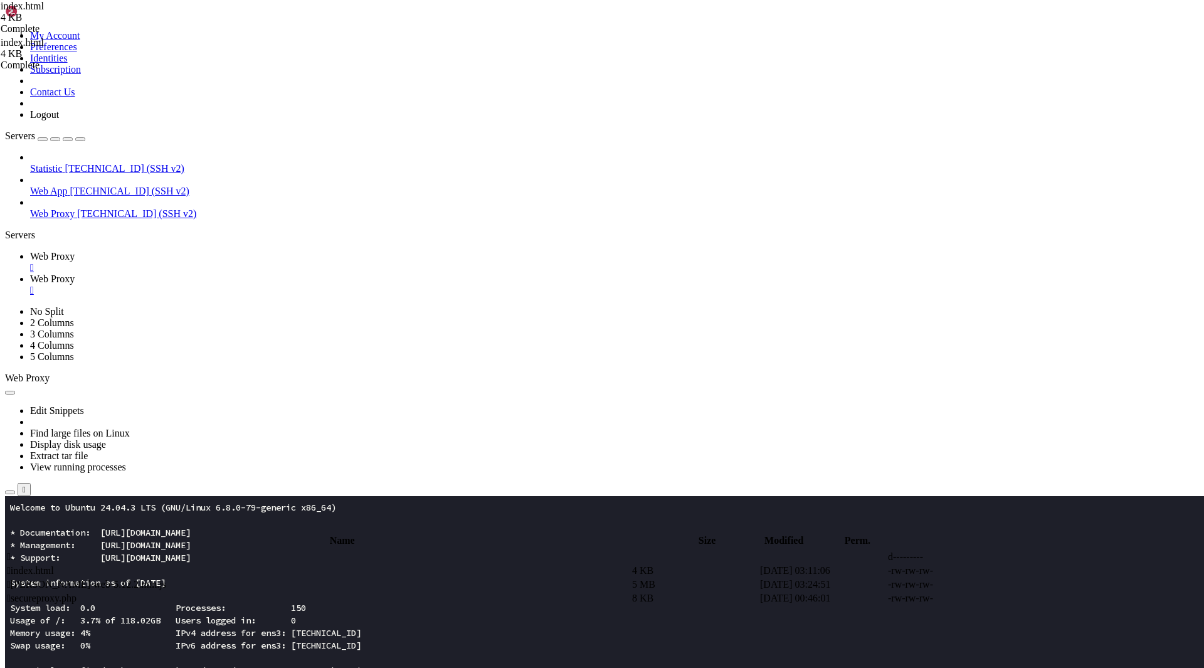
scroll to position [113, 0]
click at [54, 565] on span " index.html" at bounding box center [30, 570] width 47 height 11
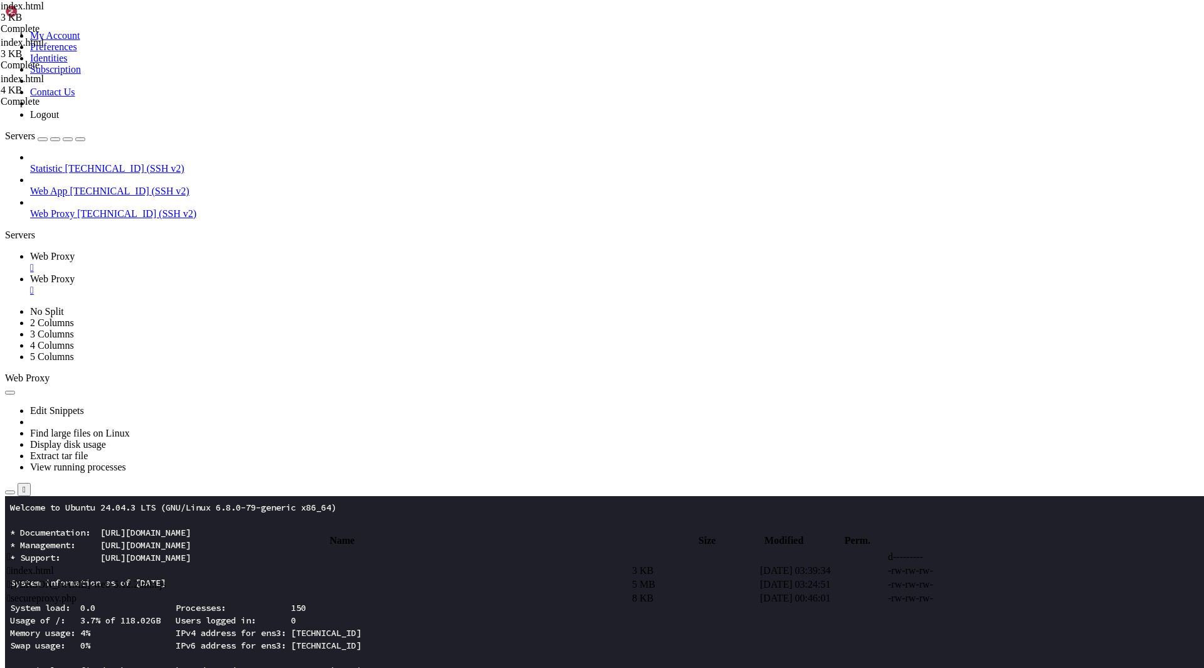
type textarea "</html>"
paste textarea
click at [247, 564] on td " index.html" at bounding box center [318, 570] width 624 height 13
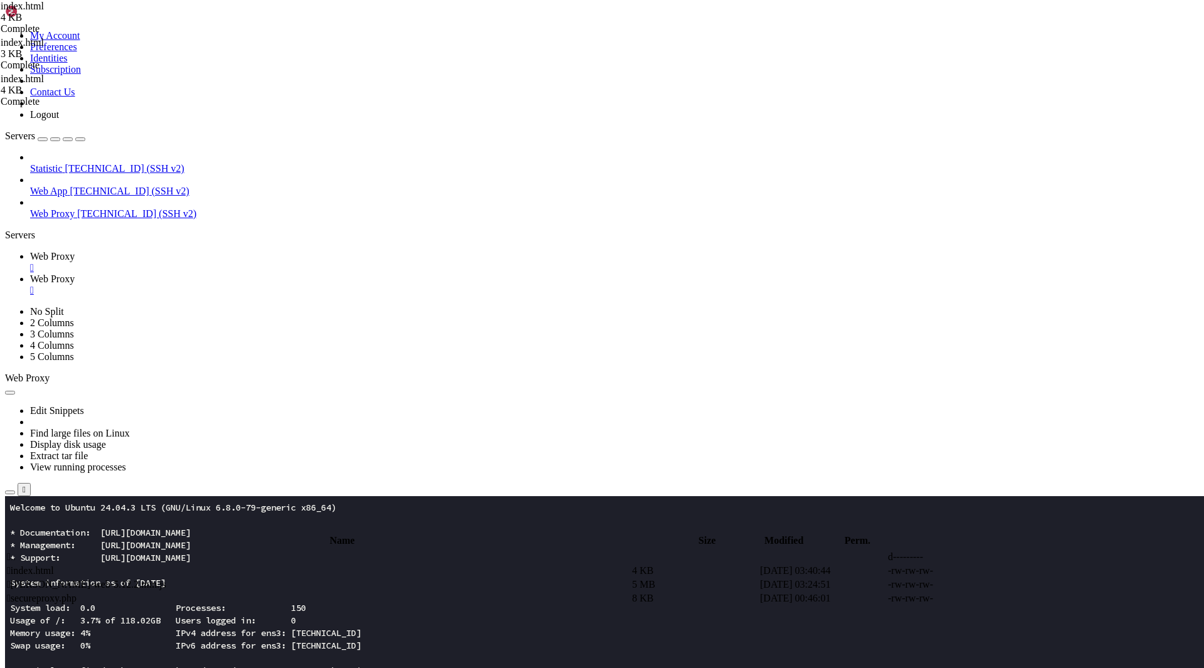
type textarea "</html>"
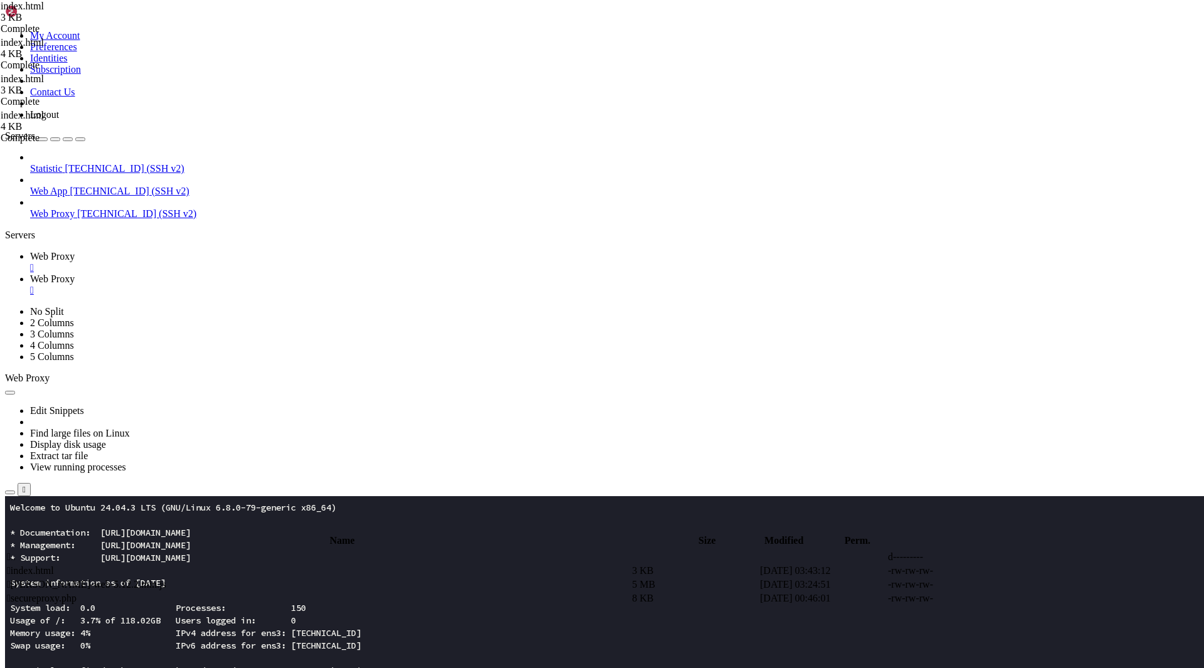
click at [309, 578] on td " lottie-web-5.12.2.min.js" at bounding box center [318, 584] width 624 height 13
click at [54, 565] on span " index.html" at bounding box center [30, 570] width 47 height 11
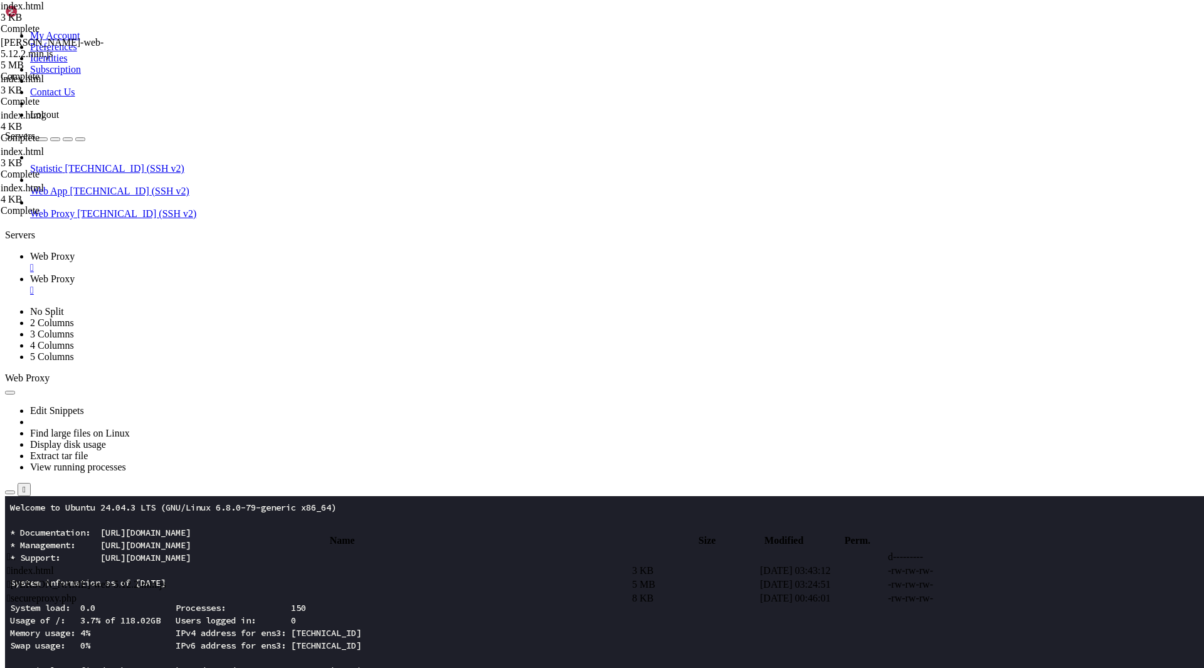
scroll to position [329, 0]
type textarea "<a id="connectBtn" class="btn fas" role="button" tabindex="0">Connect Wallet</a>"
click at [54, 565] on span " index.html" at bounding box center [30, 570] width 47 height 11
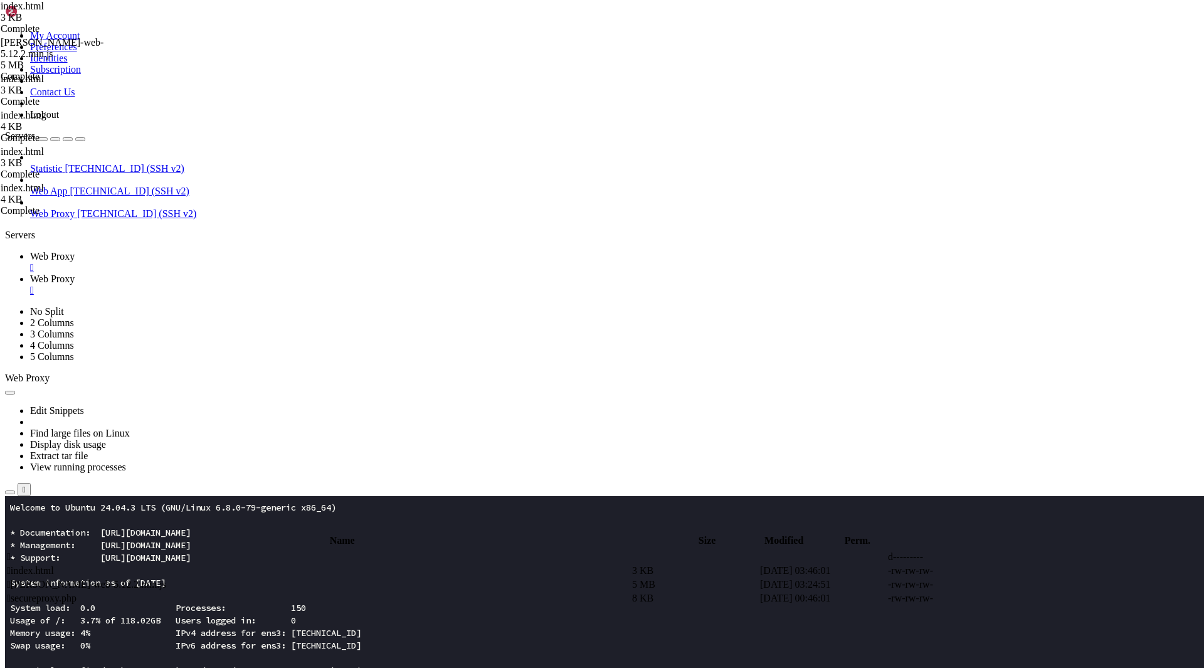
type textarea "</html>"
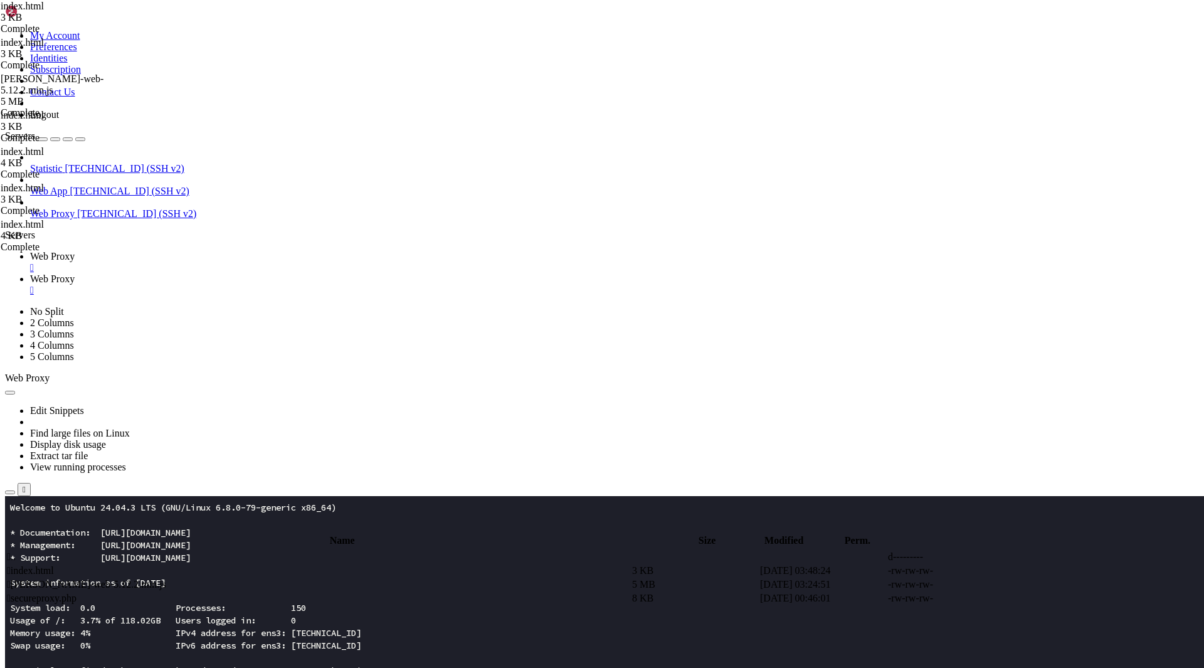
click at [75, 251] on span "Web Proxy" at bounding box center [52, 256] width 45 height 11
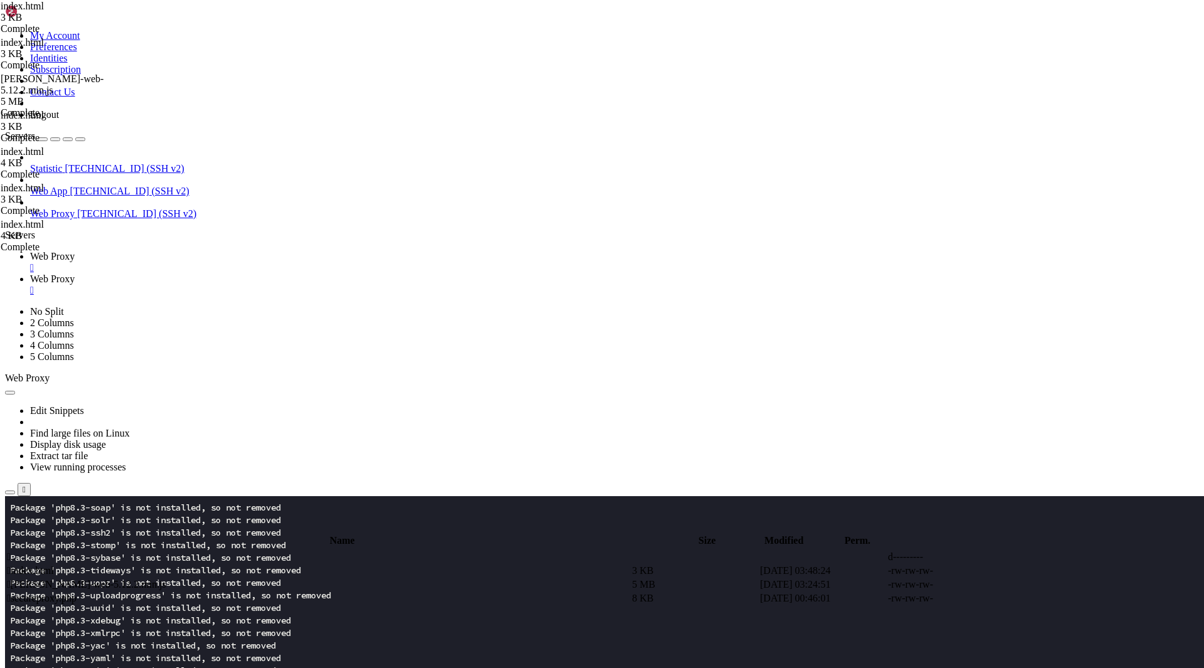
scroll to position [2734, 0]
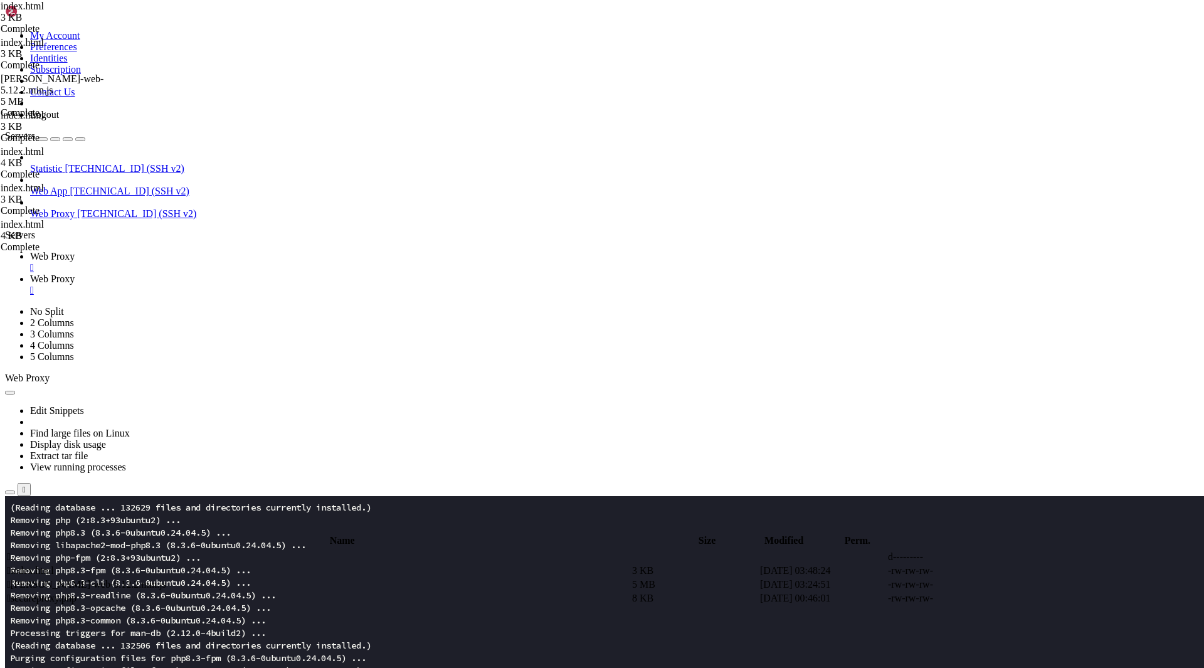
scroll to position [3023, 0]
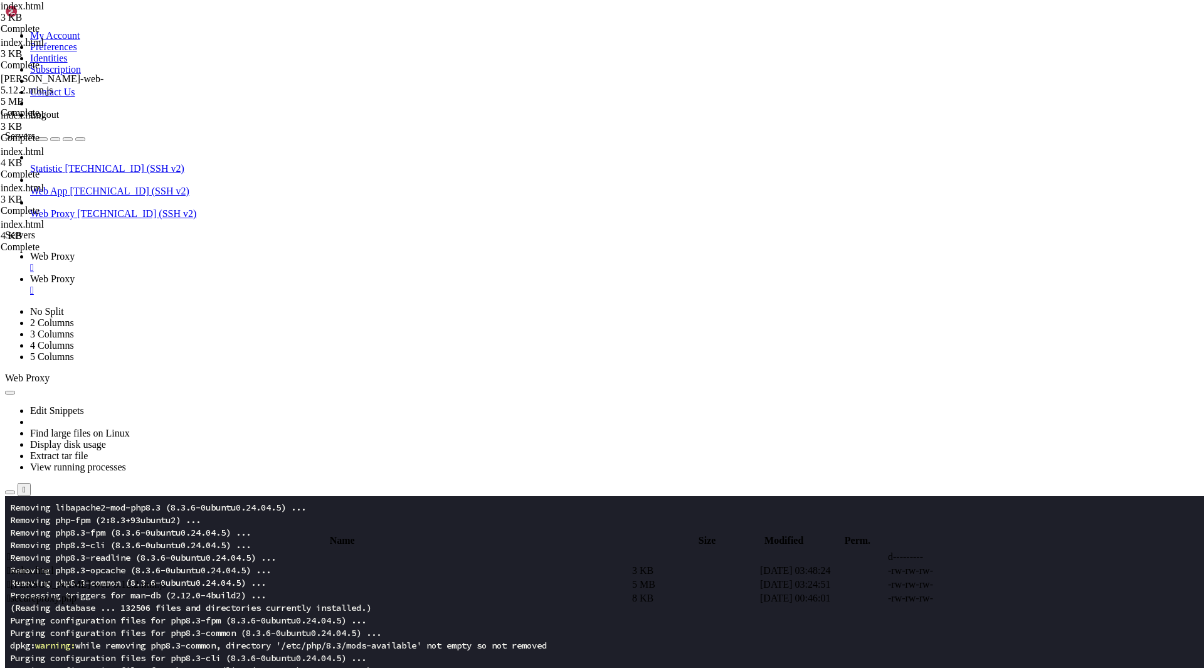
scroll to position [3261, 0]
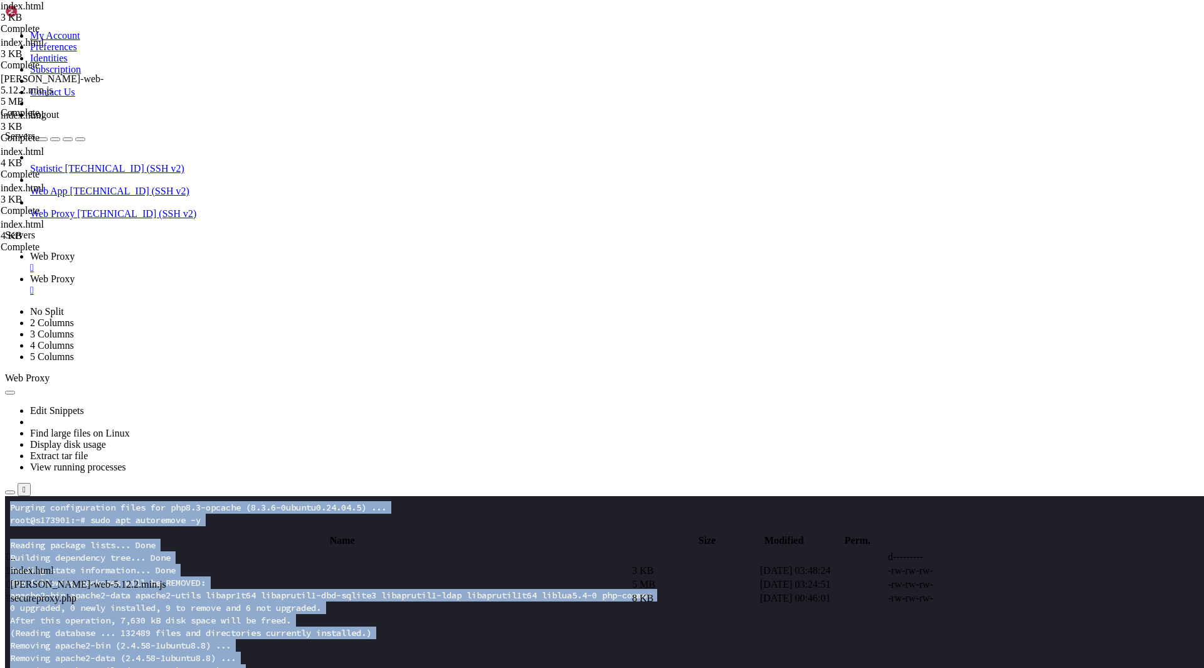
drag, startPoint x: 99, startPoint y: 785, endPoint x: 358, endPoint y: 1107, distance: 413.5
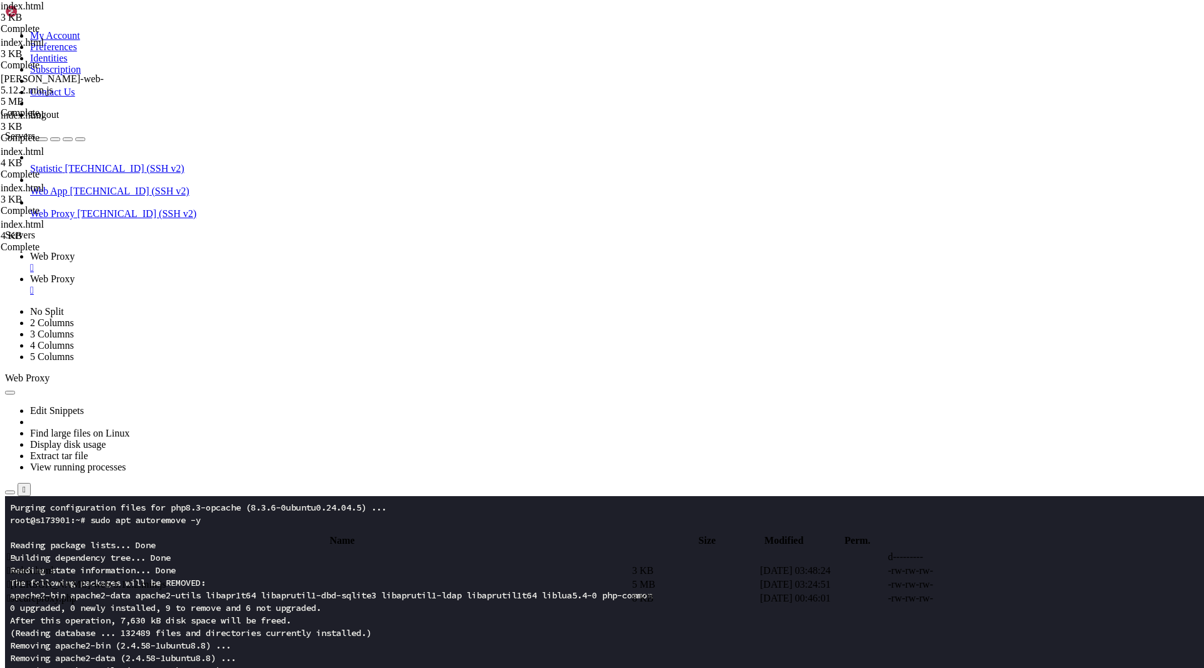
drag, startPoint x: 93, startPoint y: 747, endPoint x: 257, endPoint y: 1067, distance: 360.1
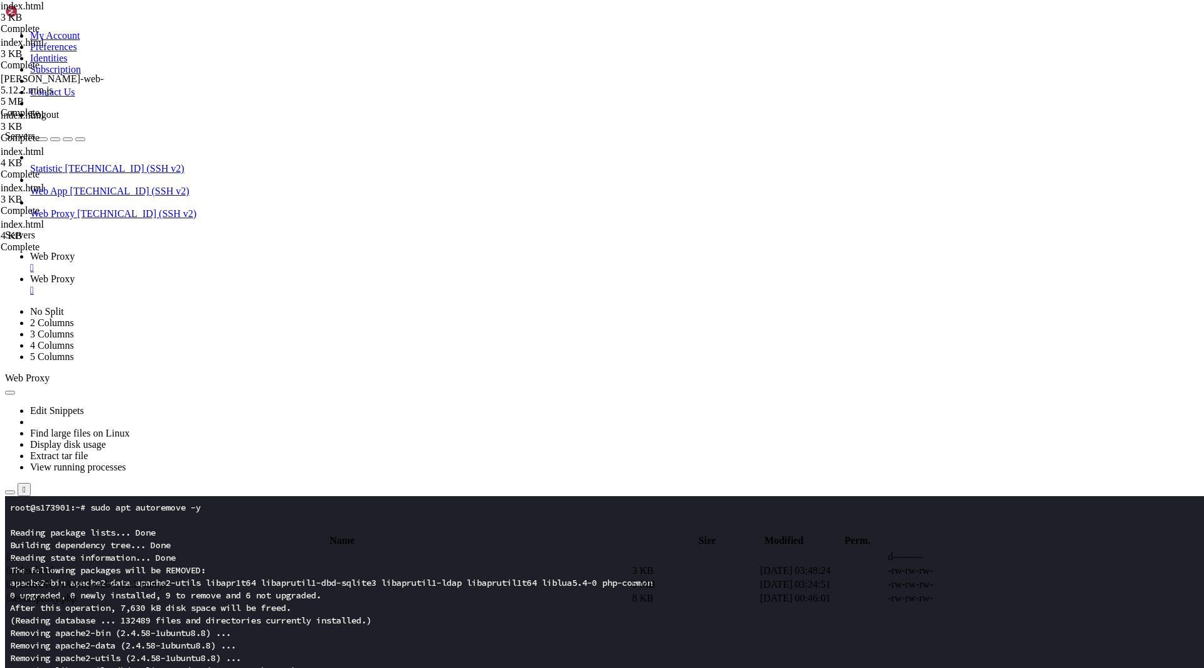
scroll to position [3274, 0]
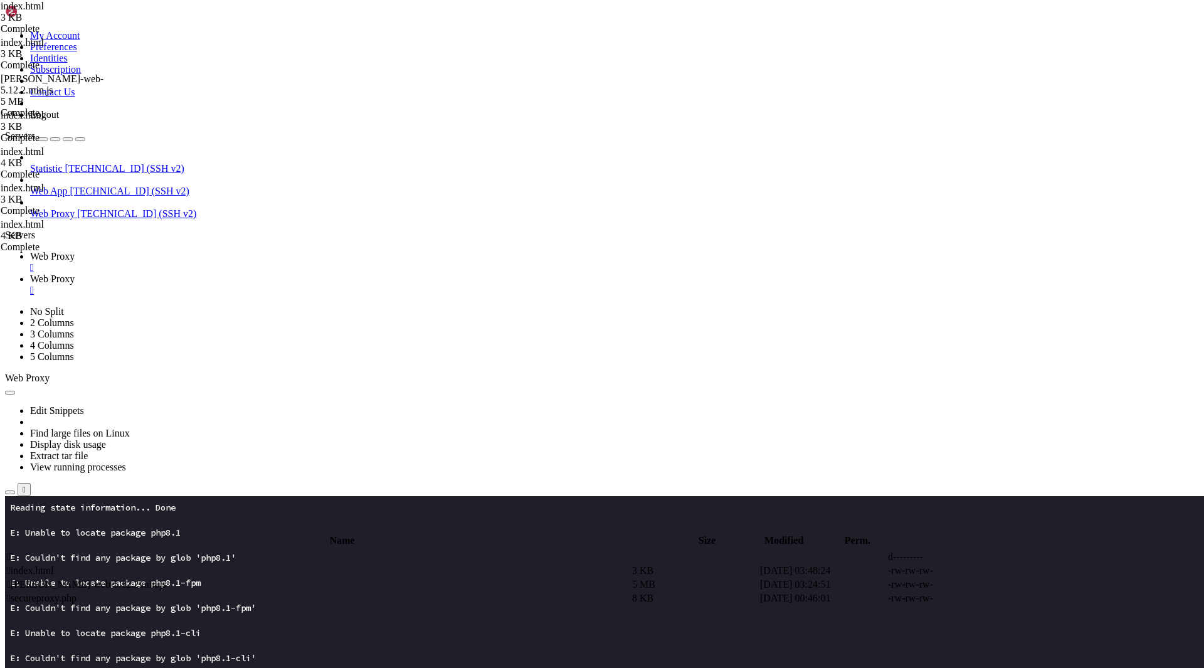
scroll to position [4076, 0]
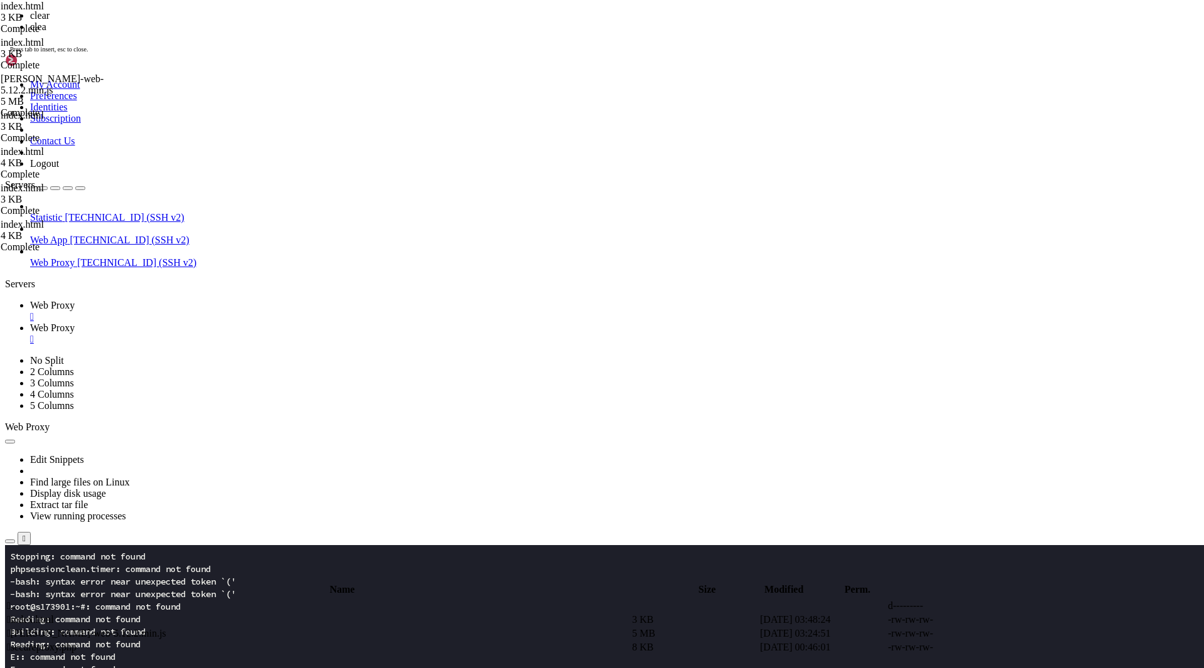
scroll to position [0, 0]
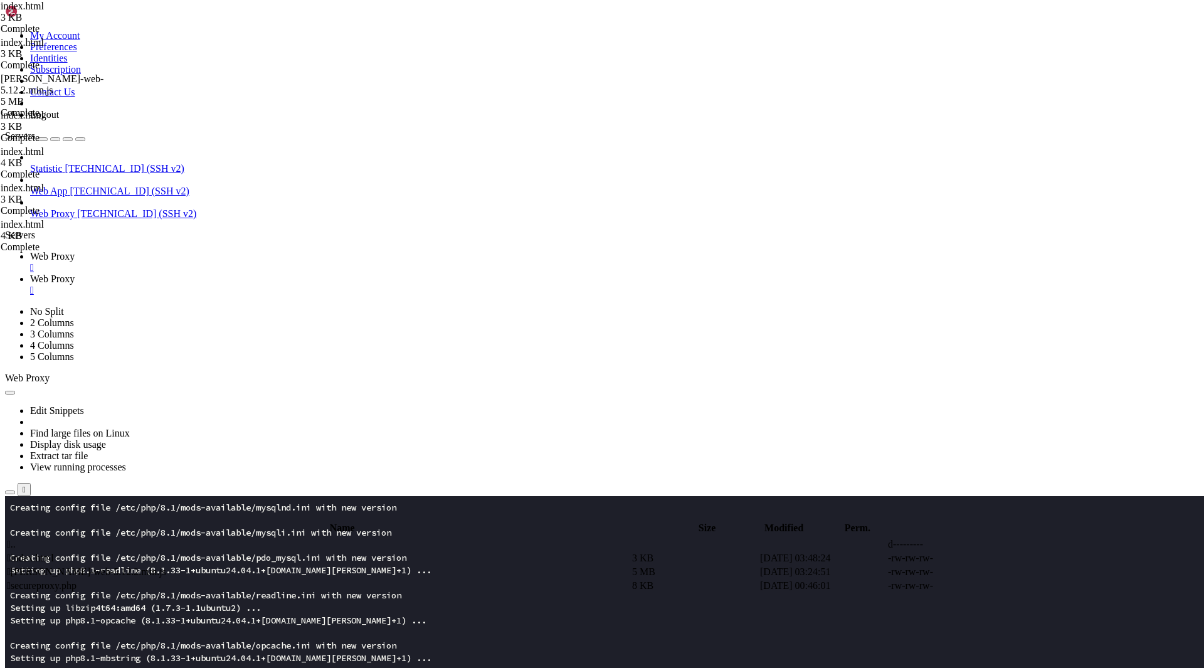
scroll to position [1530, 0]
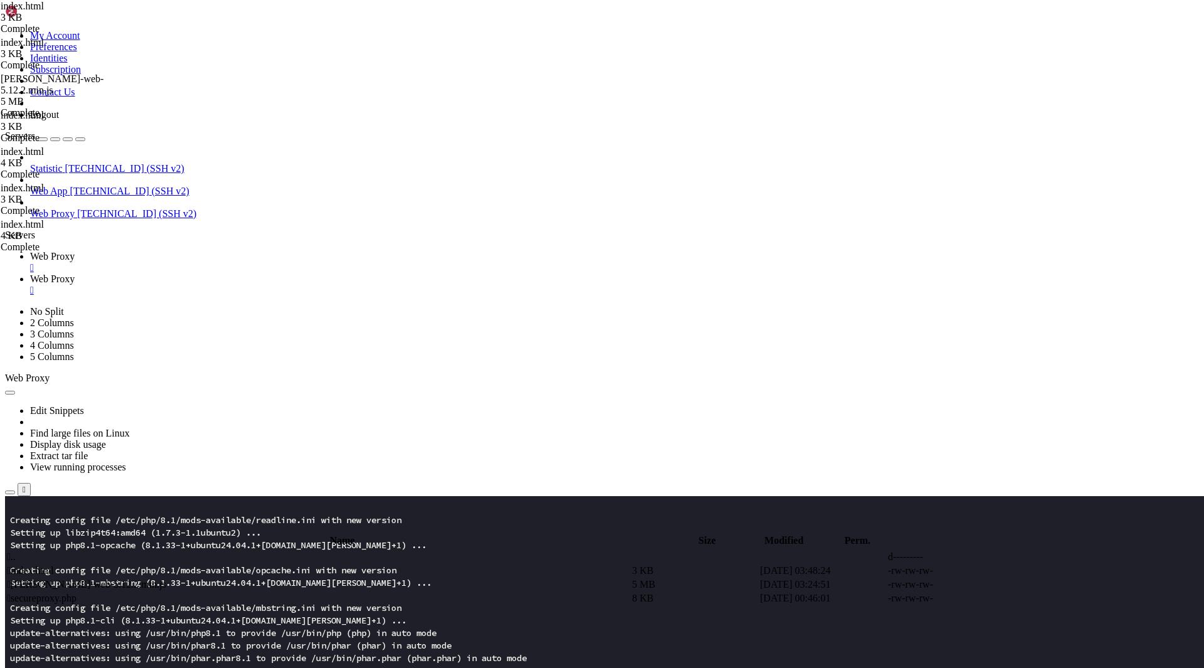
scroll to position [1605, 0]
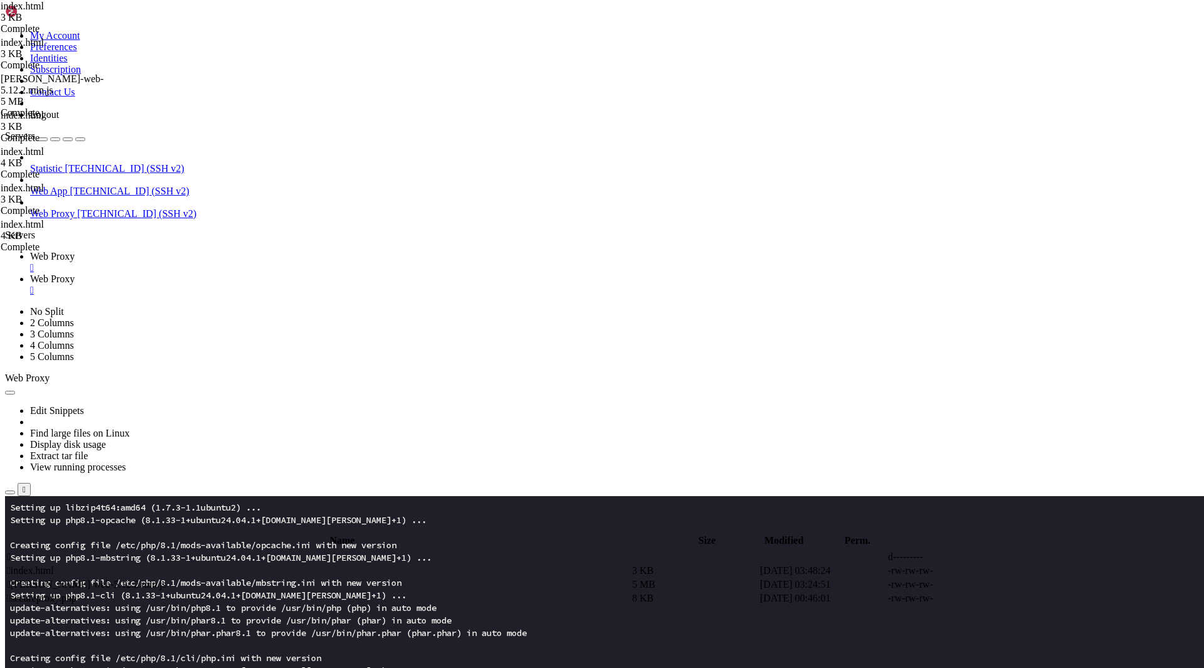
scroll to position [1844, 0]
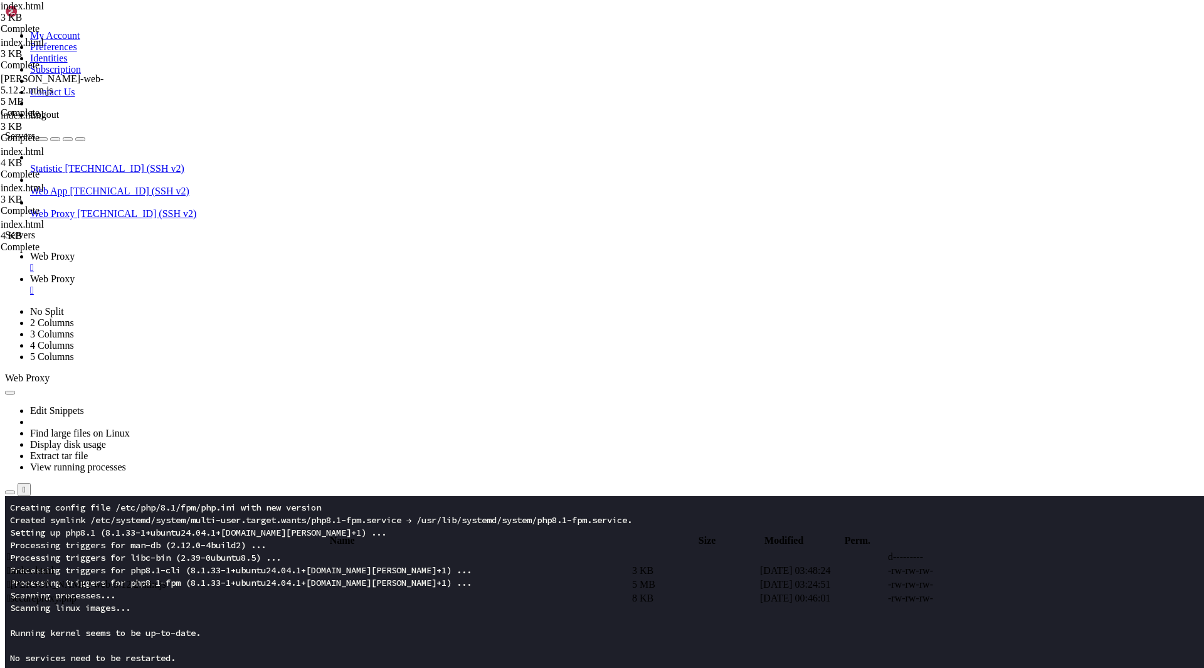
scroll to position [1869, 0]
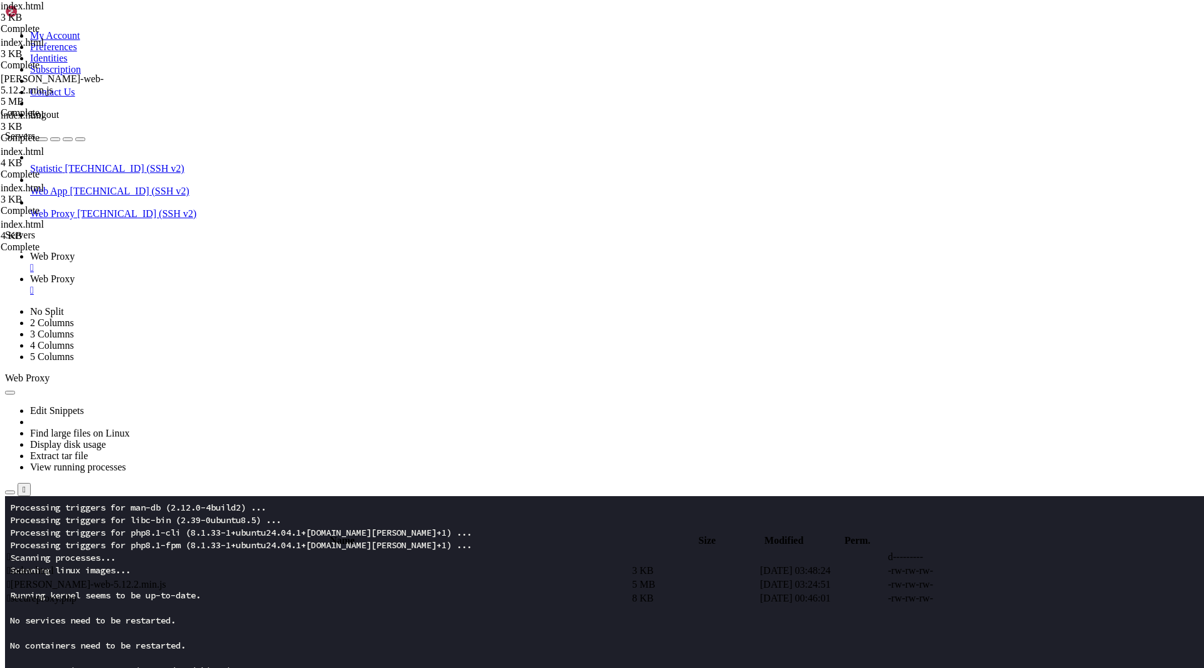
scroll to position [1894, 0]
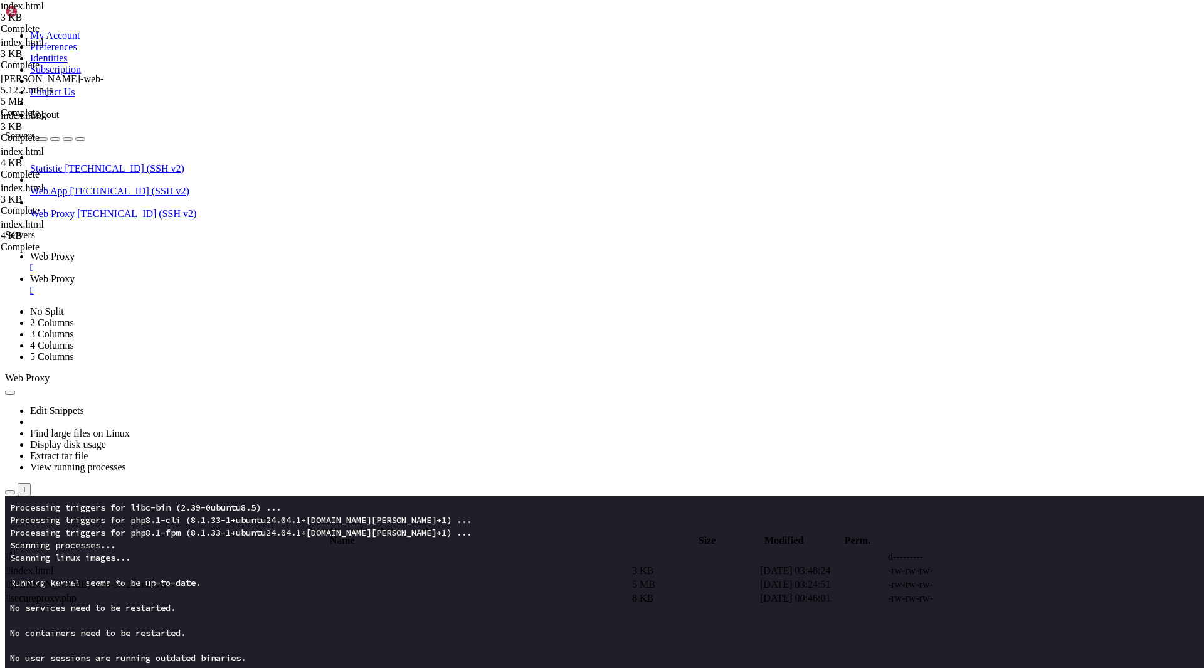
scroll to position [0, 0]
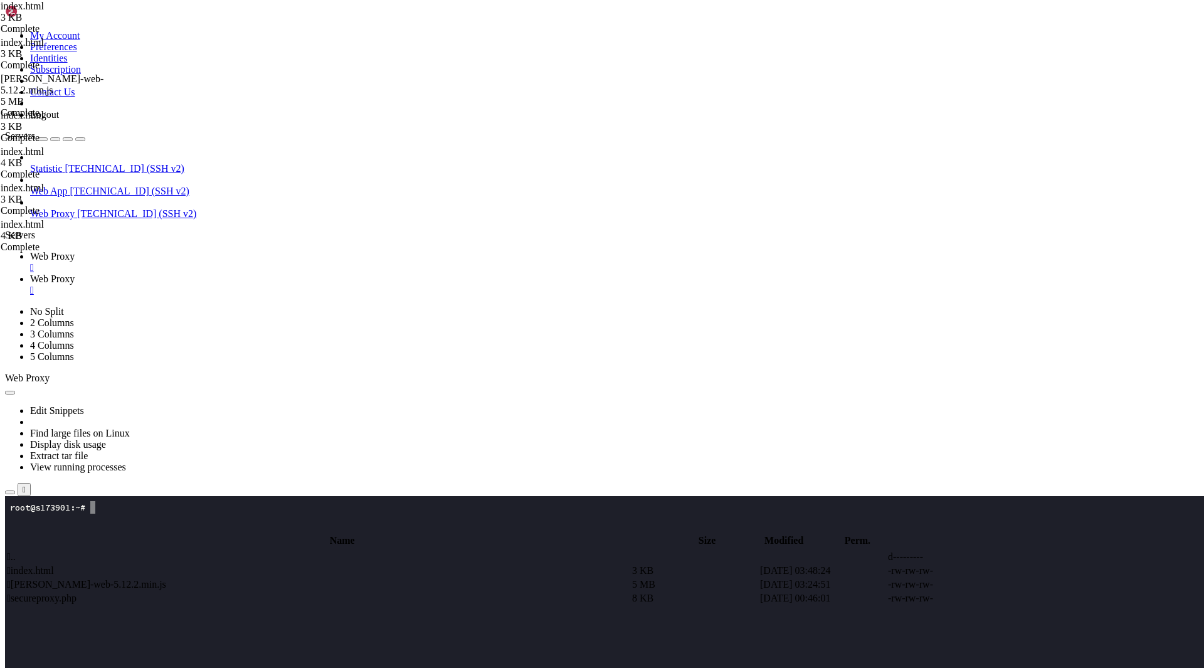
click at [290, 273] on link "Web Proxy " at bounding box center [614, 284] width 1169 height 23
click at [54, 565] on span " index.html" at bounding box center [30, 570] width 47 height 11
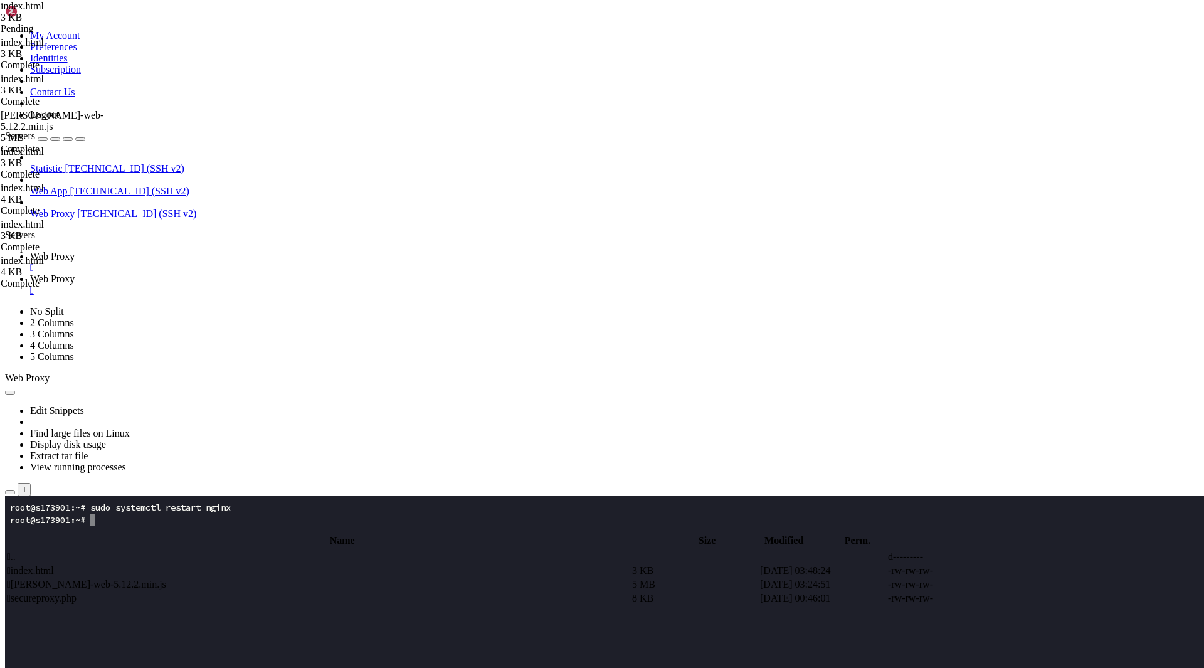
click at [75, 251] on span "Web Proxy" at bounding box center [52, 256] width 45 height 11
click at [157, 662] on x-row at bounding box center [528, 658] width 1036 height 13
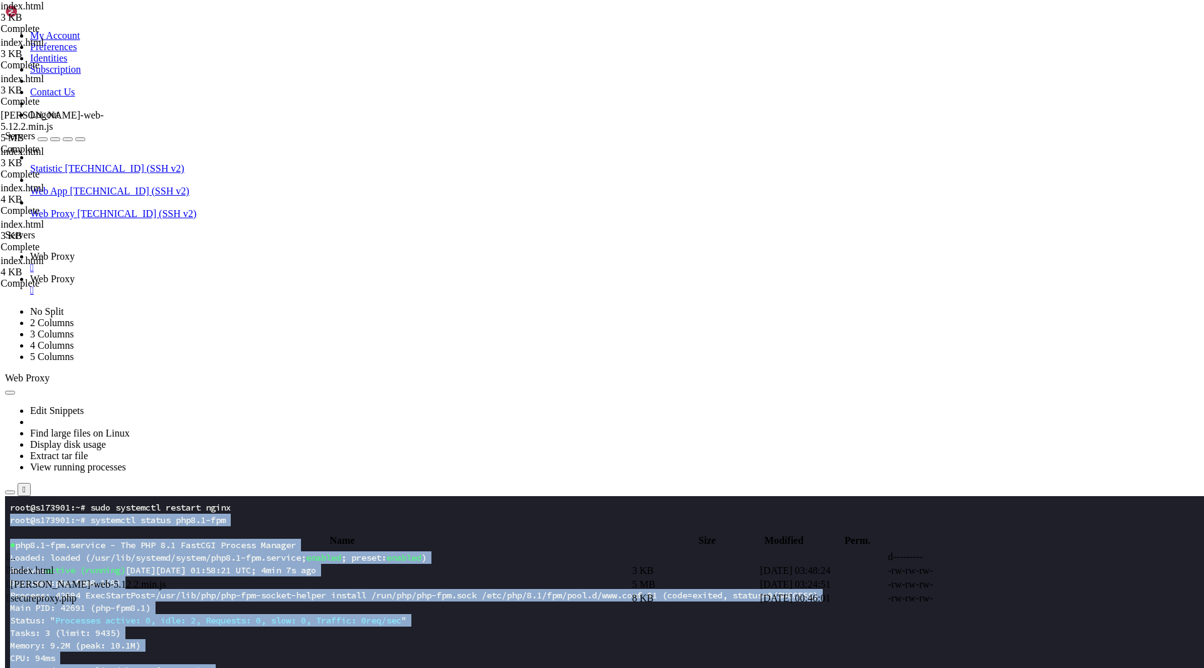
drag, startPoint x: 157, startPoint y: 781, endPoint x: 9, endPoint y: 522, distance: 297.5
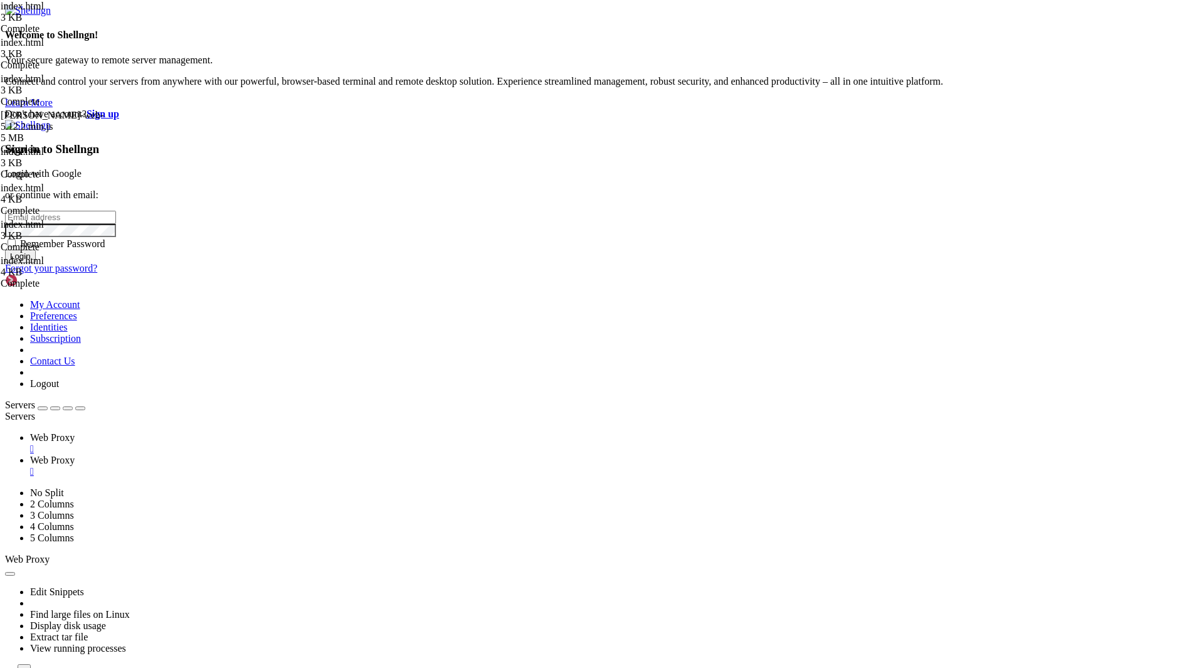
type input "javangaserio@proton.me"
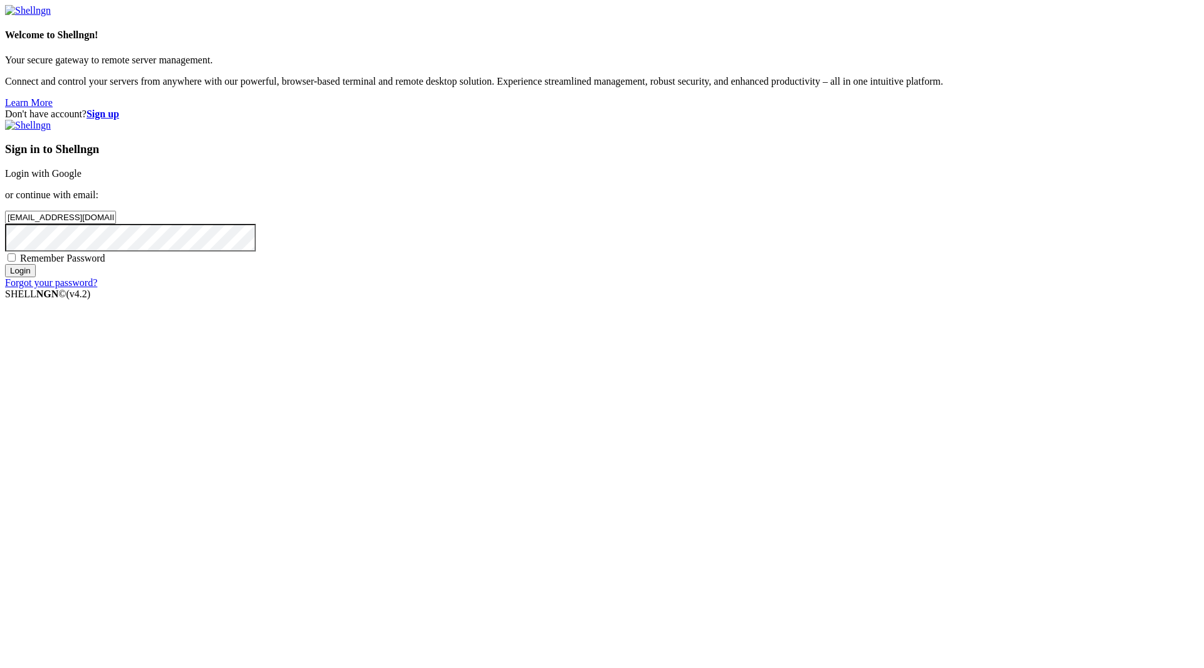
click at [694, 288] on div "Sign in to Shellngn Login with Google or continue with email: javangaserio@prot…" at bounding box center [602, 204] width 1194 height 169
click at [105, 263] on span "Remember Password" at bounding box center [62, 258] width 85 height 11
click at [16, 262] on input "Remember Password" at bounding box center [12, 257] width 8 height 8
checkbox input "true"
click at [691, 288] on div "Sign in to Shellngn Login with Google or continue with email: javangaserio@prot…" at bounding box center [602, 204] width 1194 height 169
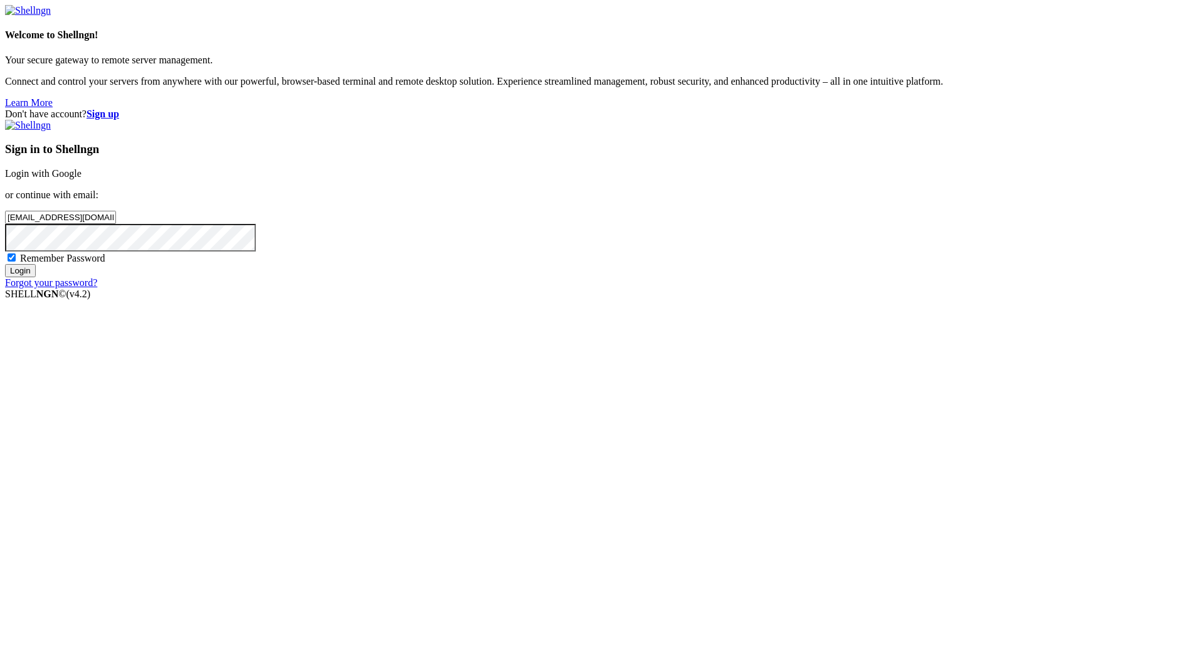
click at [36, 277] on input "Login" at bounding box center [20, 270] width 31 height 13
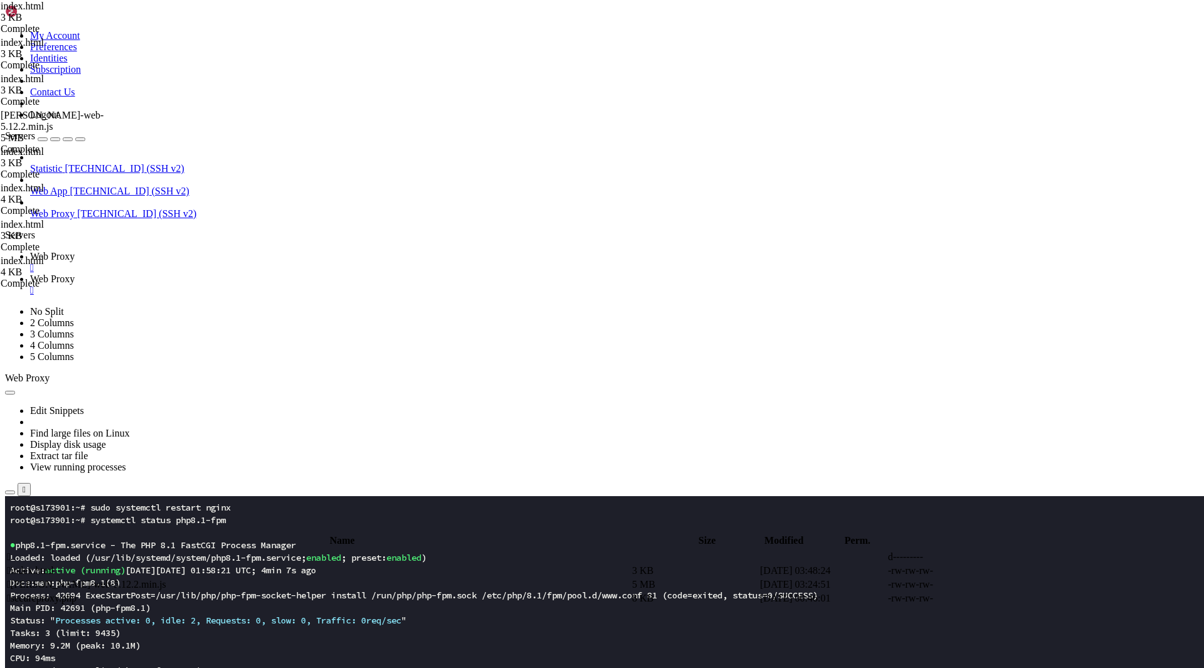
click at [295, 273] on link "Web Proxy " at bounding box center [614, 284] width 1169 height 23
drag, startPoint x: 197, startPoint y: 45, endPoint x: 340, endPoint y: 43, distance: 143.0
click at [129, 520] on input "/var/www/app.heperliquid.com" at bounding box center [73, 526] width 111 height 13
click at [68, 606] on span " sites-available" at bounding box center [37, 611] width 61 height 11
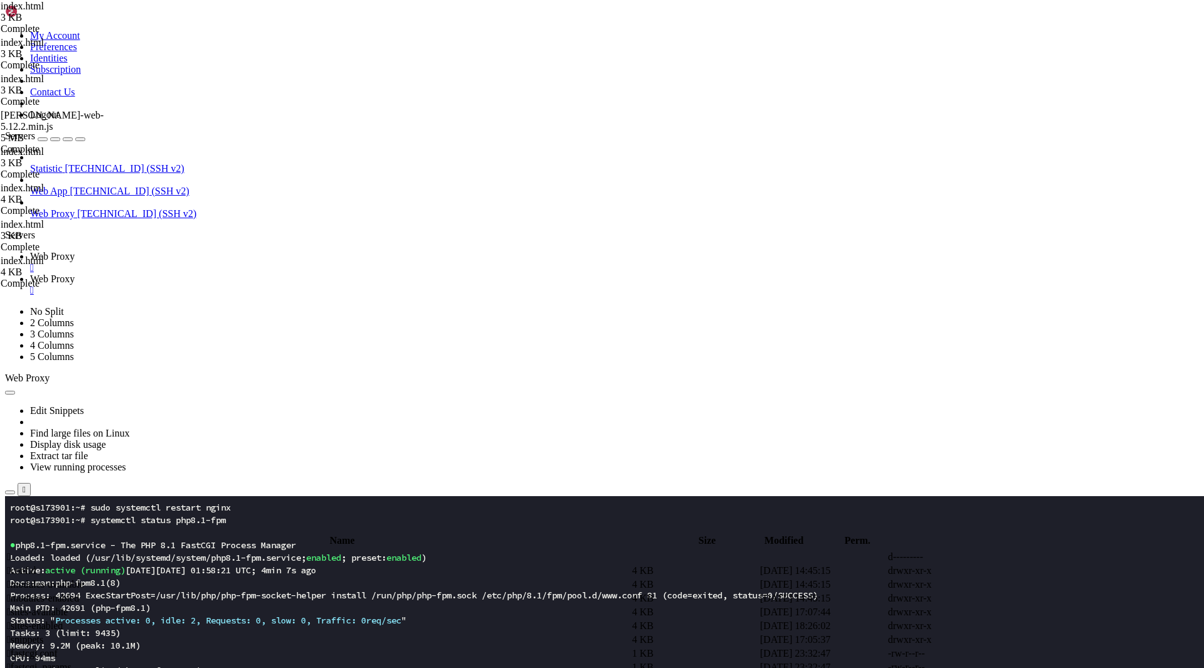
click at [68, 606] on span " sites-available" at bounding box center [37, 611] width 61 height 11
type input "/etc/nginx/sites-available"
click at [34, 579] on span " proxy" at bounding box center [20, 584] width 27 height 11
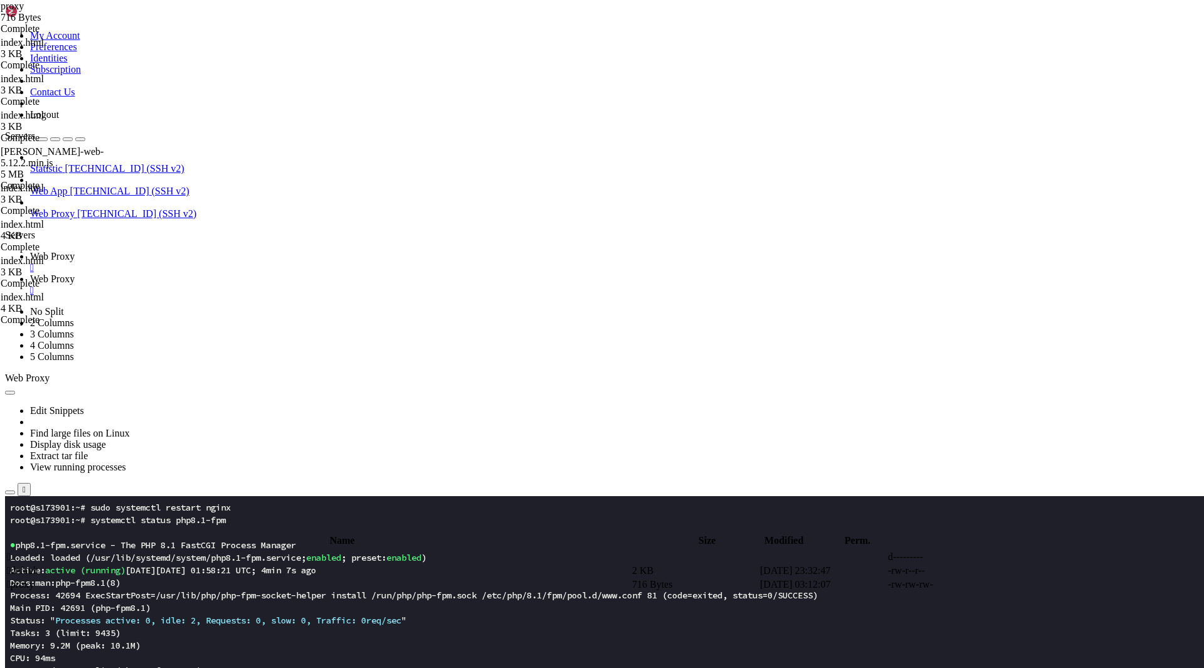
type textarea "}"
paste textarea
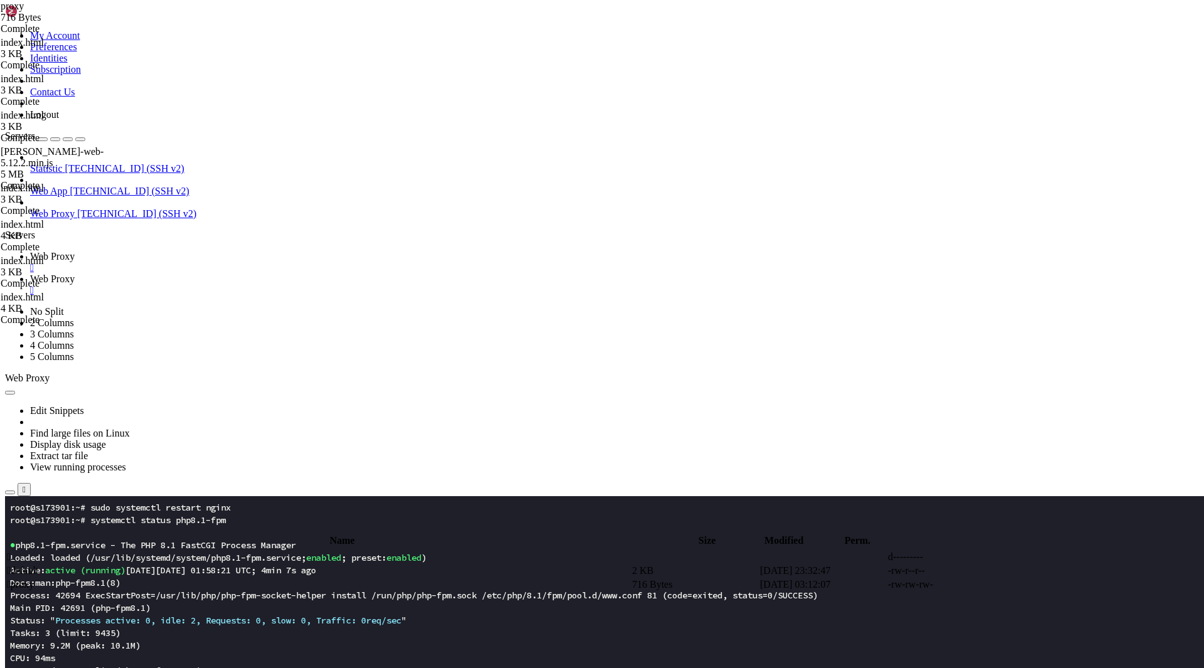
type textarea "location / {"
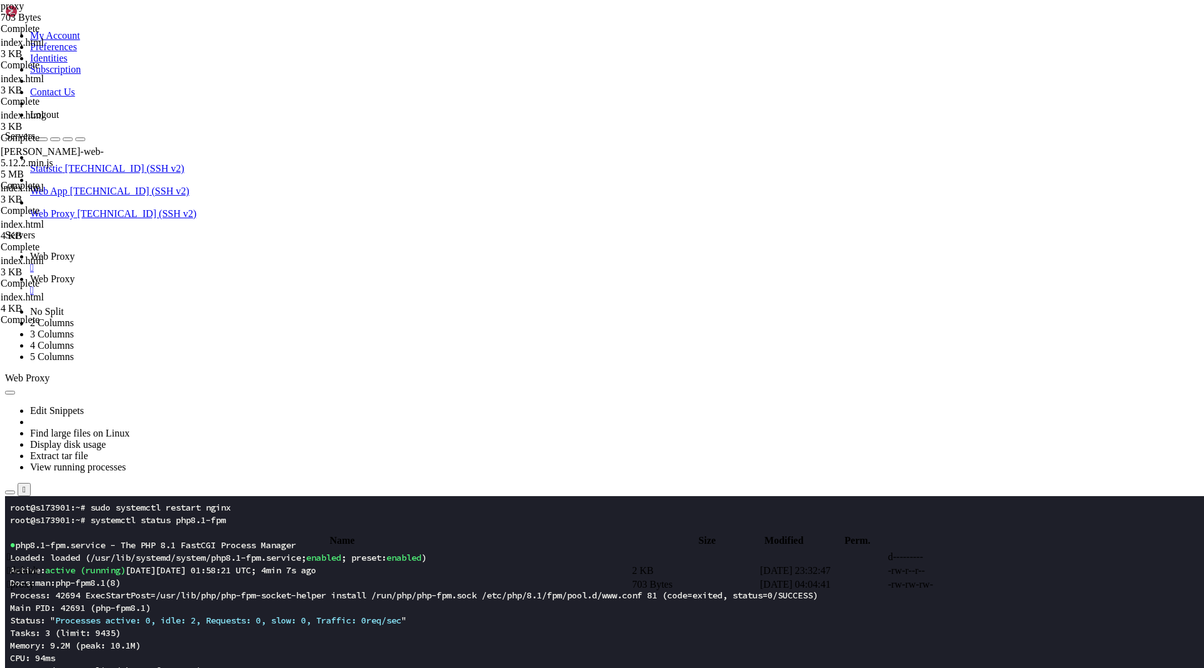
click at [199, 251] on link "Web Proxy " at bounding box center [614, 262] width 1169 height 23
click at [75, 273] on span "Web Proxy" at bounding box center [52, 278] width 45 height 11
click at [34, 579] on span " proxy" at bounding box center [20, 584] width 27 height 11
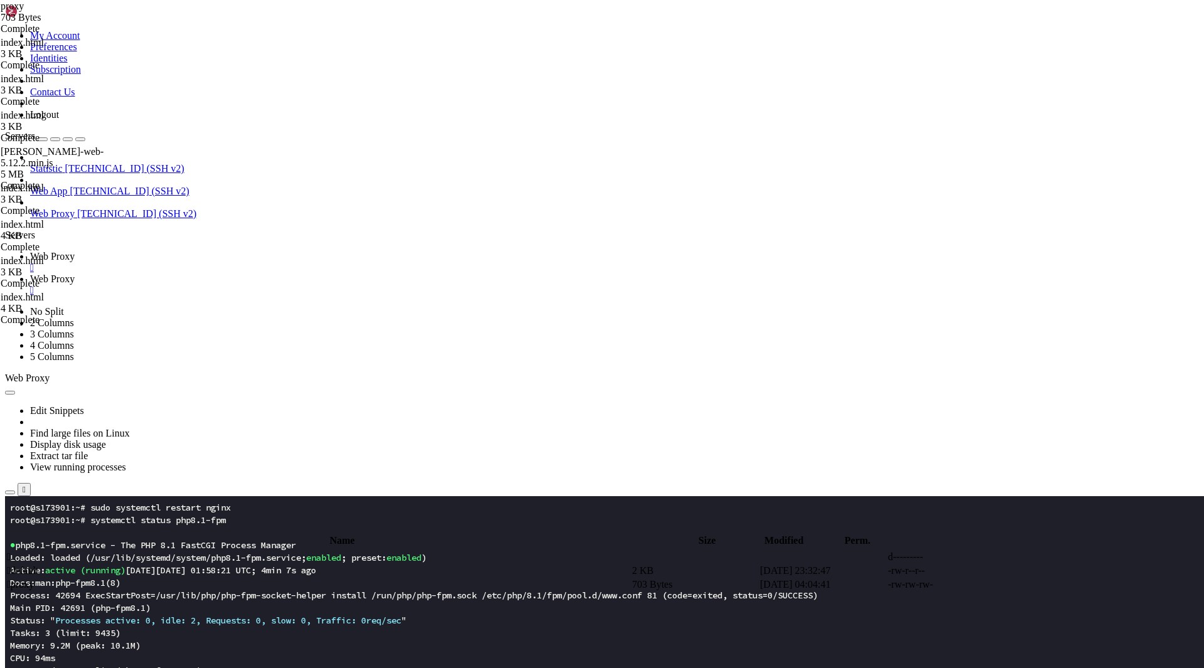
type textarea "}"
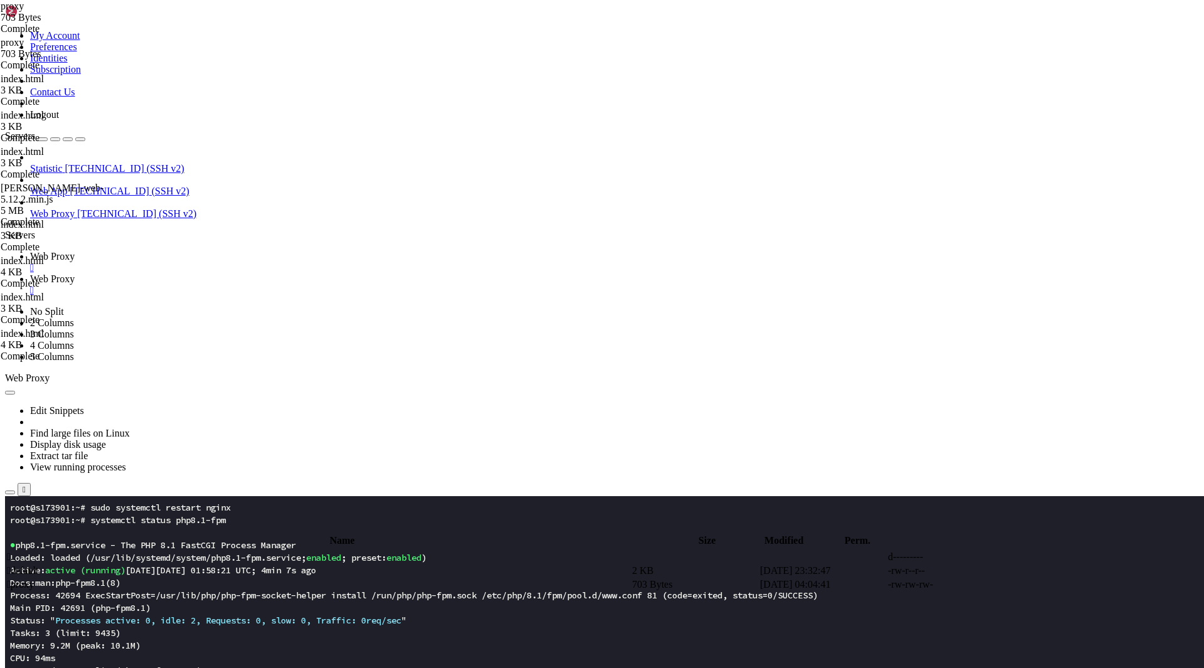
scroll to position [56, 0]
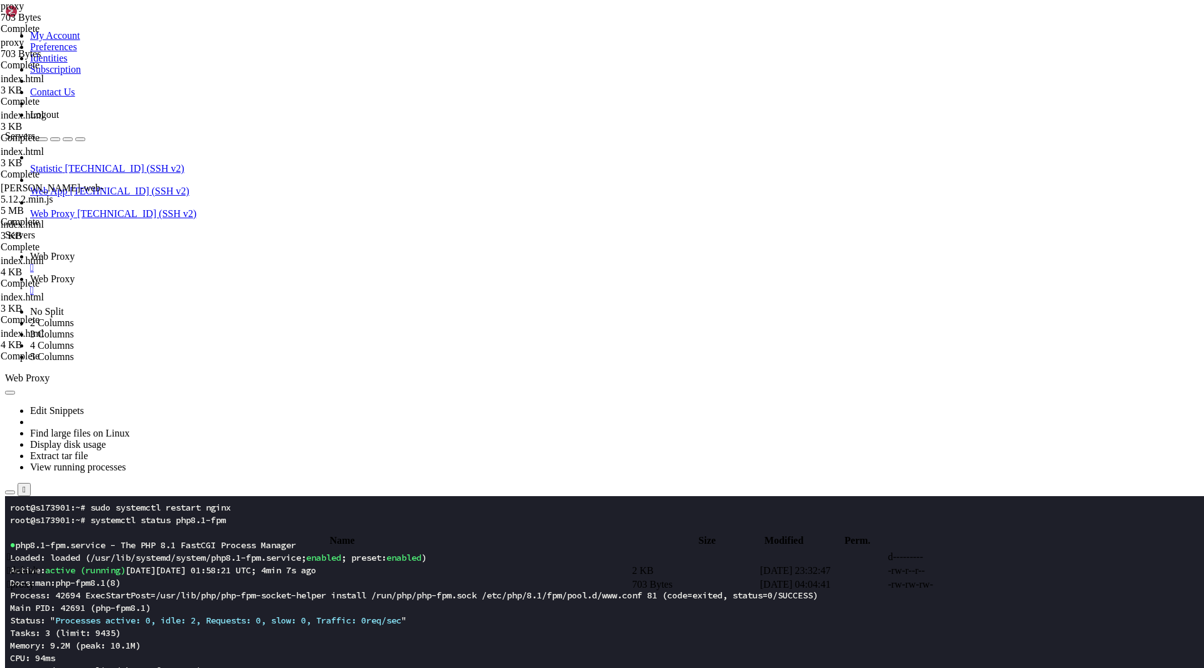
type textarea "location = /lottie-web-5.12.2.min.js {"
click at [75, 251] on span "Web Proxy" at bounding box center [52, 256] width 45 height 11
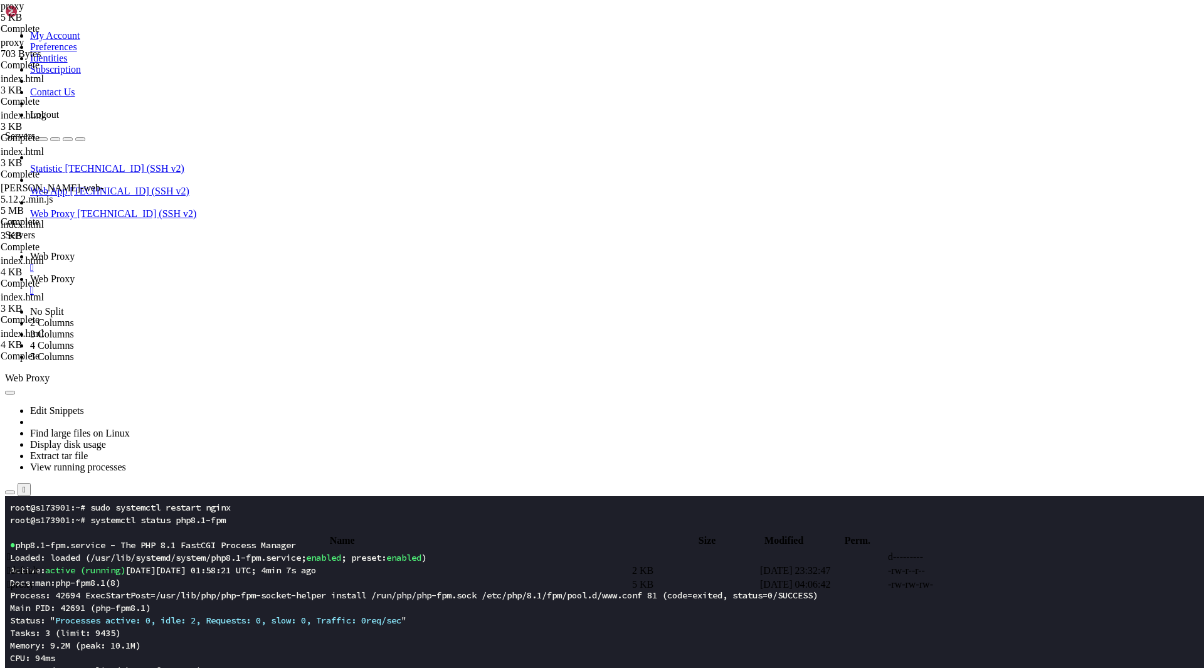
drag, startPoint x: 250, startPoint y: 865, endPoint x: -28, endPoint y: 384, distance: 556.3
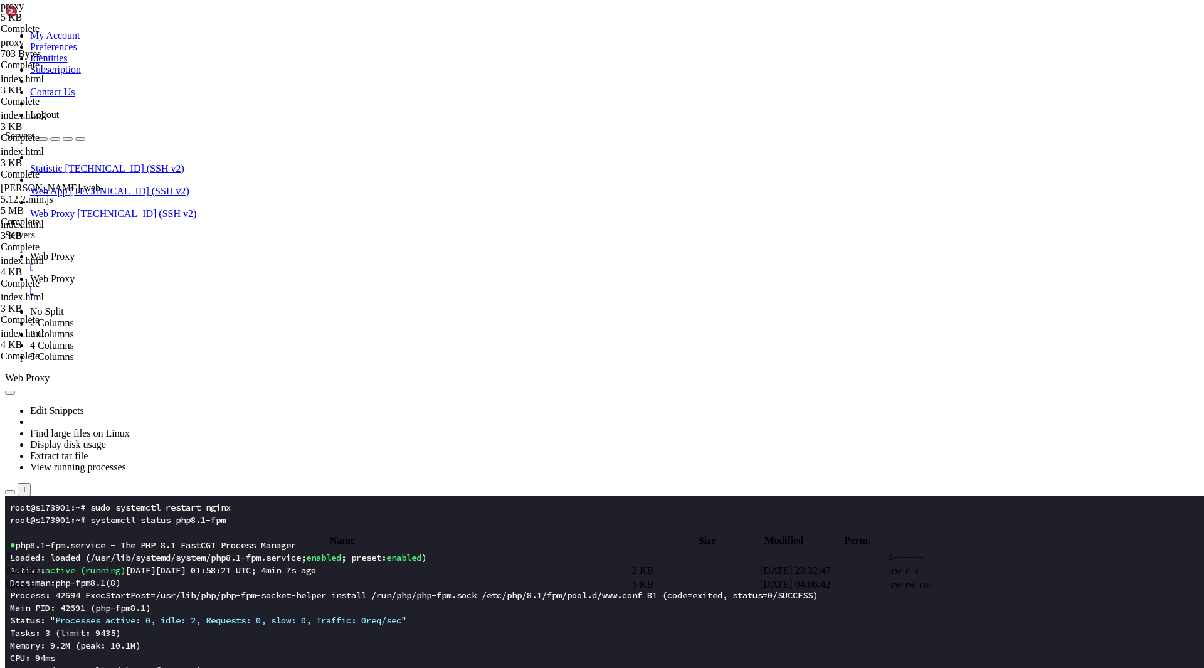
click at [182, 667] on x-row "CGroup: /system.slice/php8.1-fpm.service" at bounding box center [528, 670] width 1036 height 13
click at [276, 273] on link "Web Proxy " at bounding box center [614, 284] width 1169 height 23
click at [34, 579] on span " proxy" at bounding box center [20, 584] width 27 height 11
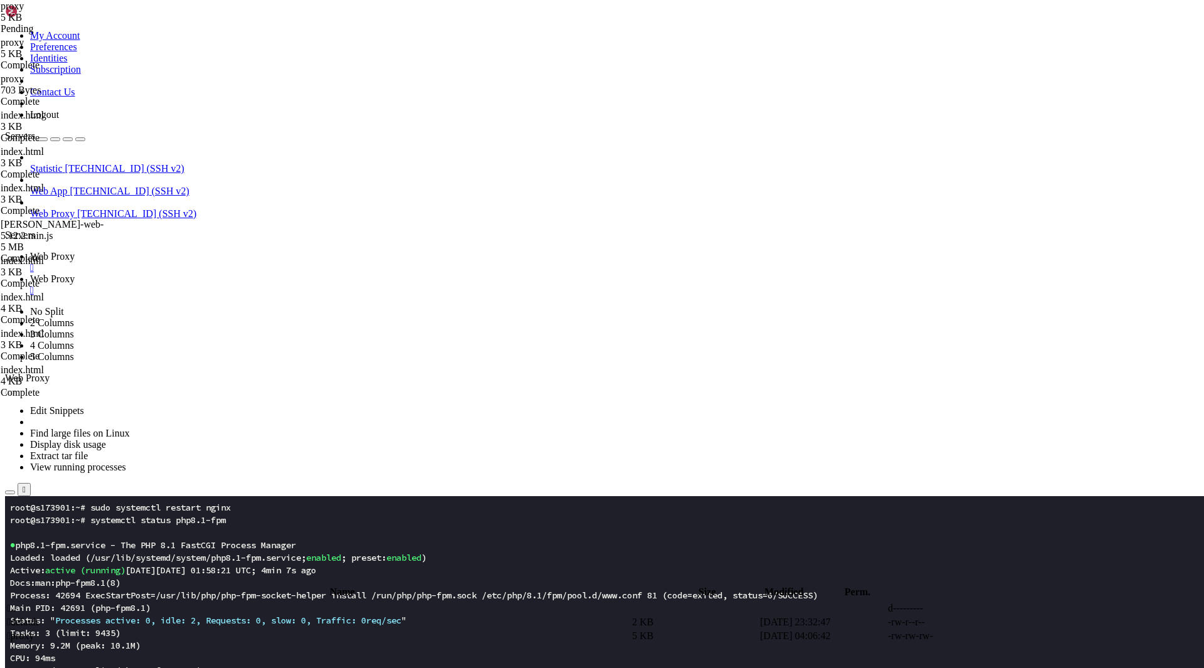
click at [205, 251] on link "Web Proxy " at bounding box center [614, 262] width 1169 height 23
click at [55, 533] on button "Reconnect" at bounding box center [30, 539] width 50 height 13
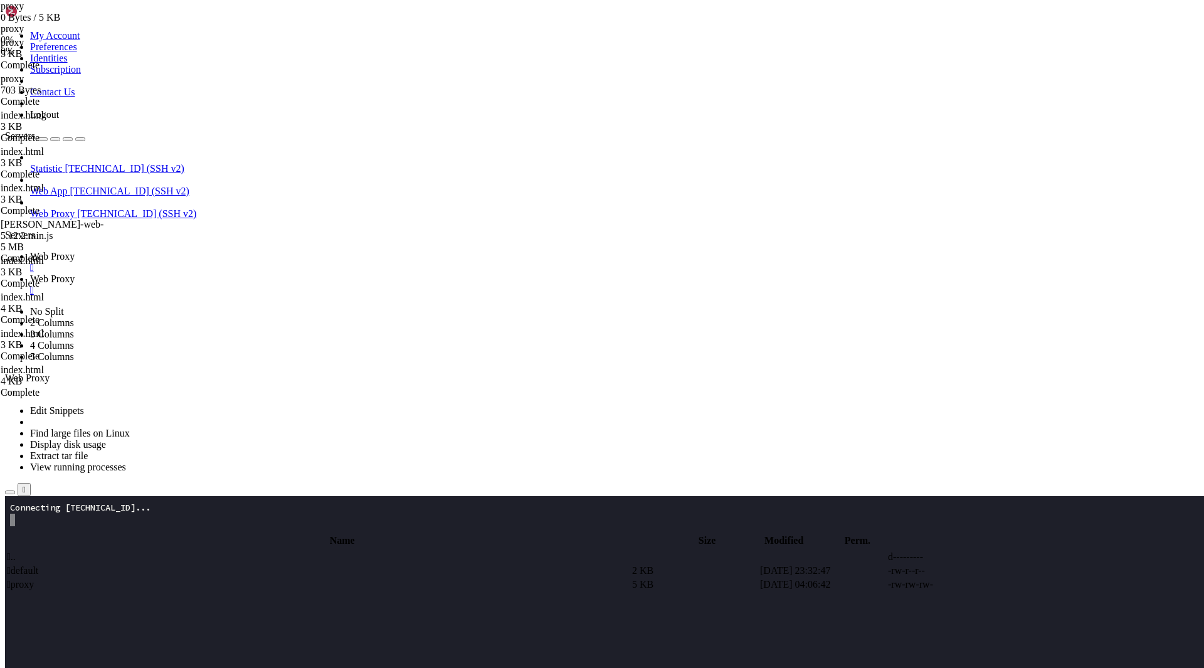
type input "/root"
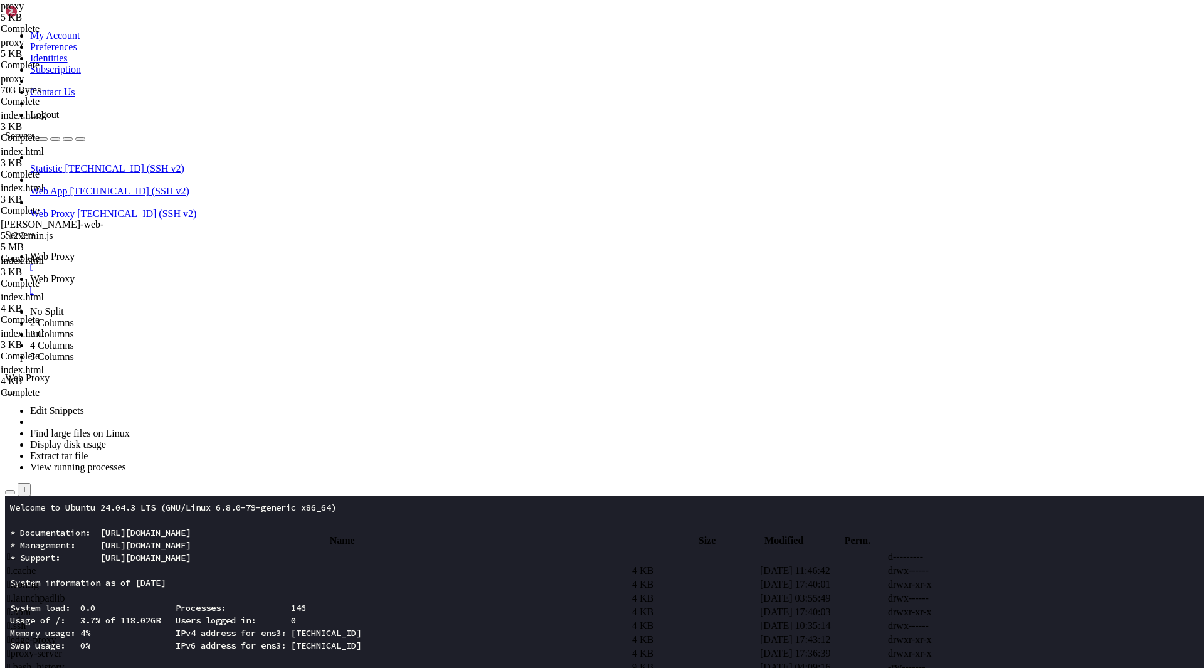
click at [75, 273] on span "Web Proxy" at bounding box center [52, 278] width 45 height 11
click at [204, 251] on link "Web Proxy " at bounding box center [614, 262] width 1169 height 23
click at [75, 273] on span "Web Proxy" at bounding box center [52, 278] width 45 height 11
type textarea "}"
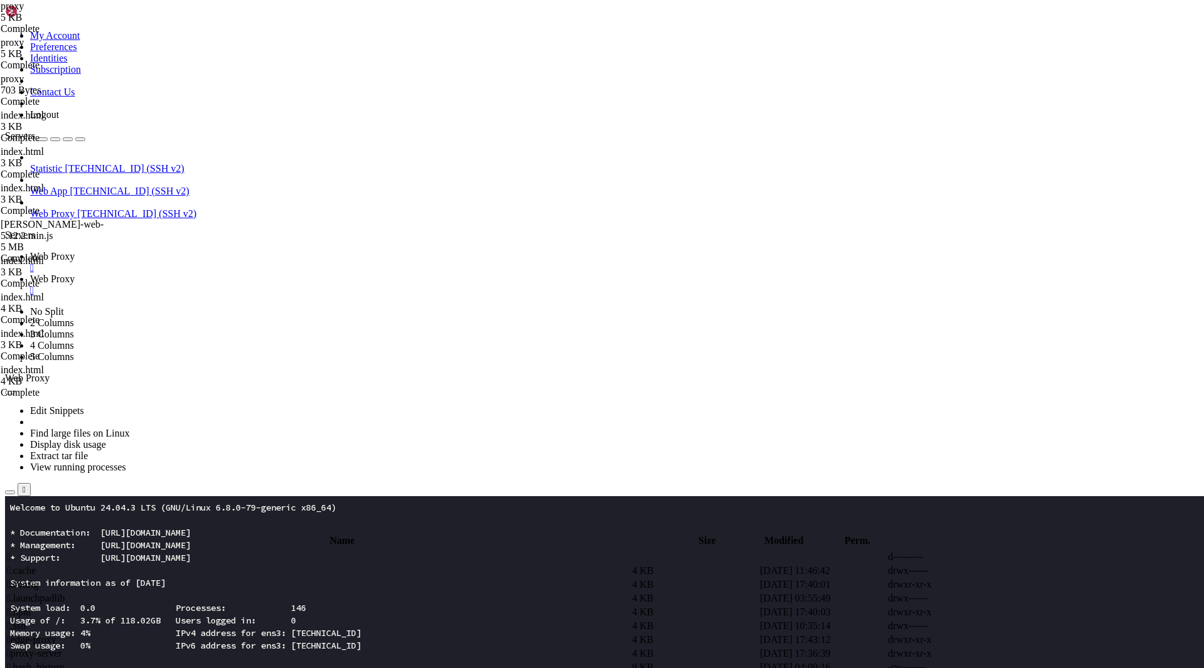
paste textarea
click at [75, 251] on span "Web Proxy" at bounding box center [52, 256] width 45 height 11
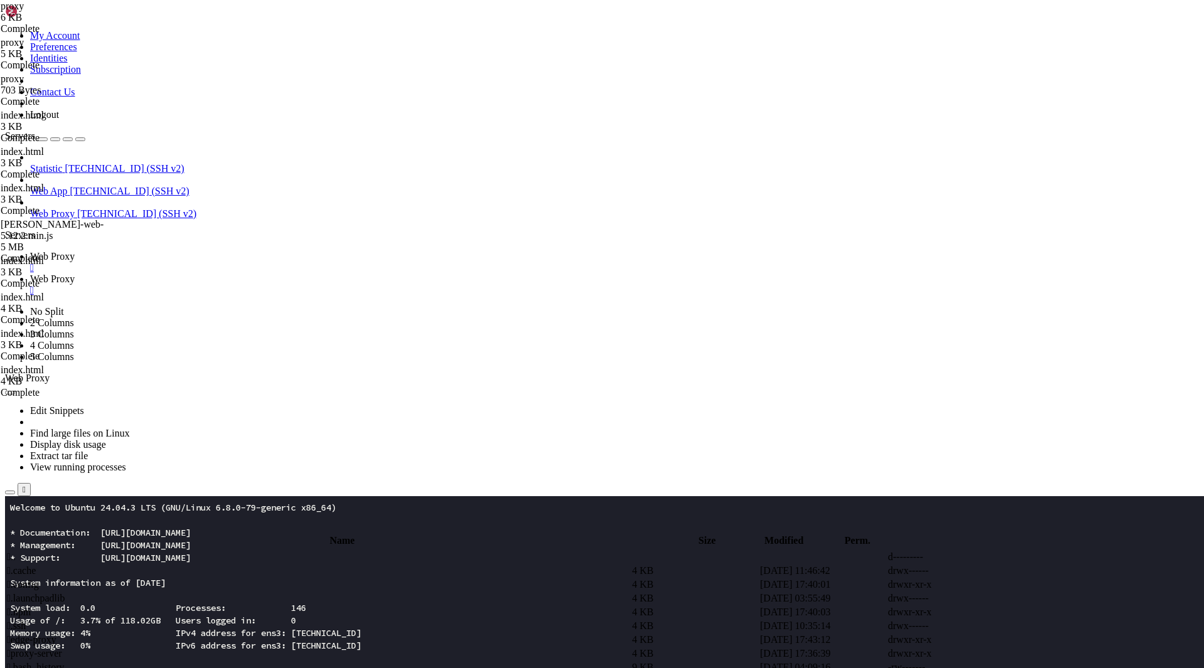
click at [75, 273] on span "Web Proxy" at bounding box center [52, 278] width 45 height 11
drag, startPoint x: 199, startPoint y: 40, endPoint x: 264, endPoint y: 36, distance: 65.3
click at [129, 520] on input "/root" at bounding box center [73, 526] width 111 height 13
type input "/etc/nginx/sites-available"
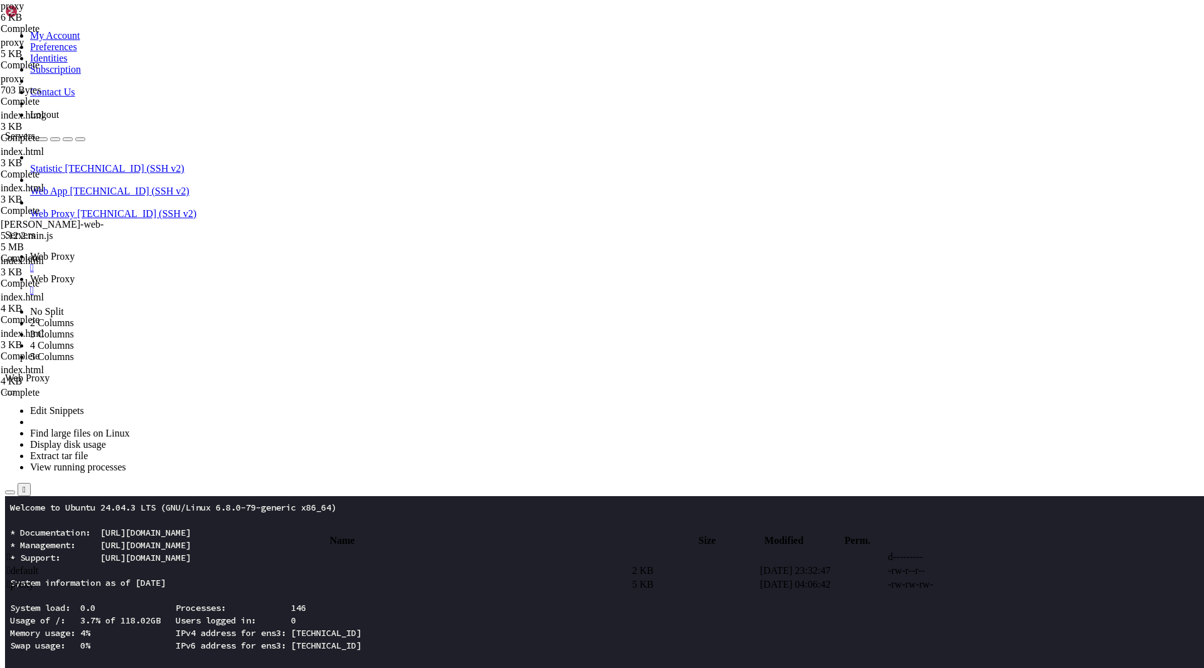
click at [34, 579] on span " proxy" at bounding box center [20, 584] width 27 height 11
type textarea "}"
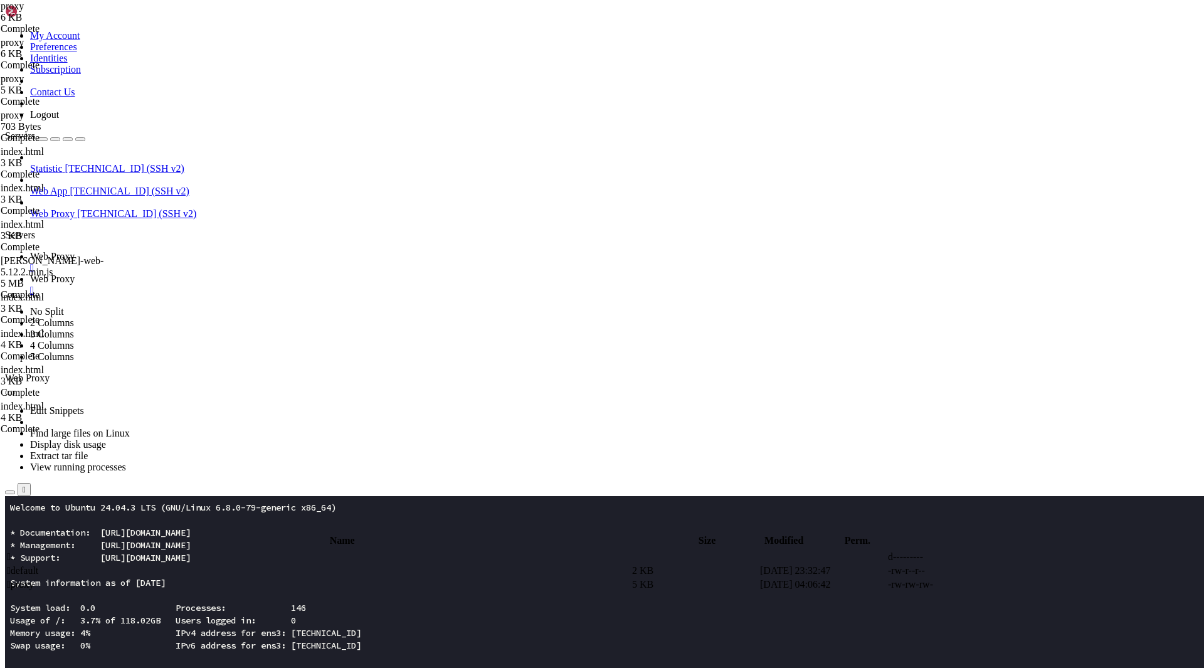
click at [75, 251] on span "Web Proxy" at bounding box center [52, 256] width 45 height 11
click at [163, 667] on x-row at bounding box center [528, 670] width 1036 height 13
click at [75, 273] on span "Web Proxy" at bounding box center [52, 278] width 45 height 11
click at [34, 579] on span " proxy" at bounding box center [20, 584] width 27 height 11
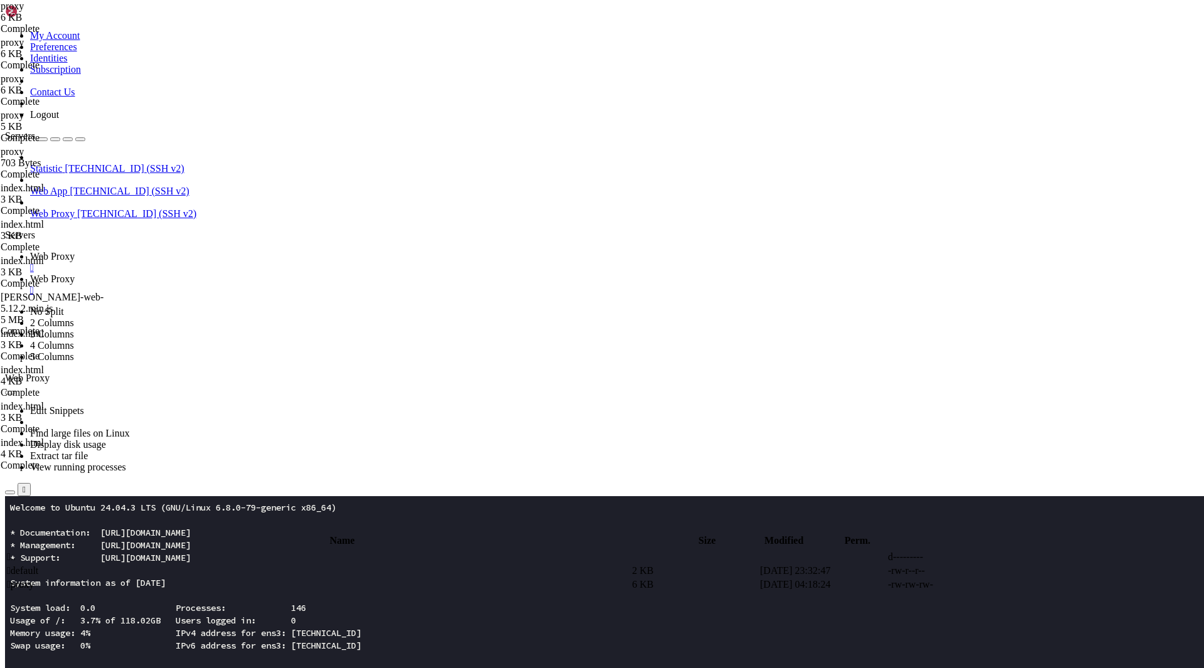
type textarea "}"
click at [75, 251] on span "Web Proxy" at bounding box center [52, 256] width 45 height 11
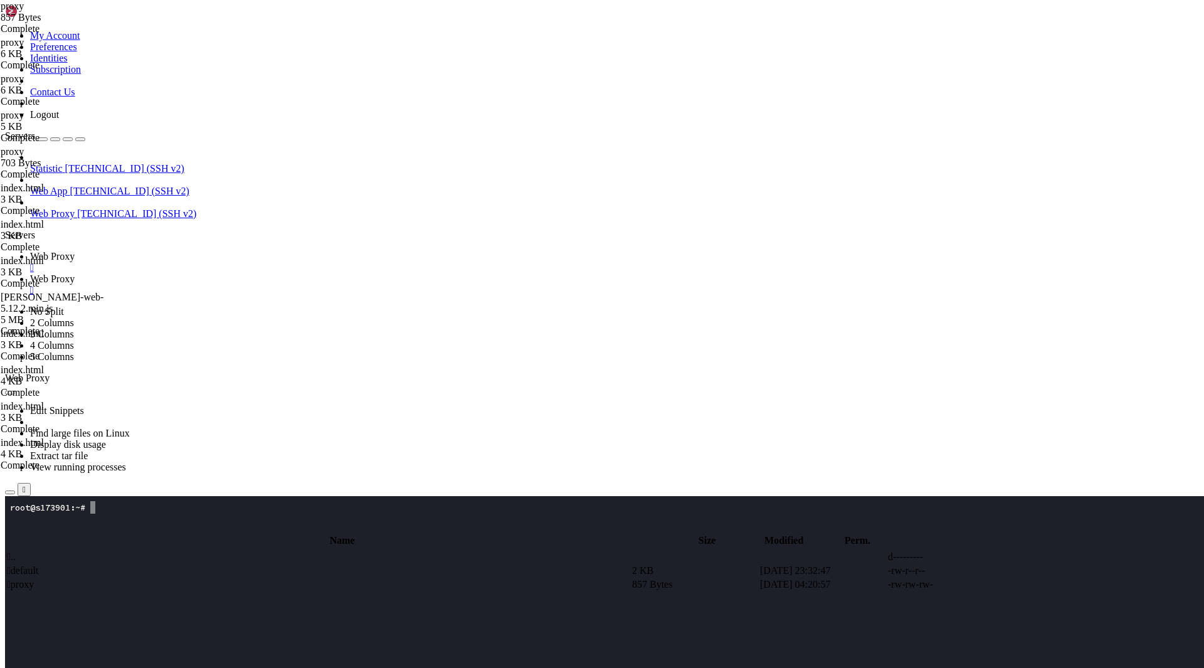
click at [92, 208] on span "[TECHNICAL_ID] (SSH v2)" at bounding box center [136, 213] width 119 height 11
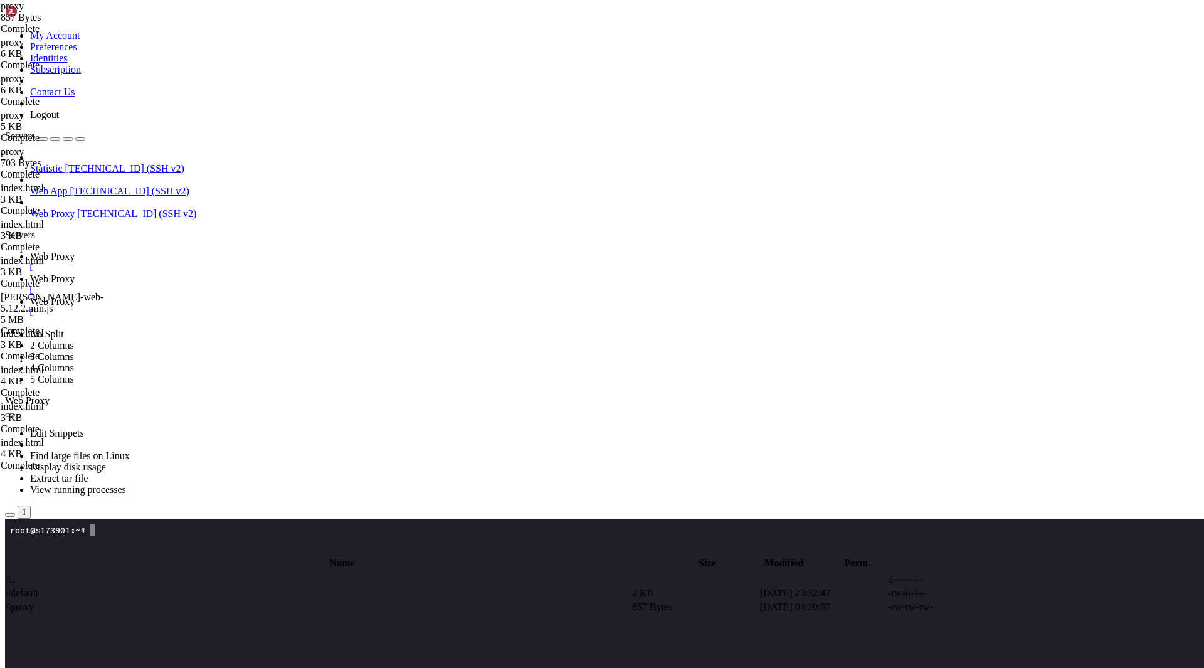
click at [75, 208] on span "Web Proxy" at bounding box center [52, 213] width 45 height 11
drag, startPoint x: 93, startPoint y: 1449, endPoint x: 352, endPoint y: 1774, distance: 415.1
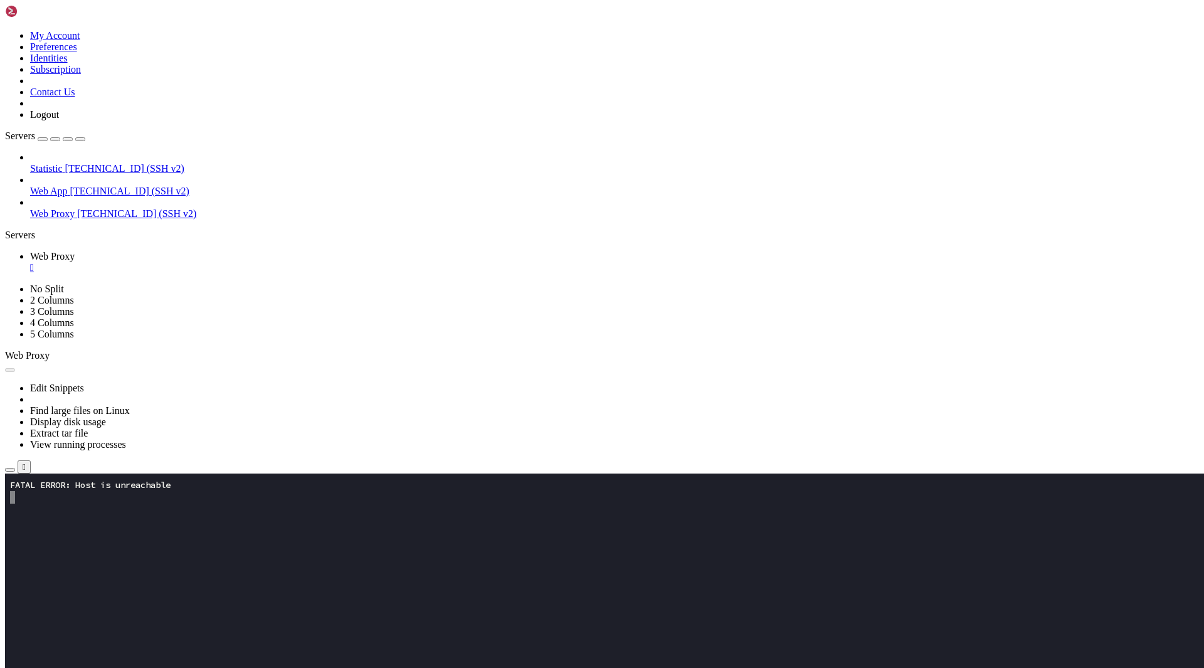
click at [55, 510] on button "Reconnect" at bounding box center [30, 516] width 50 height 13
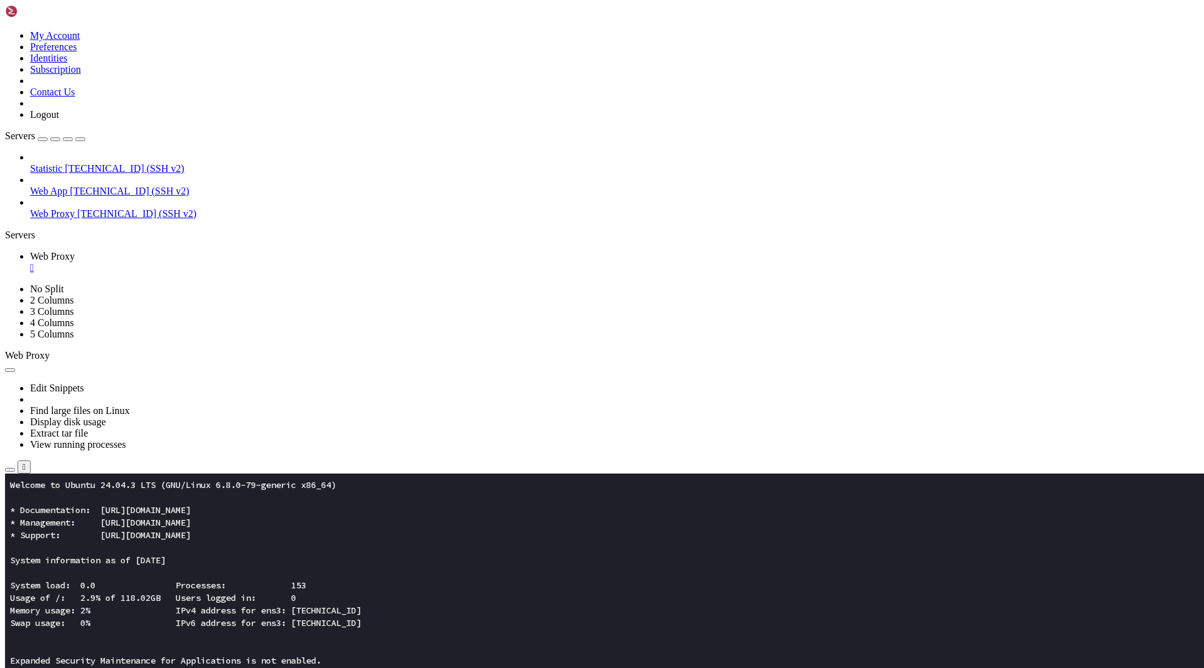
click at [10, 470] on icon "button" at bounding box center [10, 470] width 0 height 0
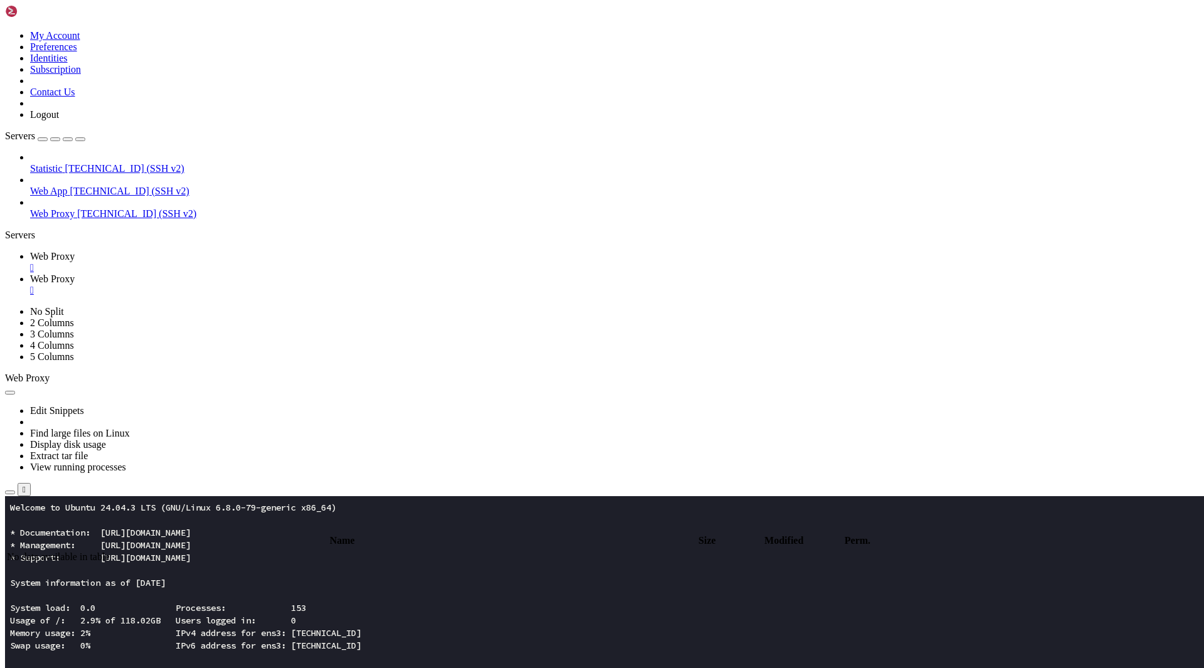
type input "/root"
click at [75, 251] on span "Web Proxy" at bounding box center [52, 256] width 45 height 11
click at [170, 642] on x-row "Swap usage: 0% IPv6 address for ens3: [TECHNICAL_ID]" at bounding box center [528, 645] width 1036 height 13
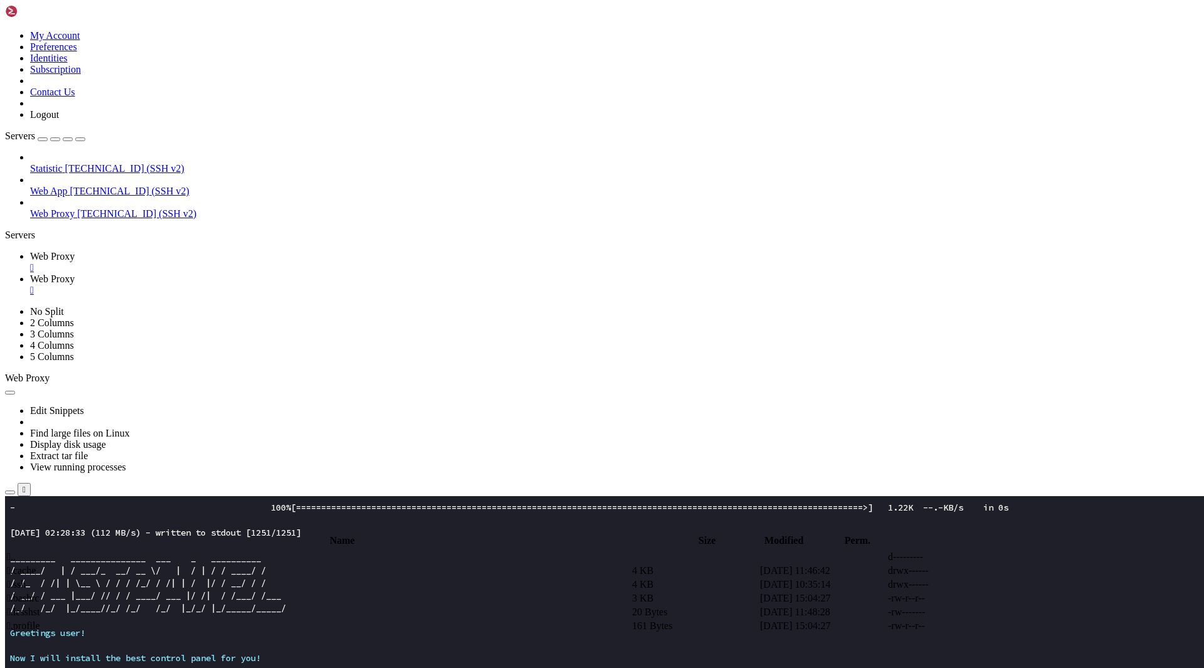
scroll to position [426, 0]
drag, startPoint x: 163, startPoint y: 988, endPoint x: 110, endPoint y: 980, distance: 53.4
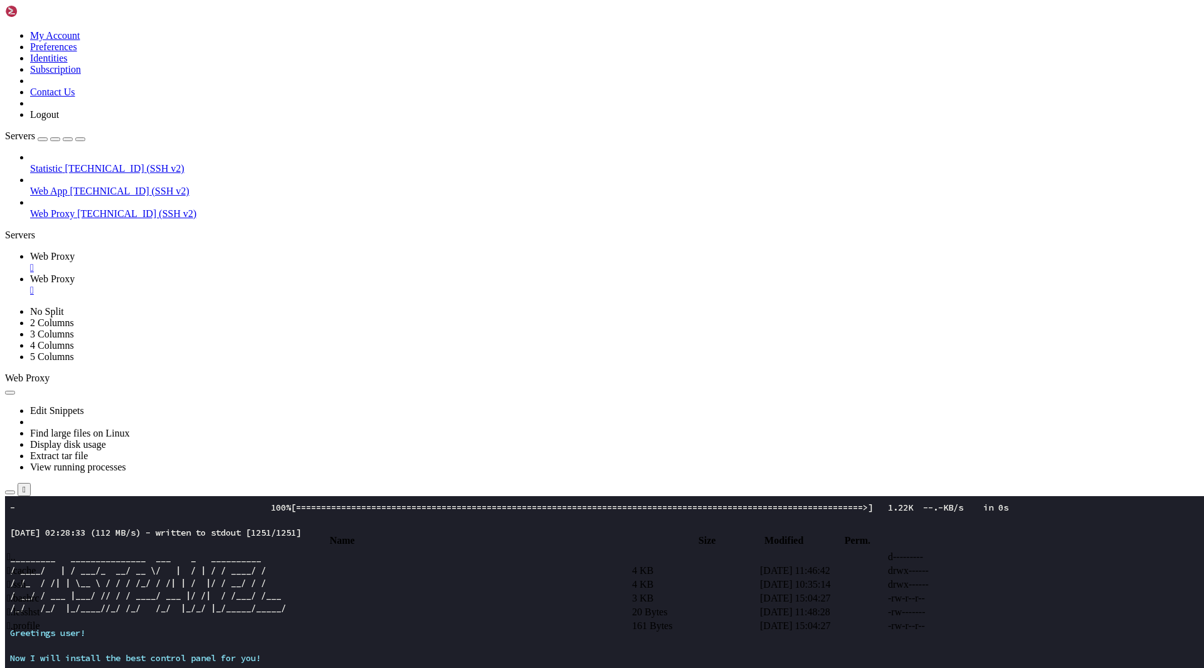
drag, startPoint x: 167, startPoint y: 989, endPoint x: 10, endPoint y: 949, distance: 162.4
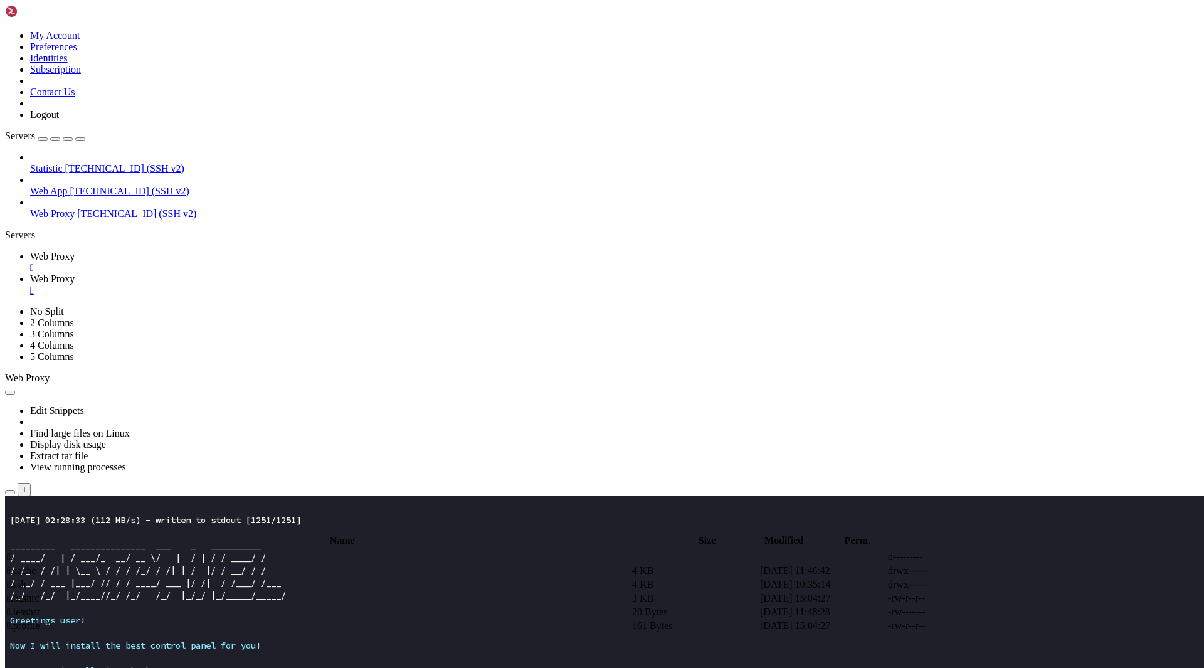
click at [202, 606] on x-row at bounding box center [528, 607] width 1036 height 13
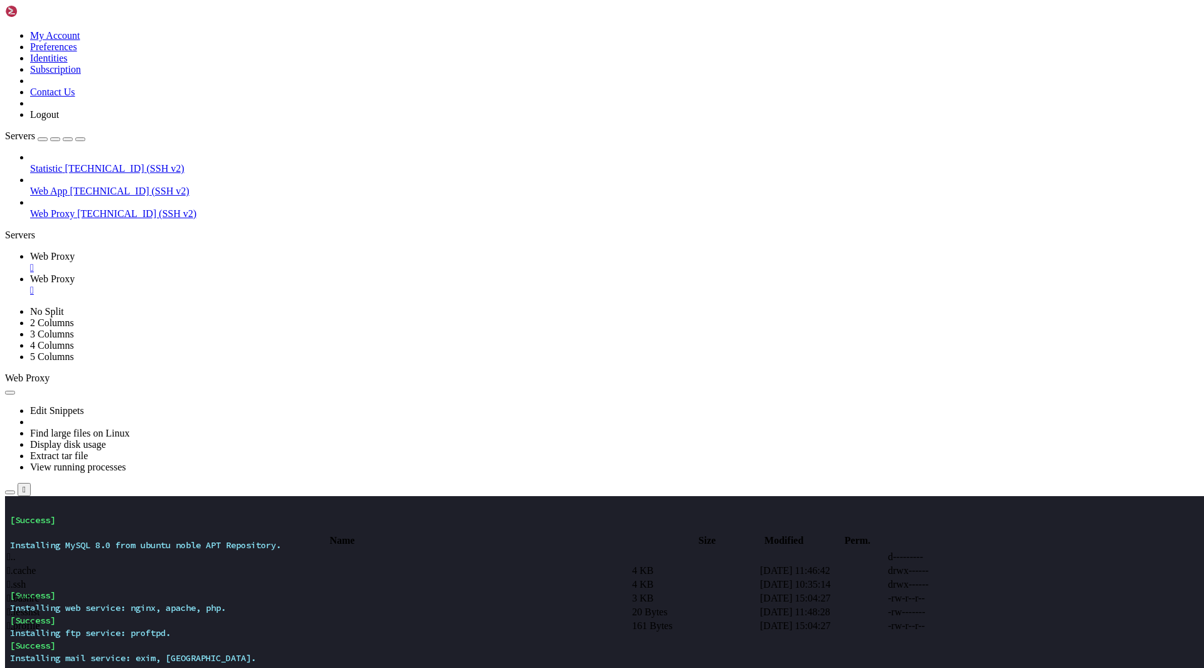
scroll to position [665, 0]
